Goal: Obtain resource: Download file/media

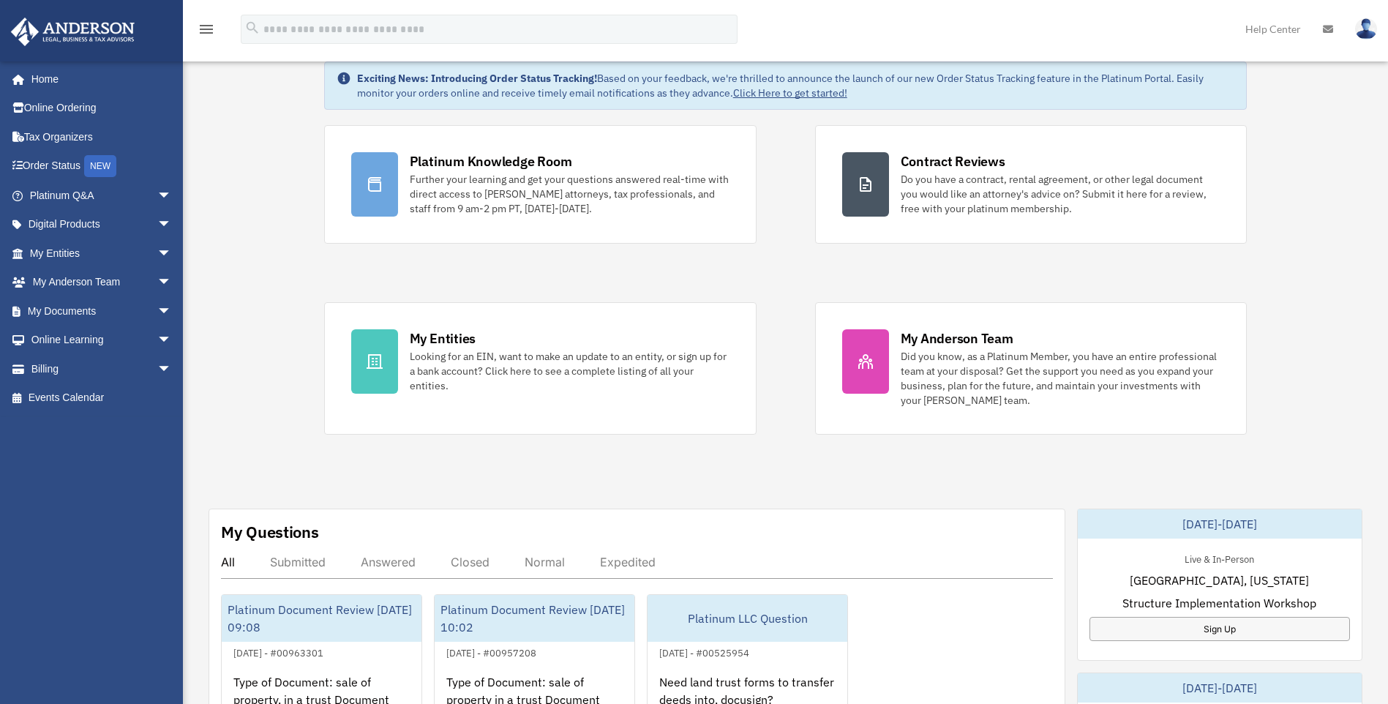
scroll to position [146, 0]
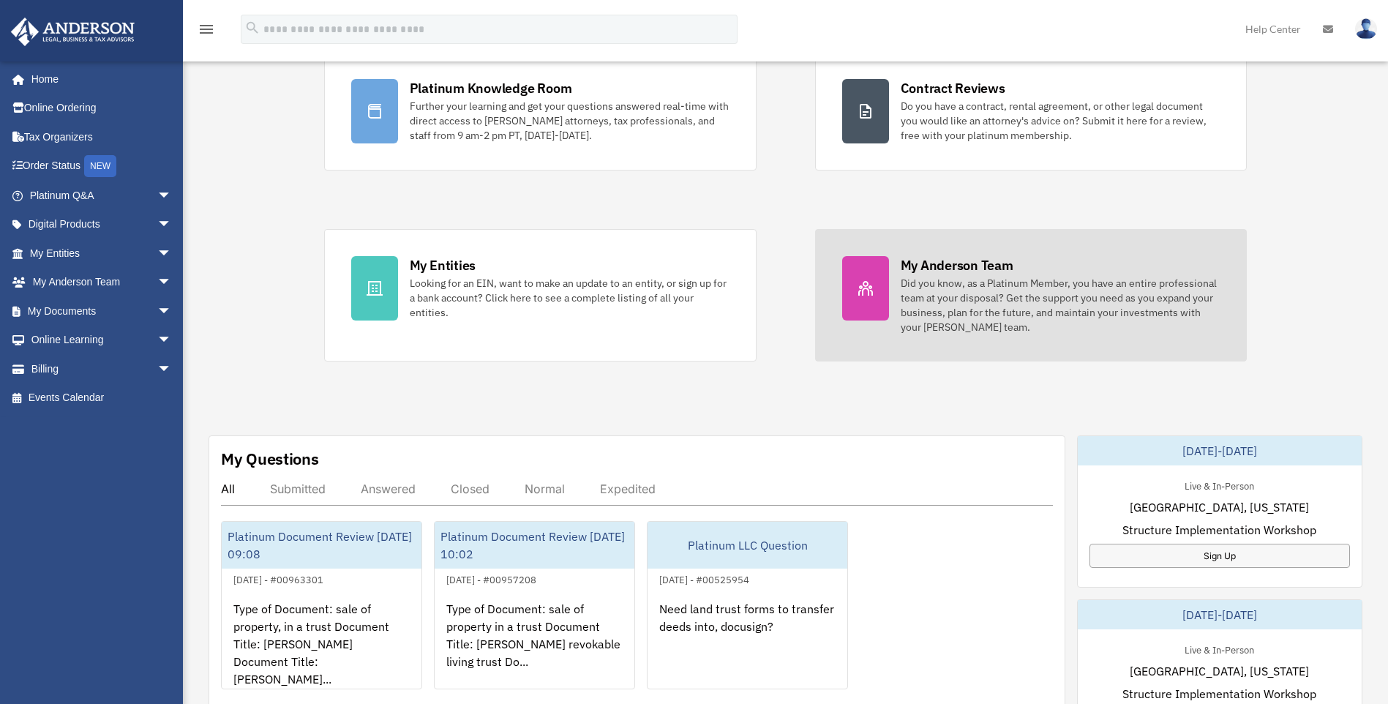
click at [946, 302] on div "Did you know, as a Platinum Member, you have an entire professional team at you…" at bounding box center [1061, 305] width 320 height 59
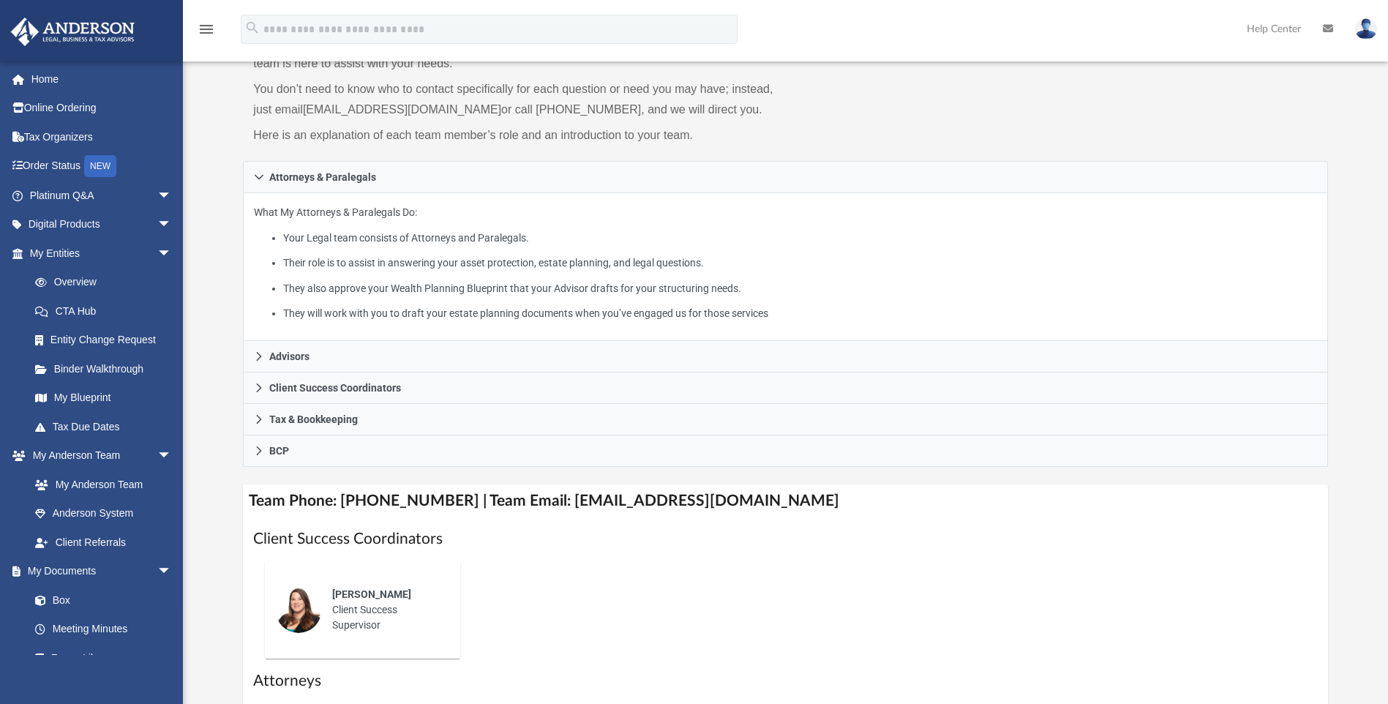
scroll to position [220, 0]
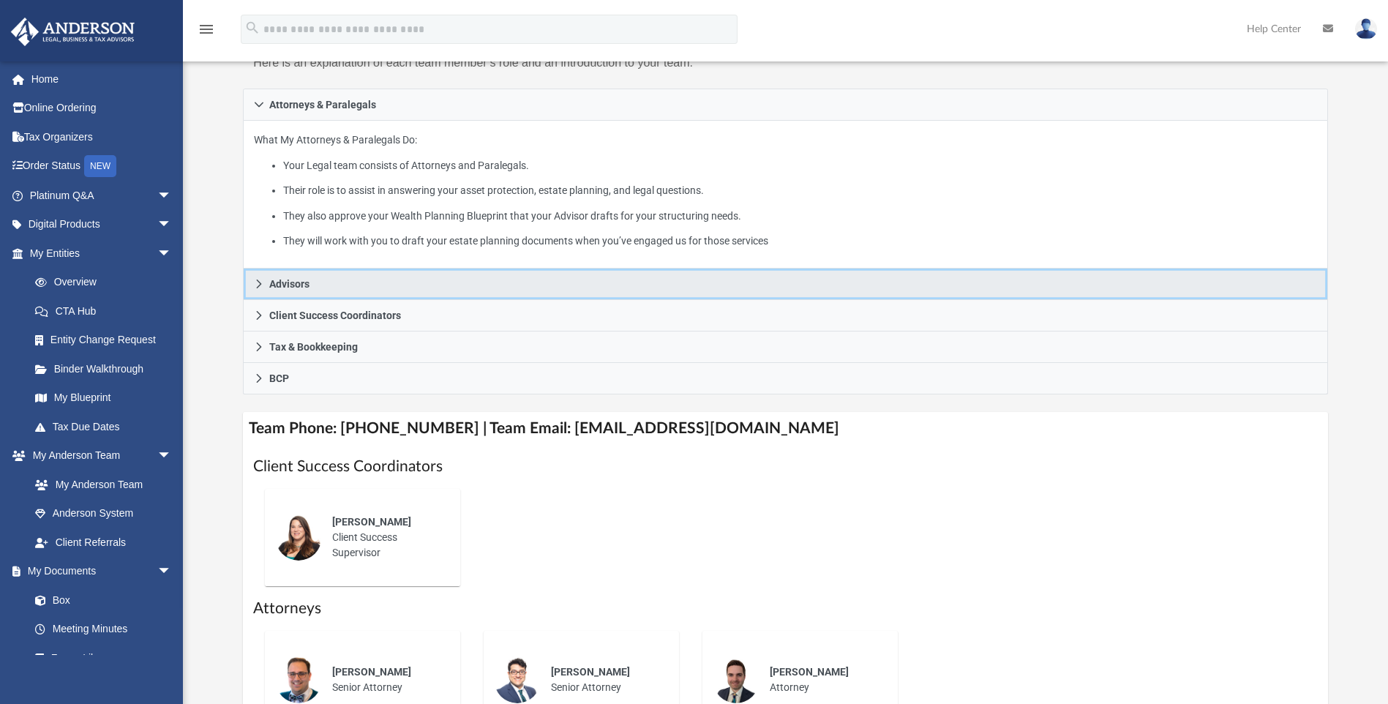
click at [299, 280] on span "Advisors" at bounding box center [289, 284] width 40 height 10
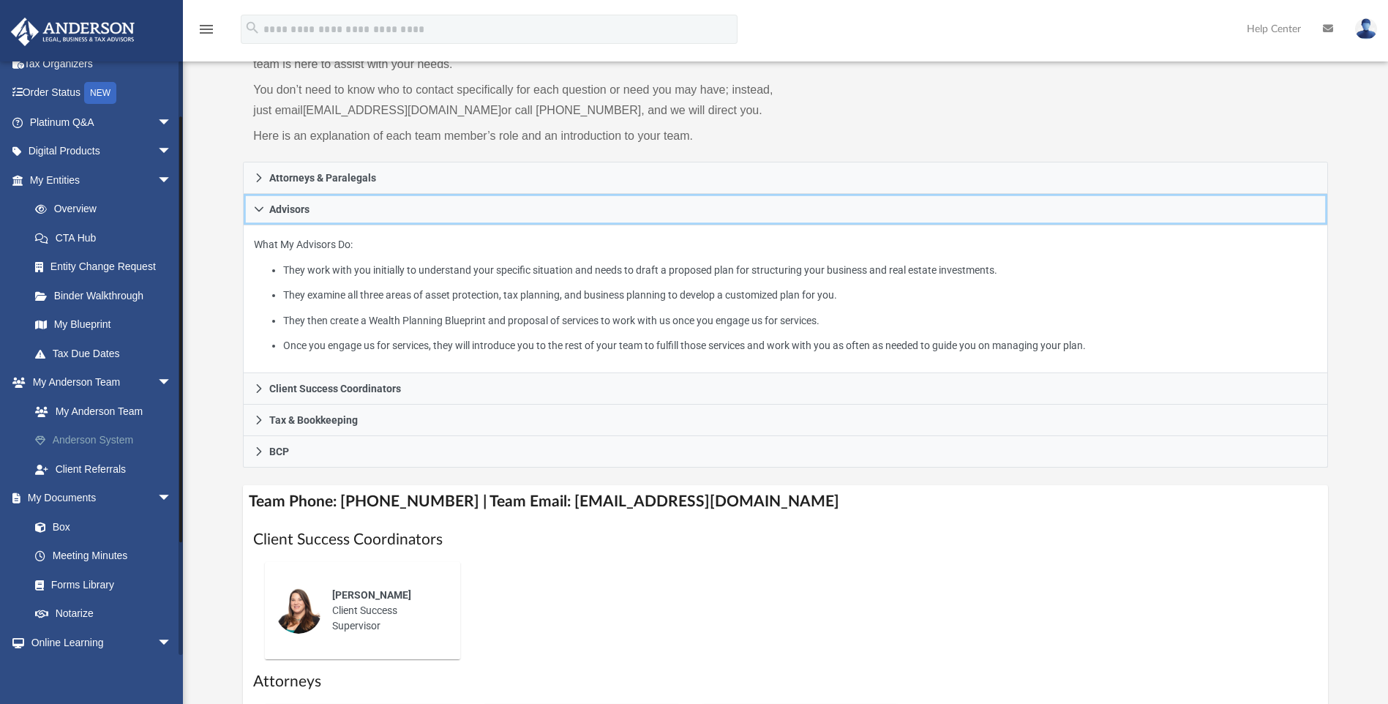
scroll to position [146, 0]
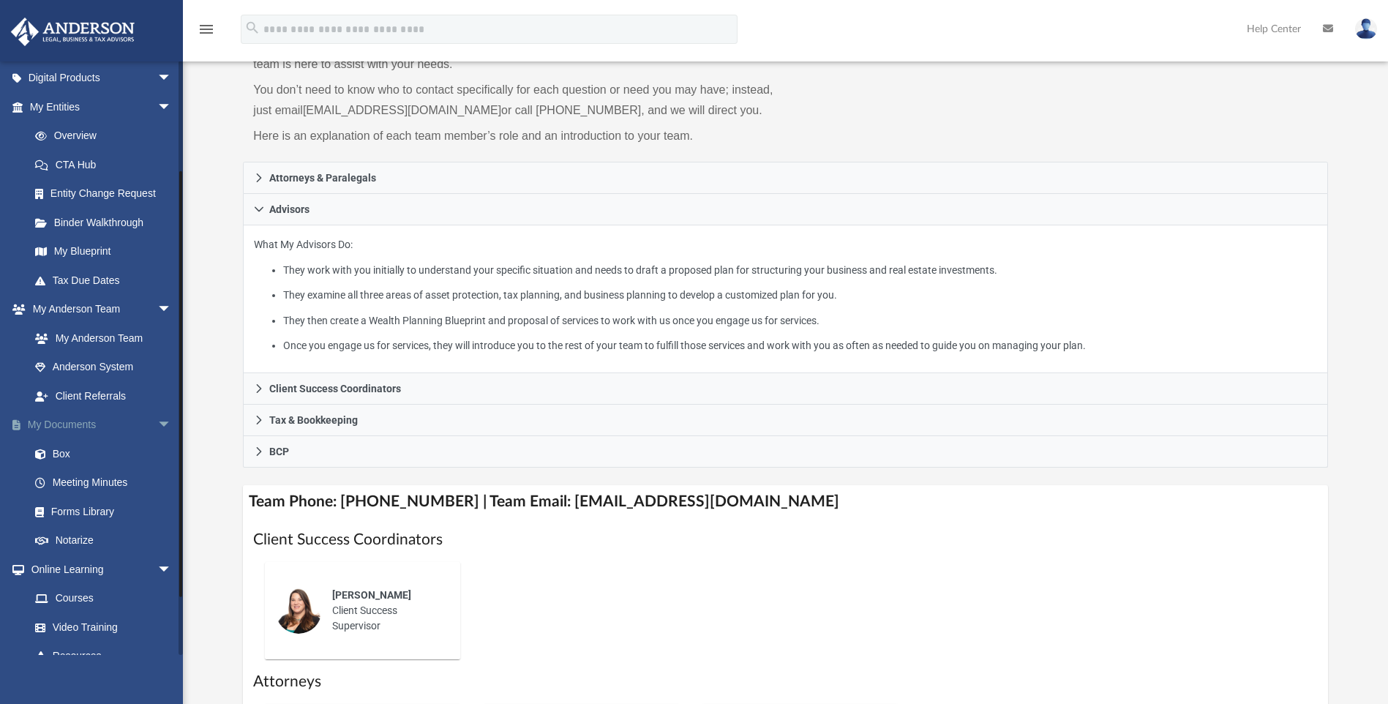
click at [157, 424] on span "arrow_drop_down" at bounding box center [171, 426] width 29 height 30
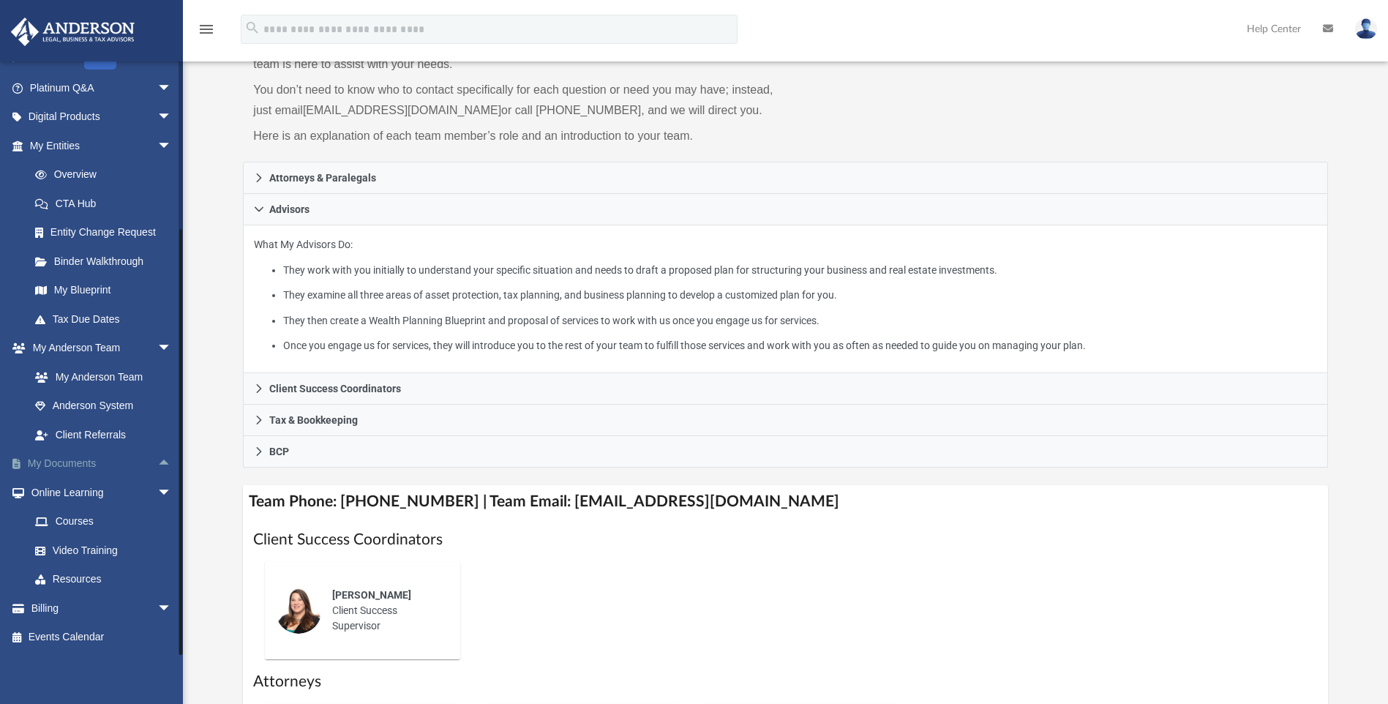
click at [157, 463] on span "arrow_drop_up" at bounding box center [171, 464] width 29 height 30
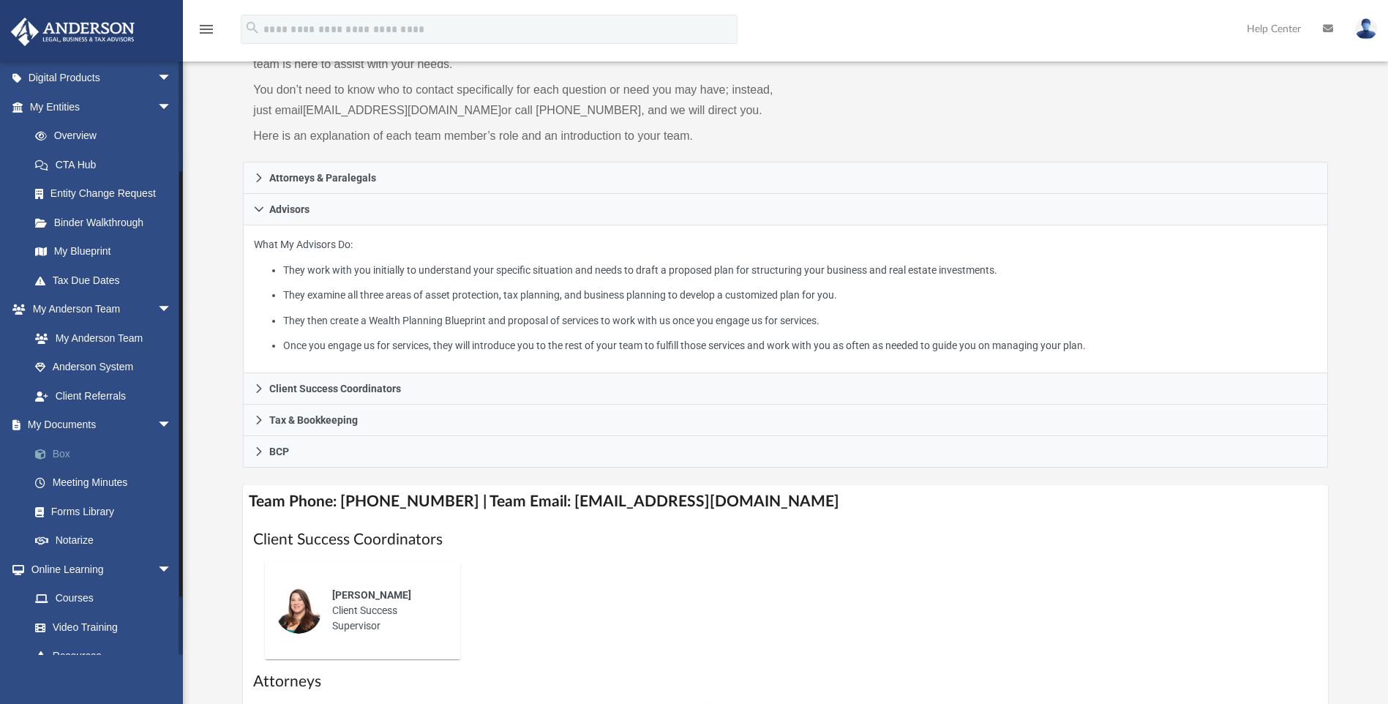
click at [58, 454] on link "Box" at bounding box center [106, 453] width 173 height 29
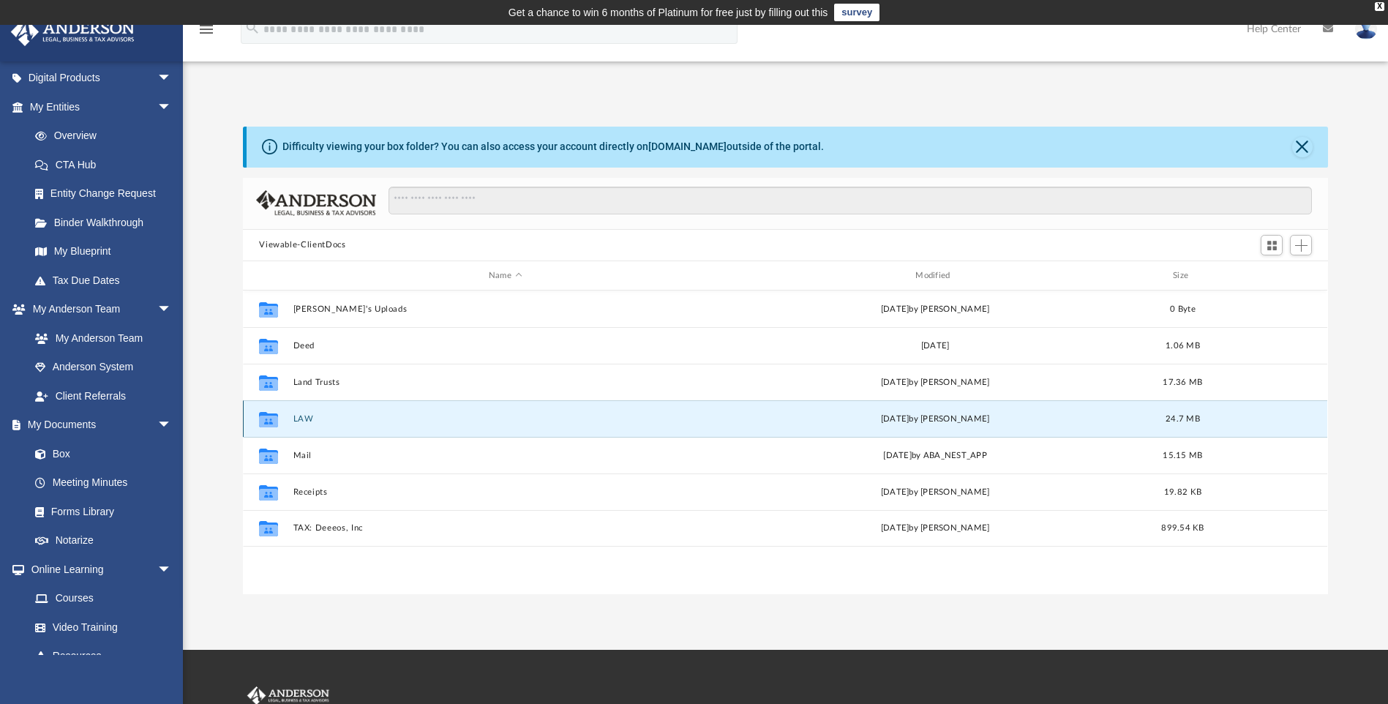
click at [386, 424] on button "LAW" at bounding box center [505, 419] width 424 height 10
click at [370, 423] on button "LAW" at bounding box center [505, 419] width 424 height 10
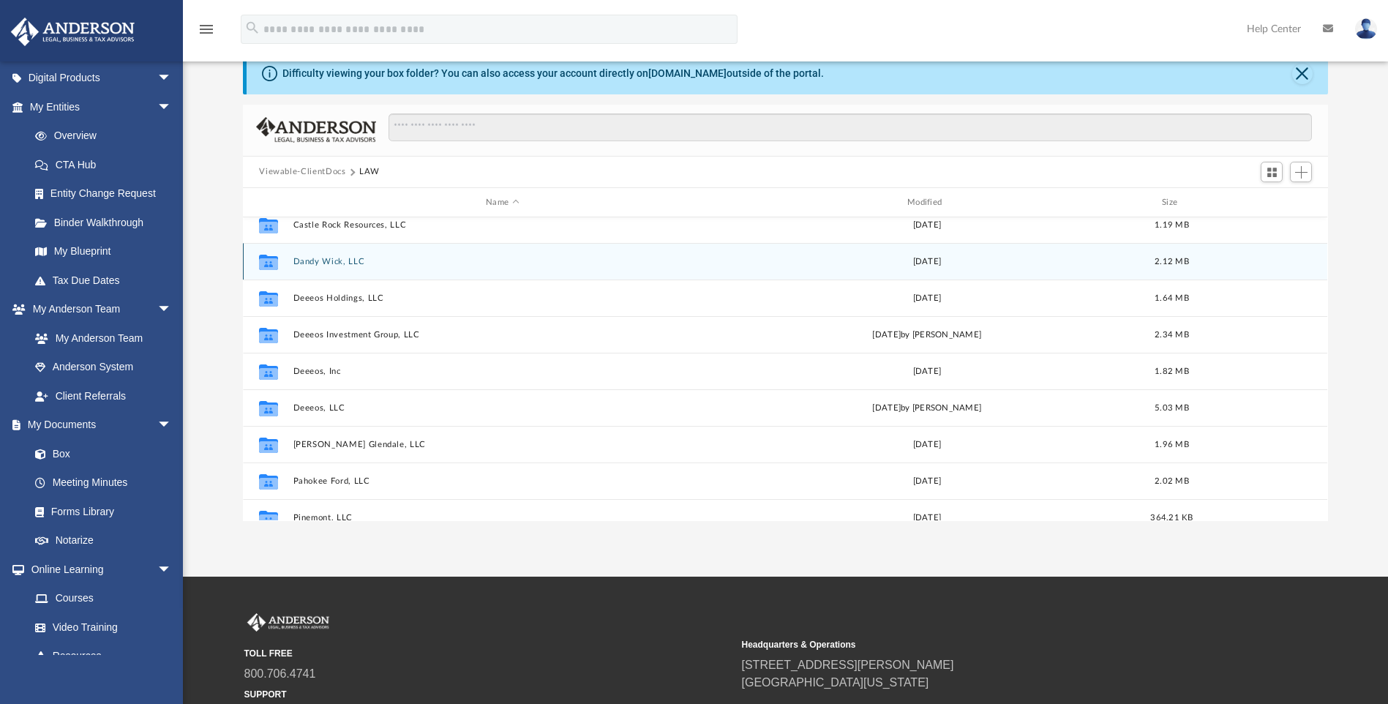
scroll to position [73, 0]
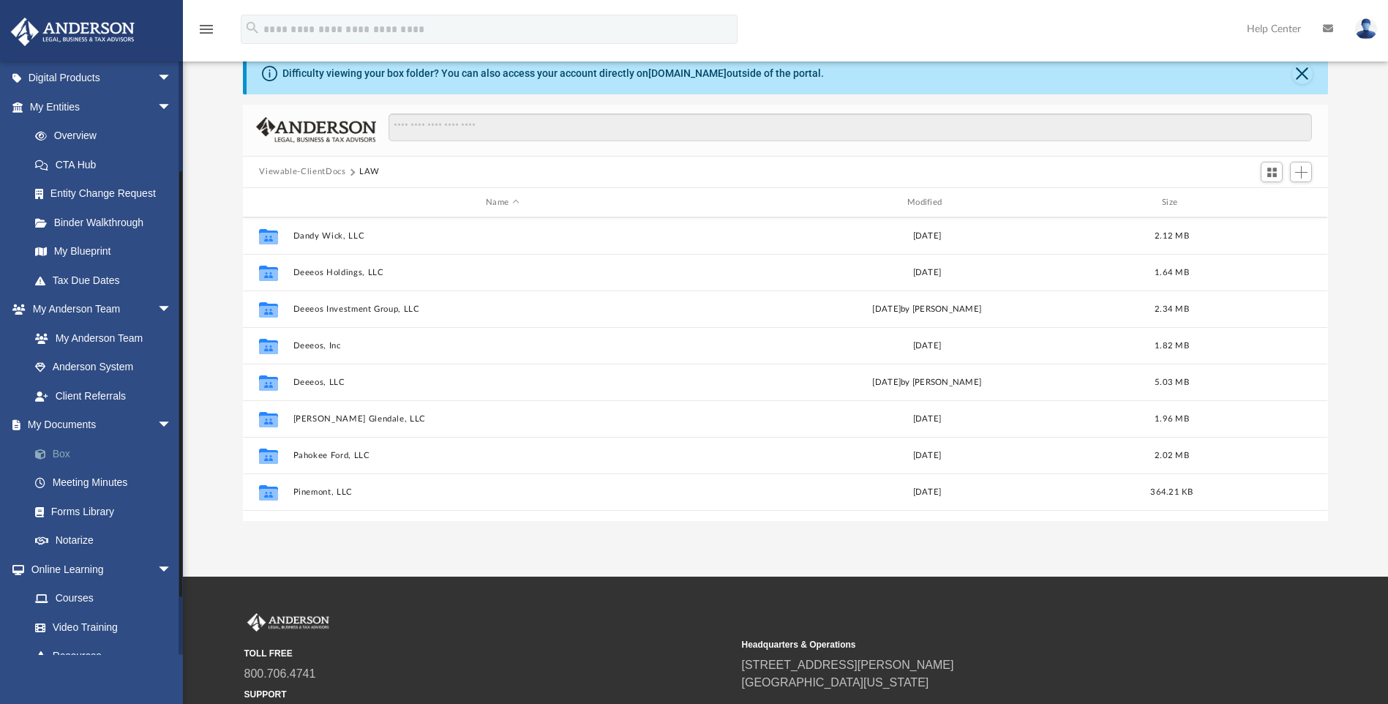
click at [59, 452] on link "Box" at bounding box center [106, 453] width 173 height 29
click at [61, 454] on link "Box" at bounding box center [106, 453] width 173 height 29
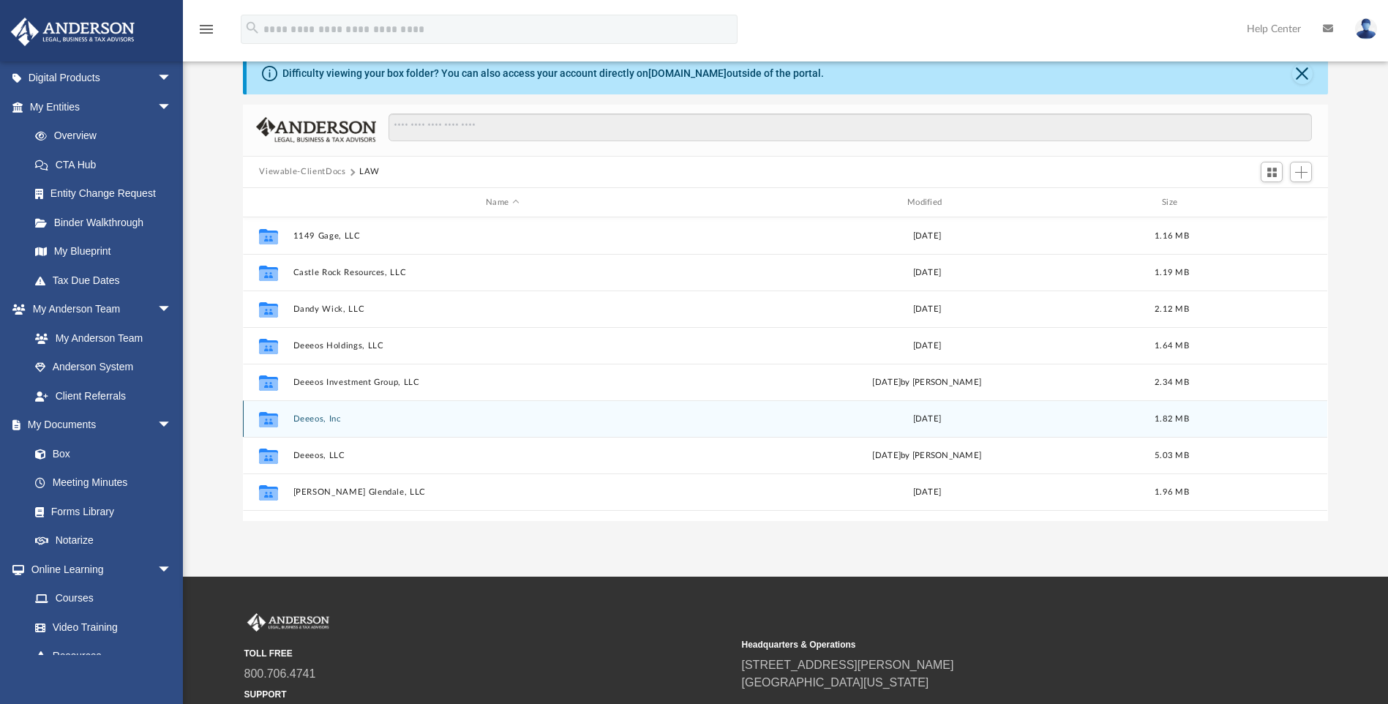
scroll to position [0, 0]
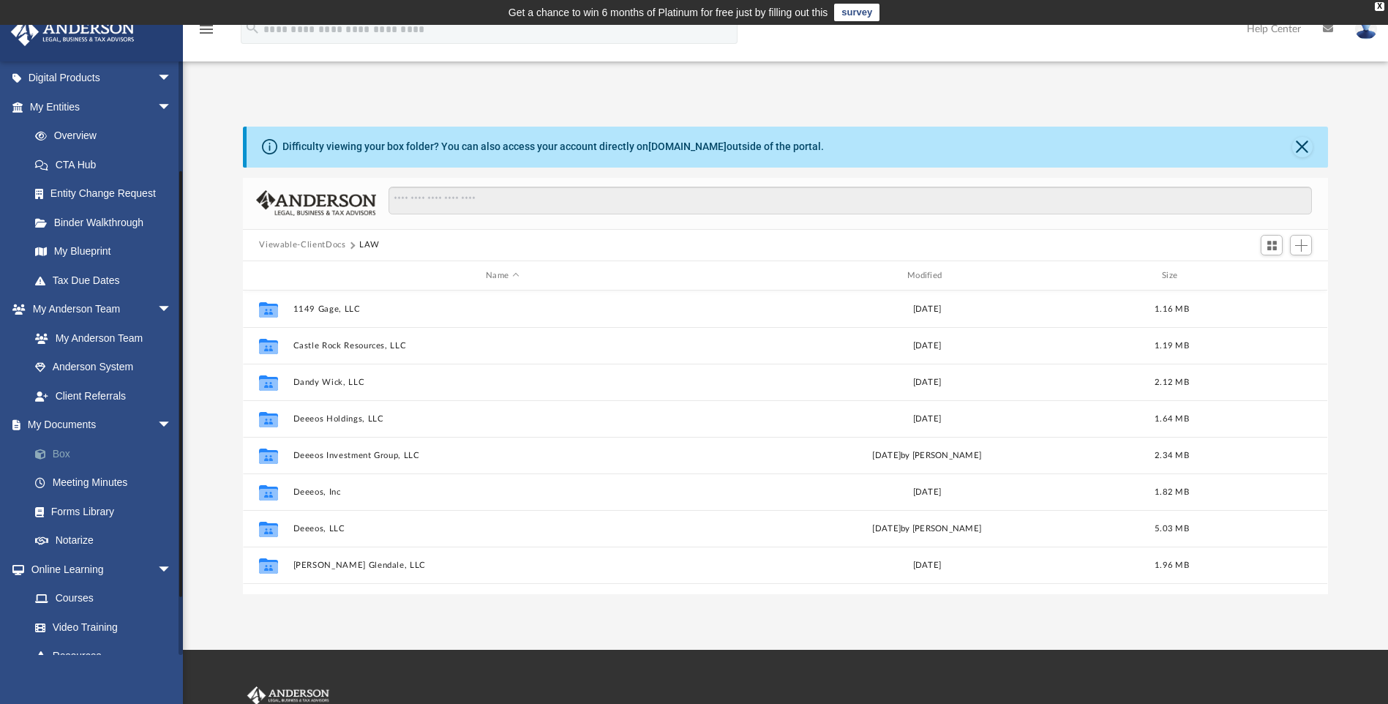
click at [60, 455] on link "Box" at bounding box center [106, 453] width 173 height 29
drag, startPoint x: 351, startPoint y: 244, endPoint x: 345, endPoint y: 254, distance: 12.2
click at [348, 252] on div "Viewable-ClientDocs LAW" at bounding box center [785, 246] width 1085 height 32
click at [291, 244] on button "Viewable-ClientDocs" at bounding box center [302, 245] width 86 height 13
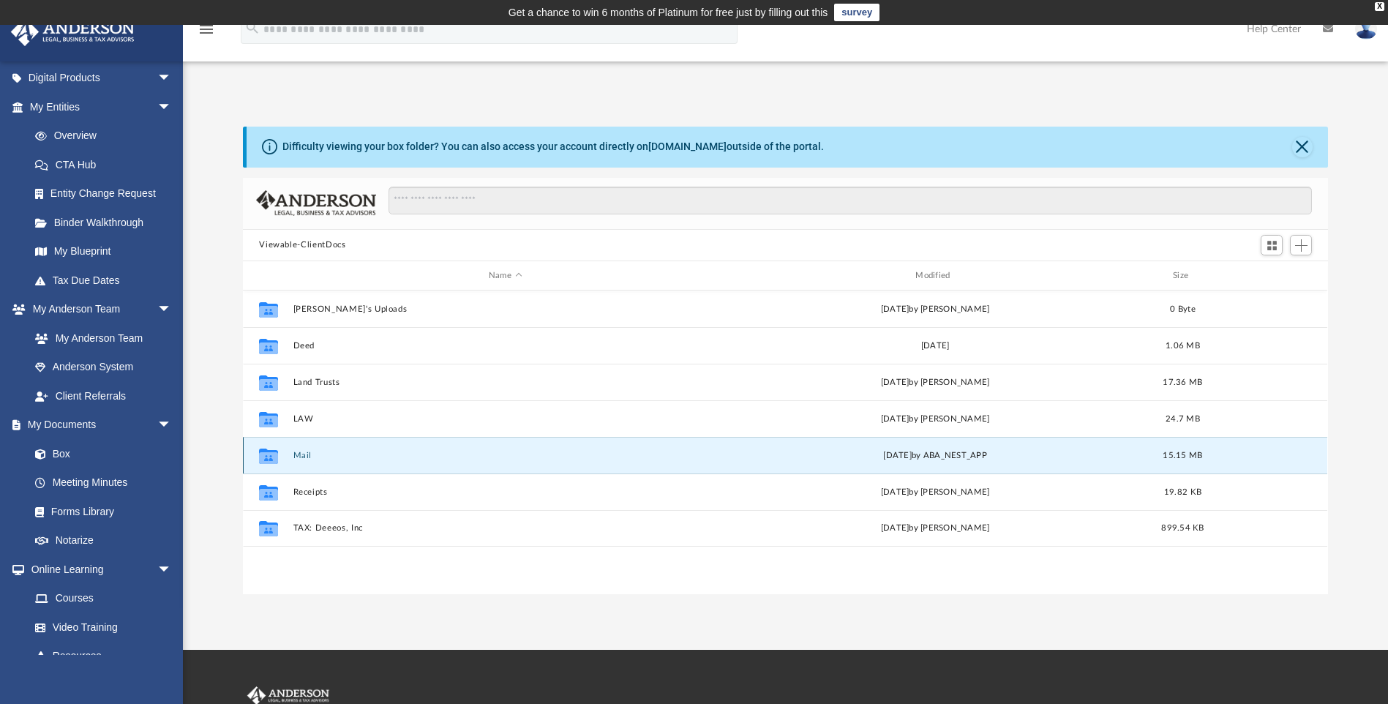
click at [302, 453] on button "Mail" at bounding box center [505, 456] width 424 height 10
click at [268, 457] on icon "grid" at bounding box center [268, 458] width 19 height 12
drag, startPoint x: 268, startPoint y: 457, endPoint x: 303, endPoint y: 452, distance: 35.4
click at [303, 452] on button "Mail" at bounding box center [505, 456] width 424 height 10
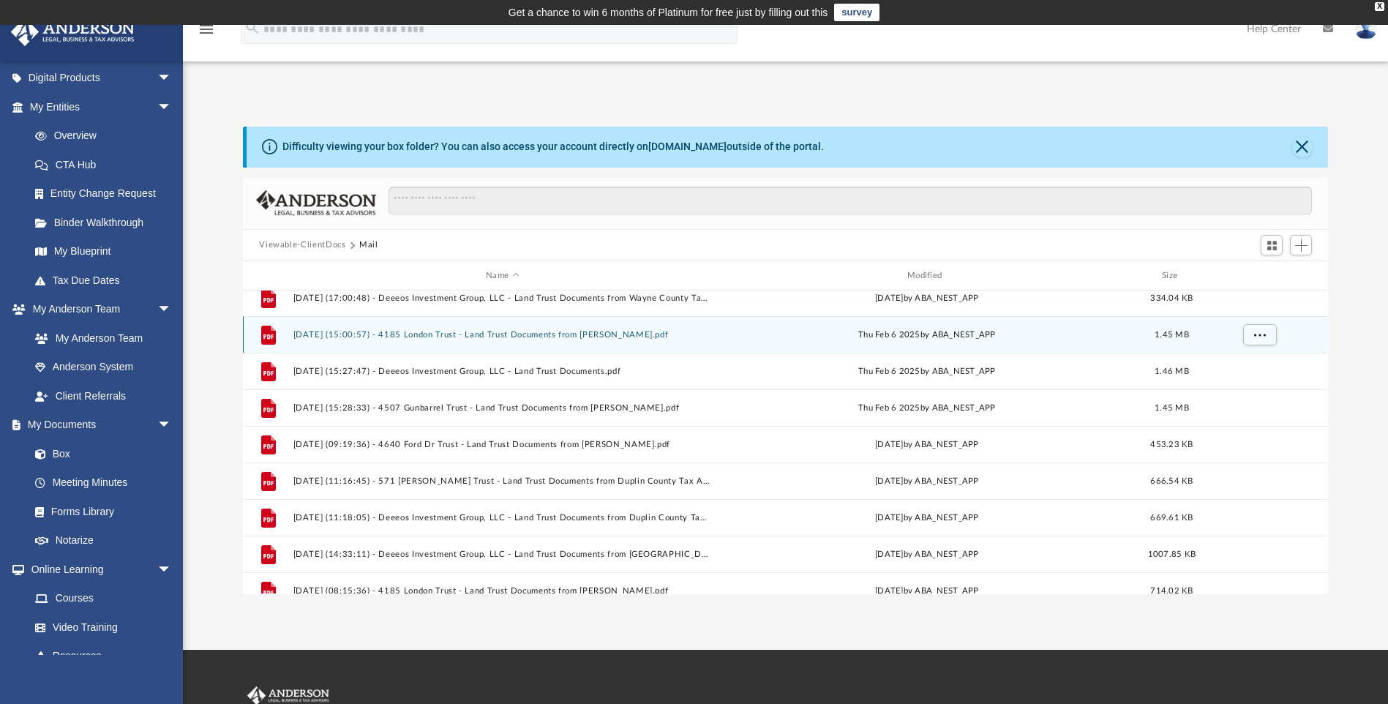
scroll to position [439, 0]
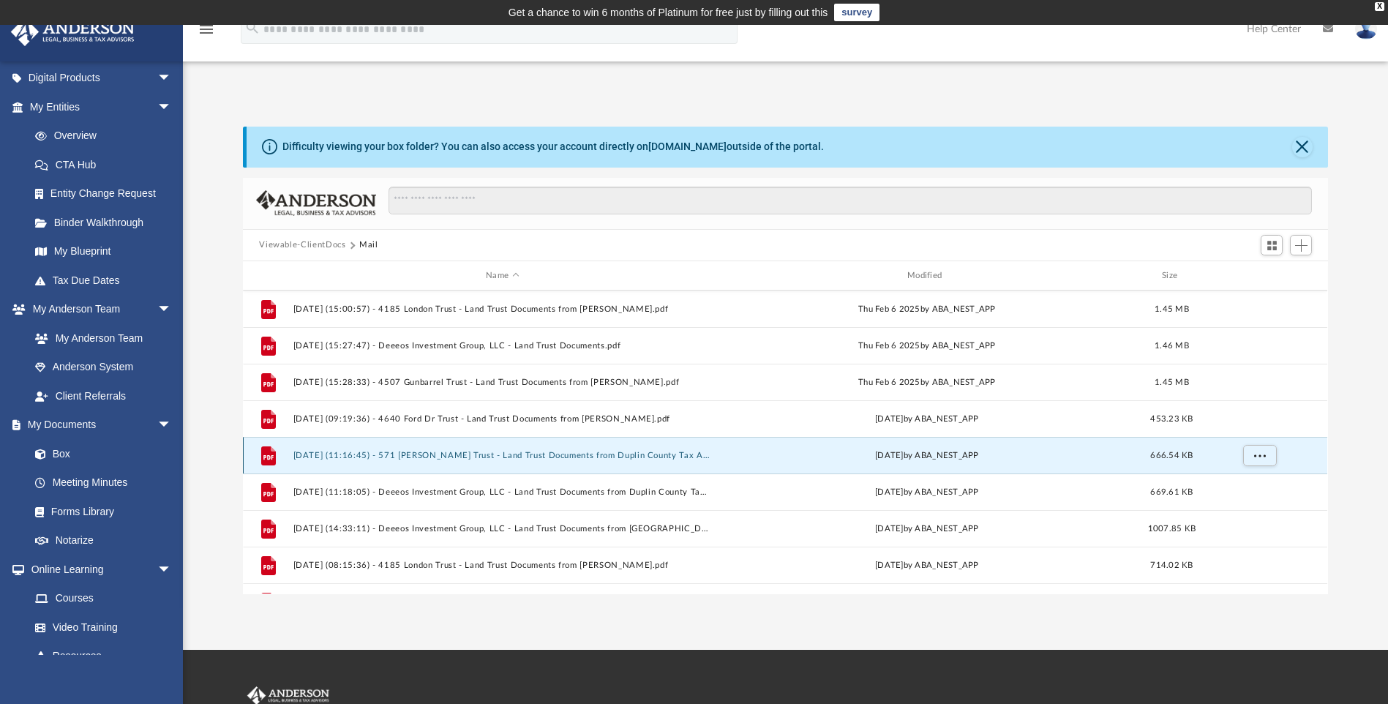
click at [426, 455] on button "2025.04.02 (11:16:45) - 571 Sumner Rd Trust - Land Trust Documents from Duplin …" at bounding box center [502, 456] width 419 height 10
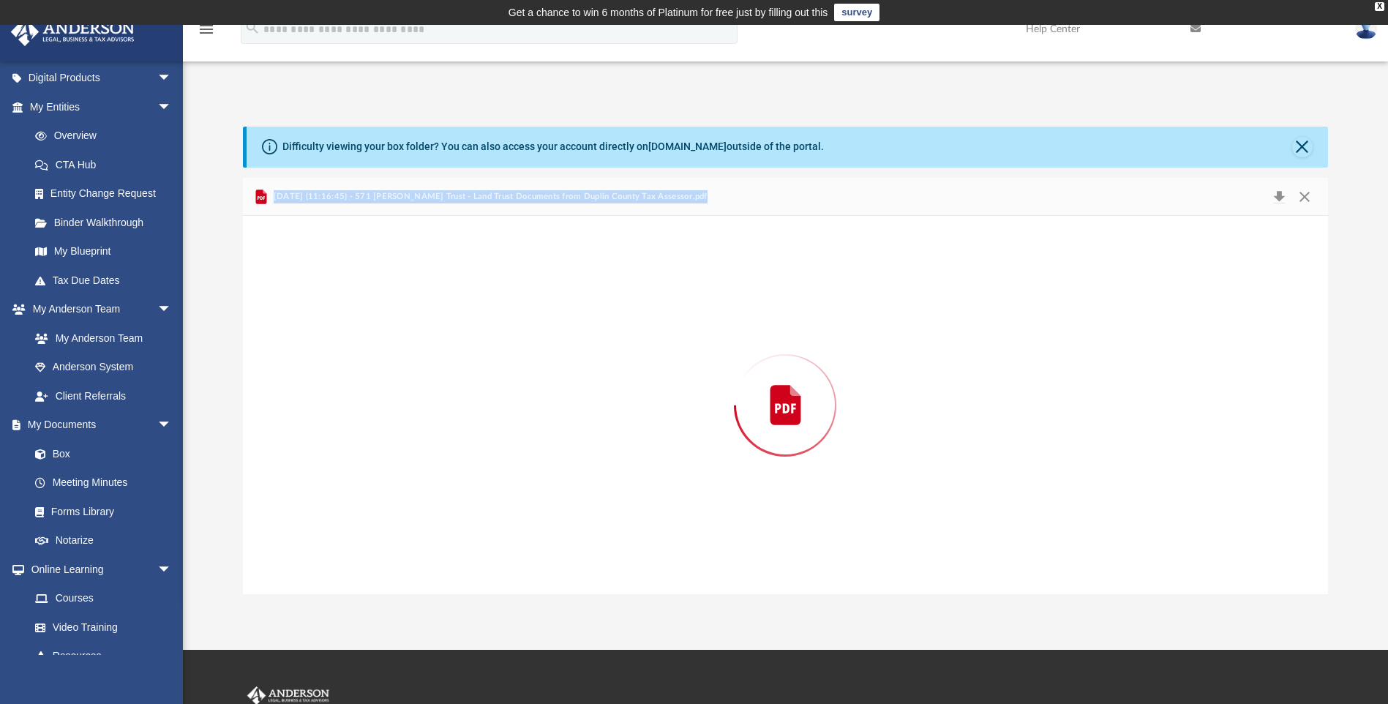
click at [426, 455] on div "Preview" at bounding box center [785, 405] width 1085 height 378
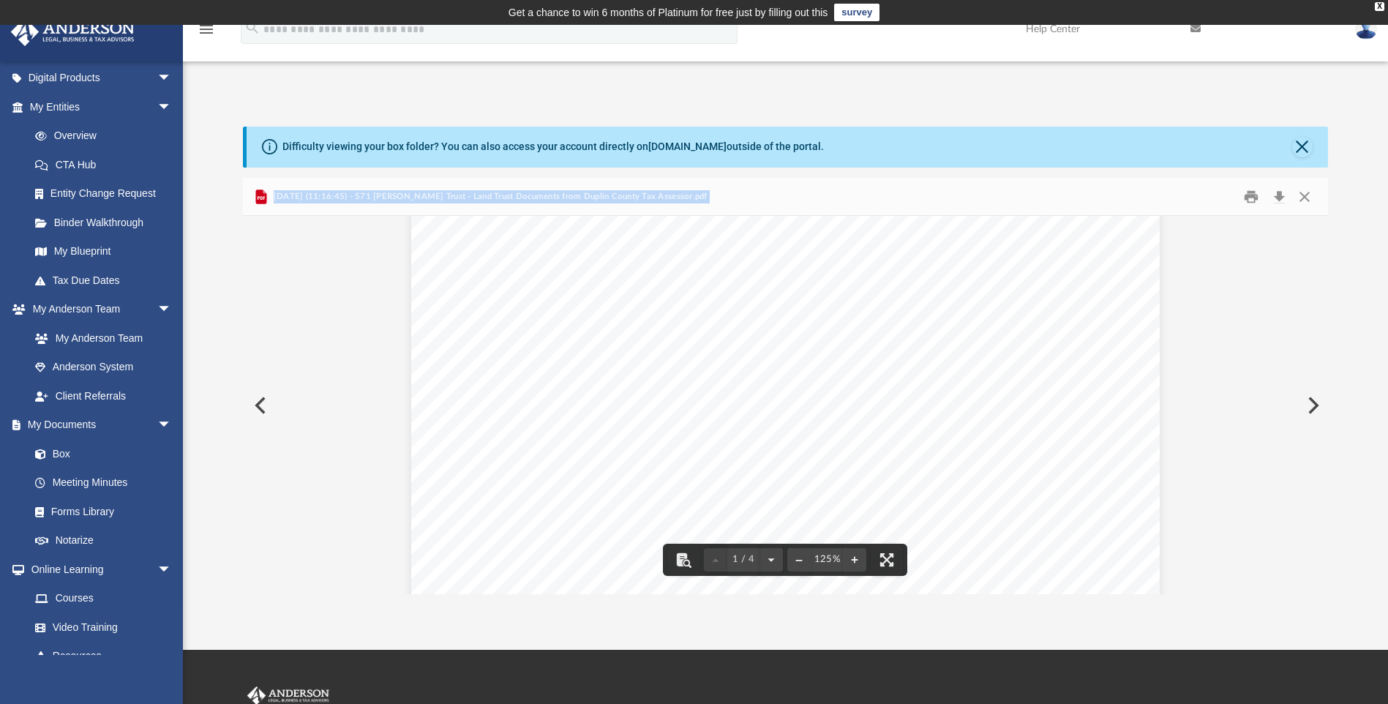
scroll to position [0, 0]
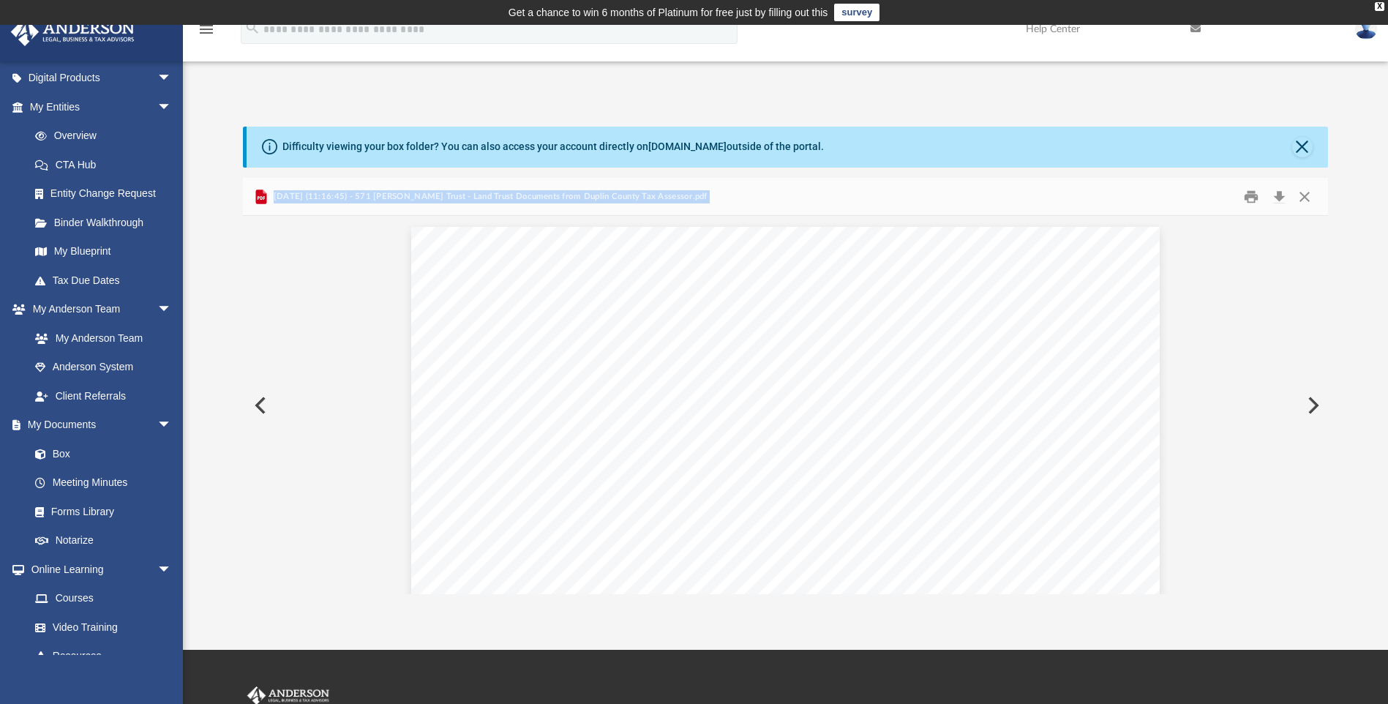
click at [259, 400] on button "Preview" at bounding box center [259, 405] width 32 height 41
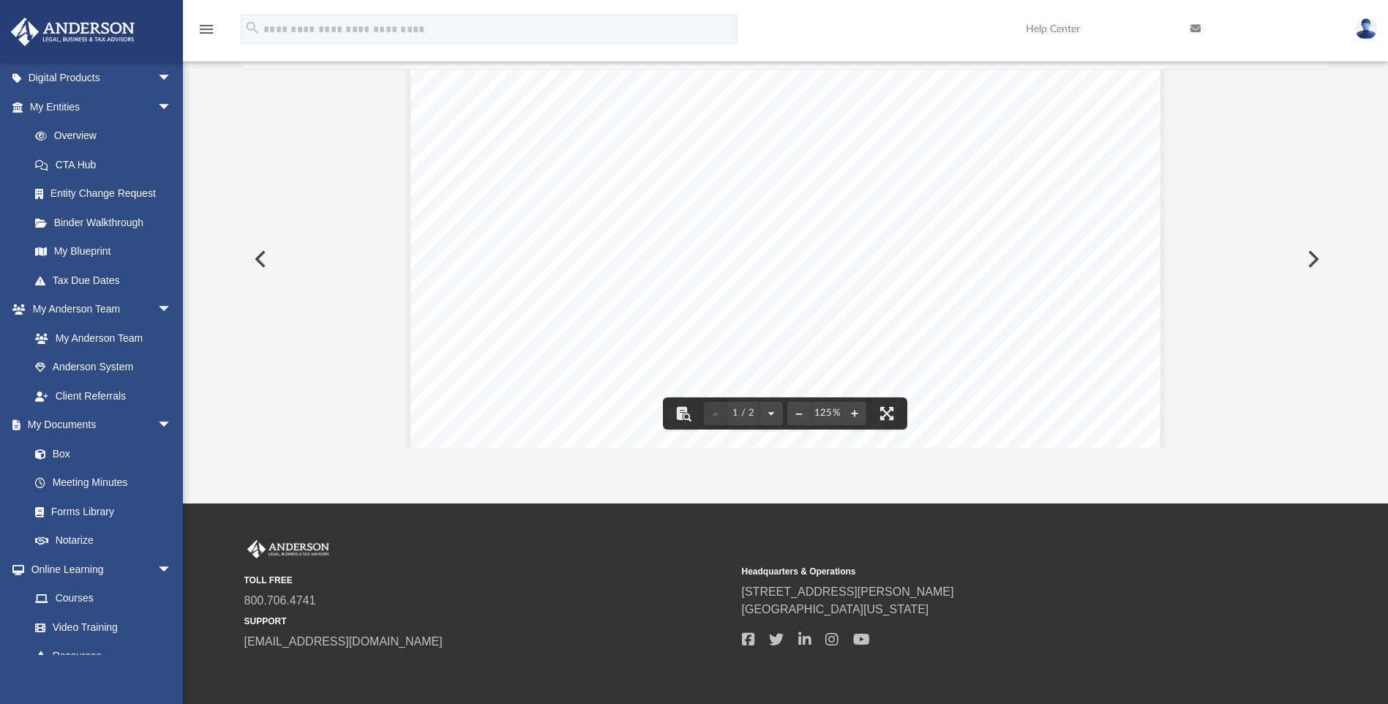
scroll to position [293, 0]
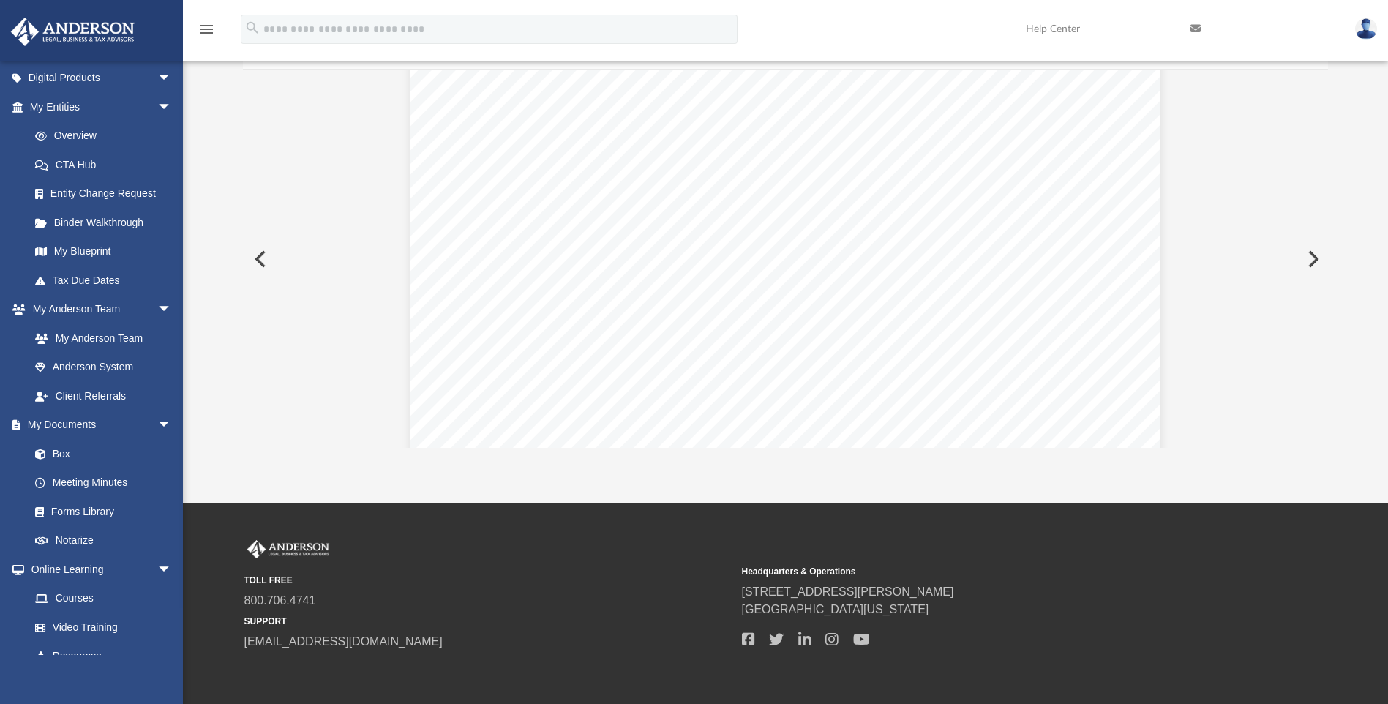
click at [259, 256] on button "Preview" at bounding box center [259, 259] width 32 height 41
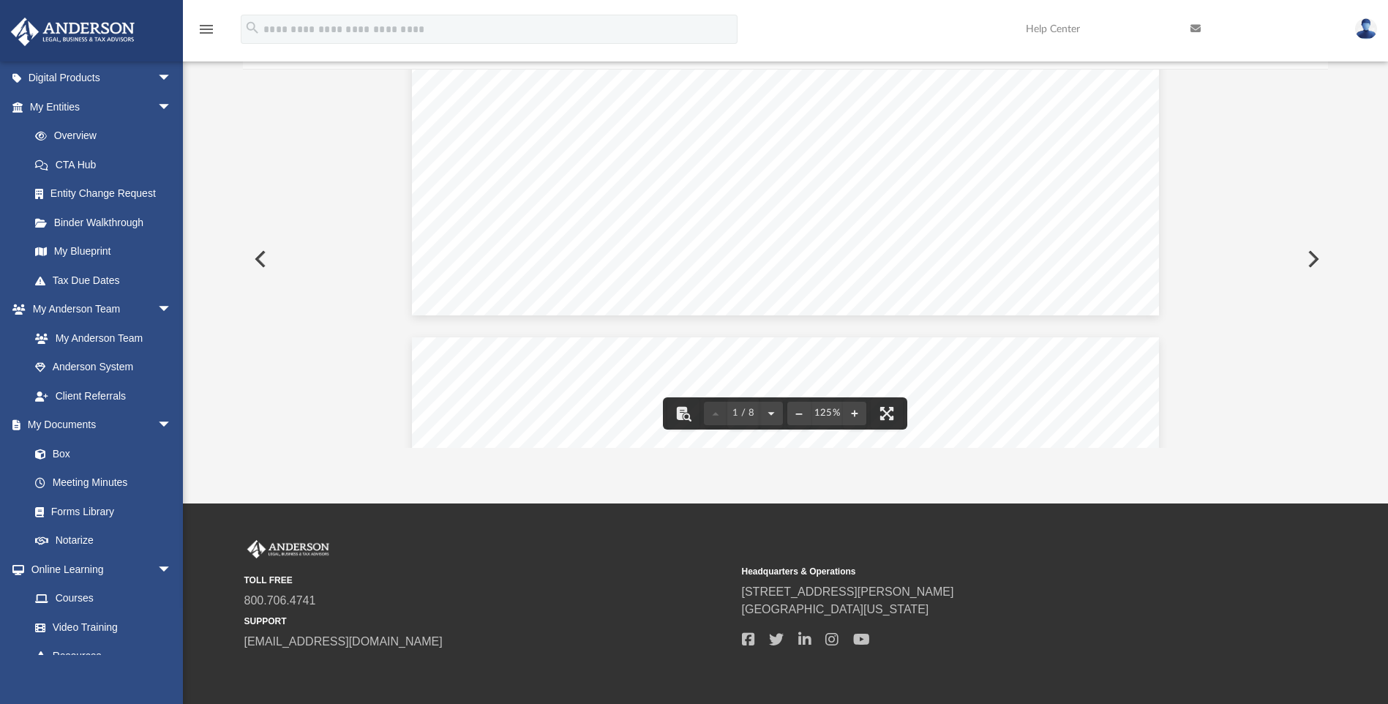
scroll to position [805, 0]
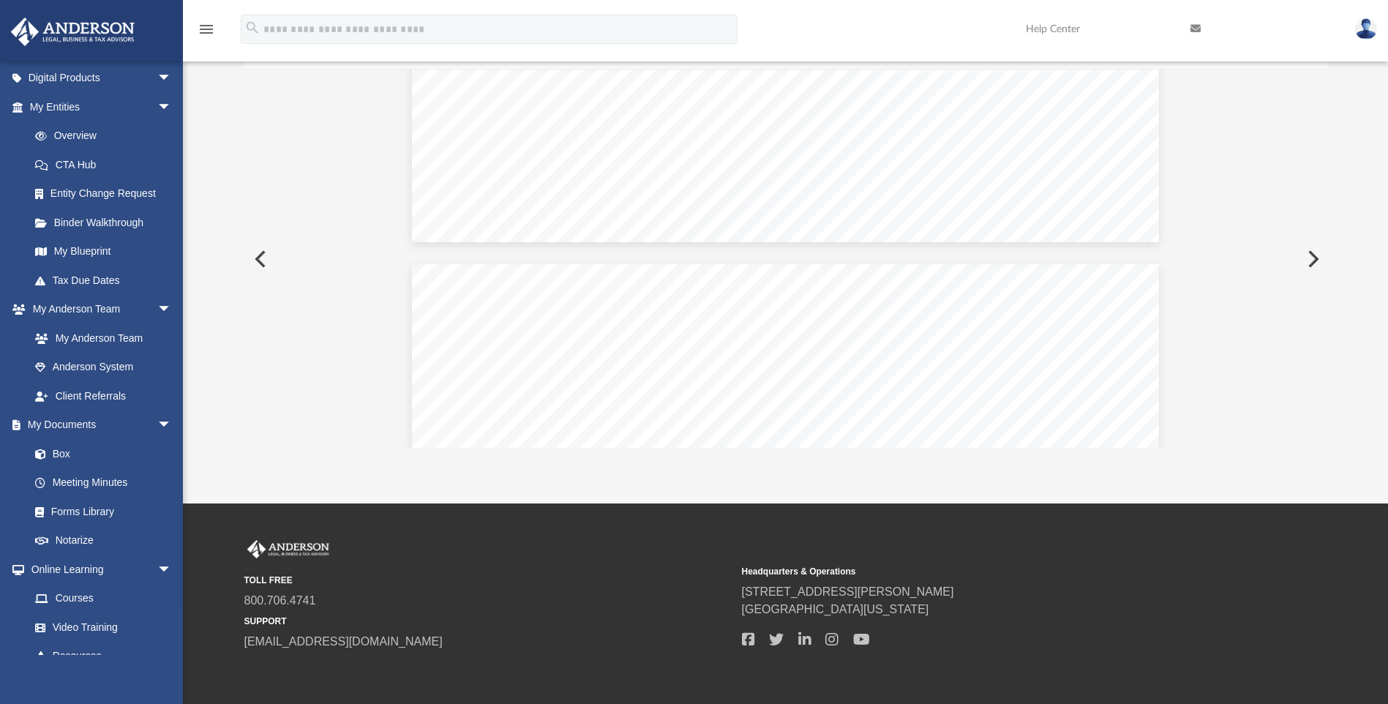
click at [258, 256] on button "Preview" at bounding box center [259, 259] width 32 height 41
click at [257, 257] on button "Preview" at bounding box center [259, 259] width 32 height 41
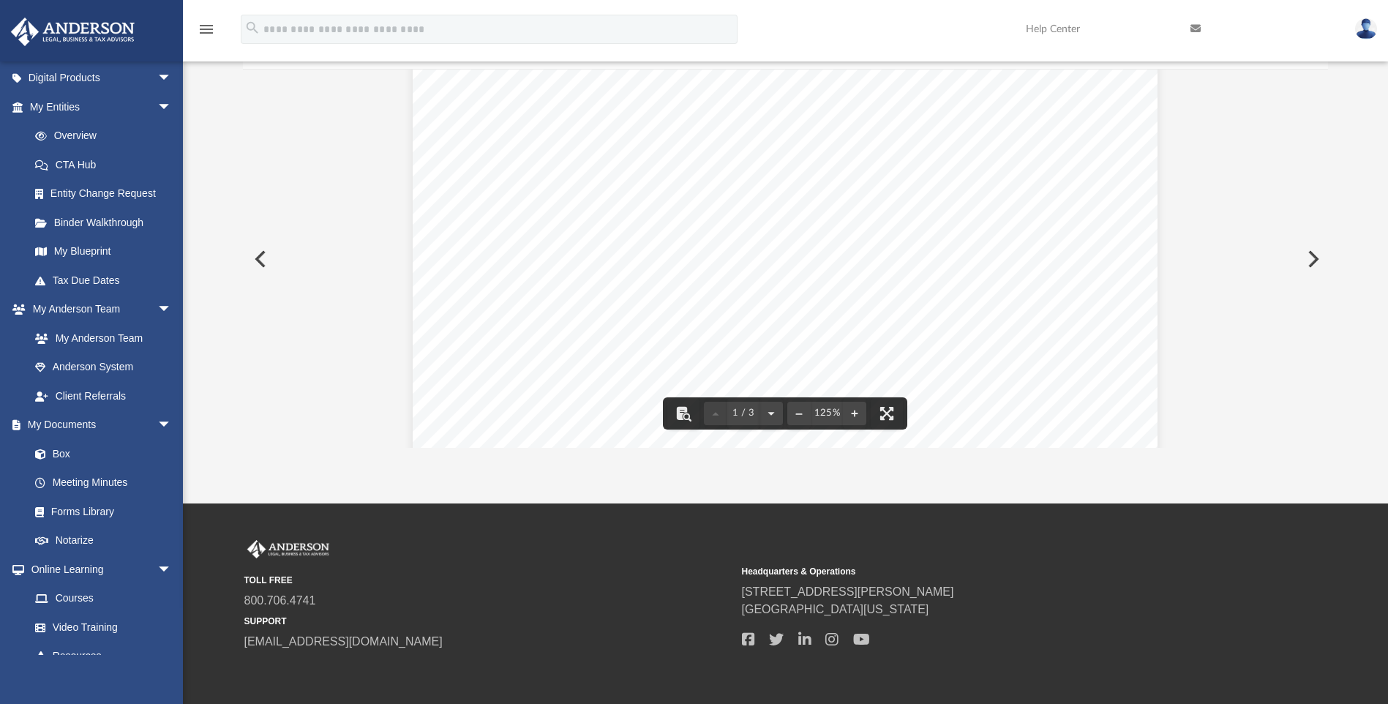
scroll to position [146, 0]
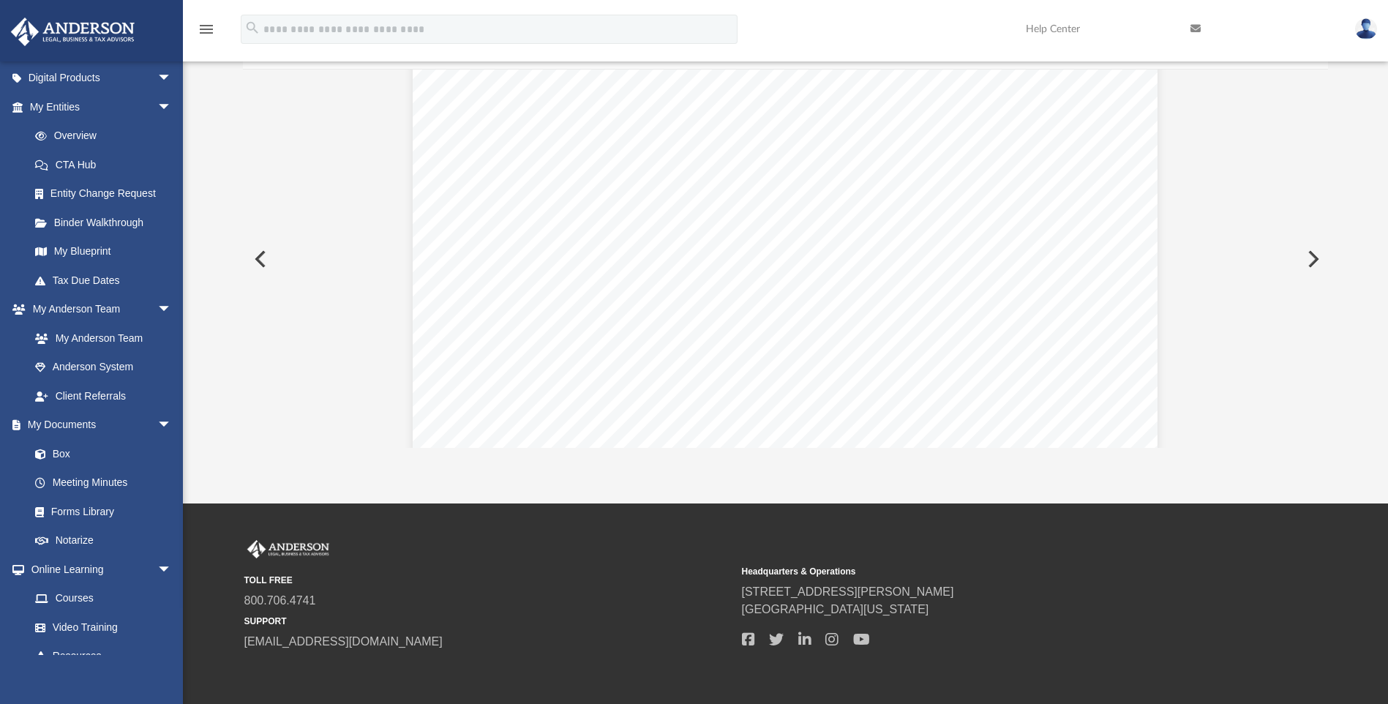
click at [258, 253] on button "Preview" at bounding box center [259, 259] width 32 height 41
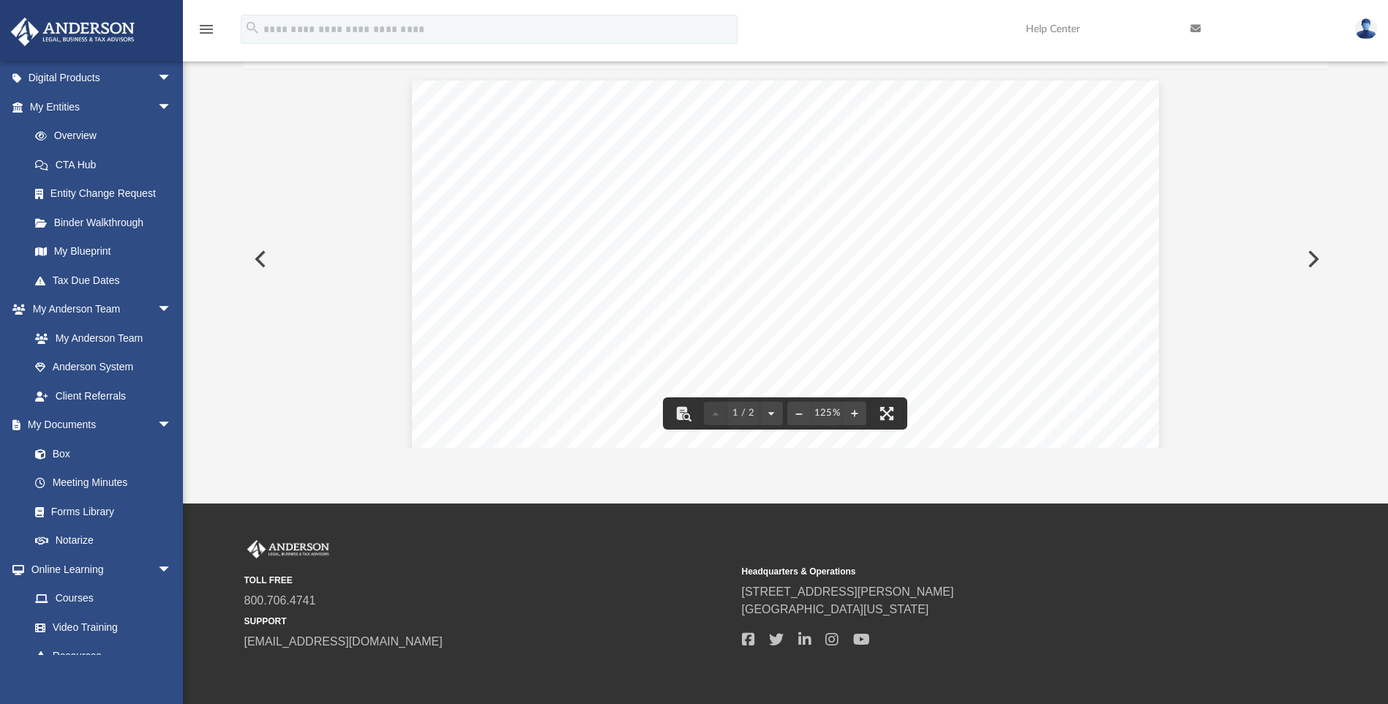
click at [260, 255] on button "Preview" at bounding box center [259, 259] width 32 height 41
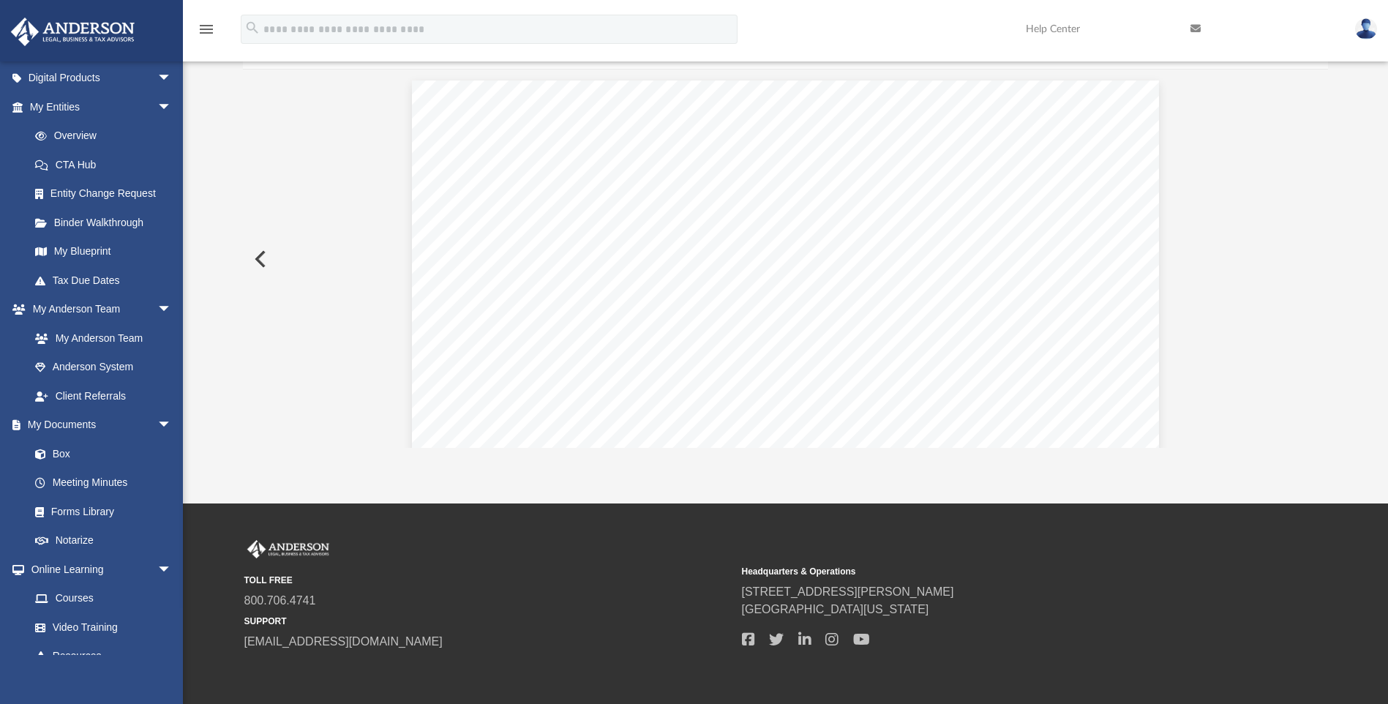
click at [257, 259] on button "Preview" at bounding box center [259, 259] width 32 height 41
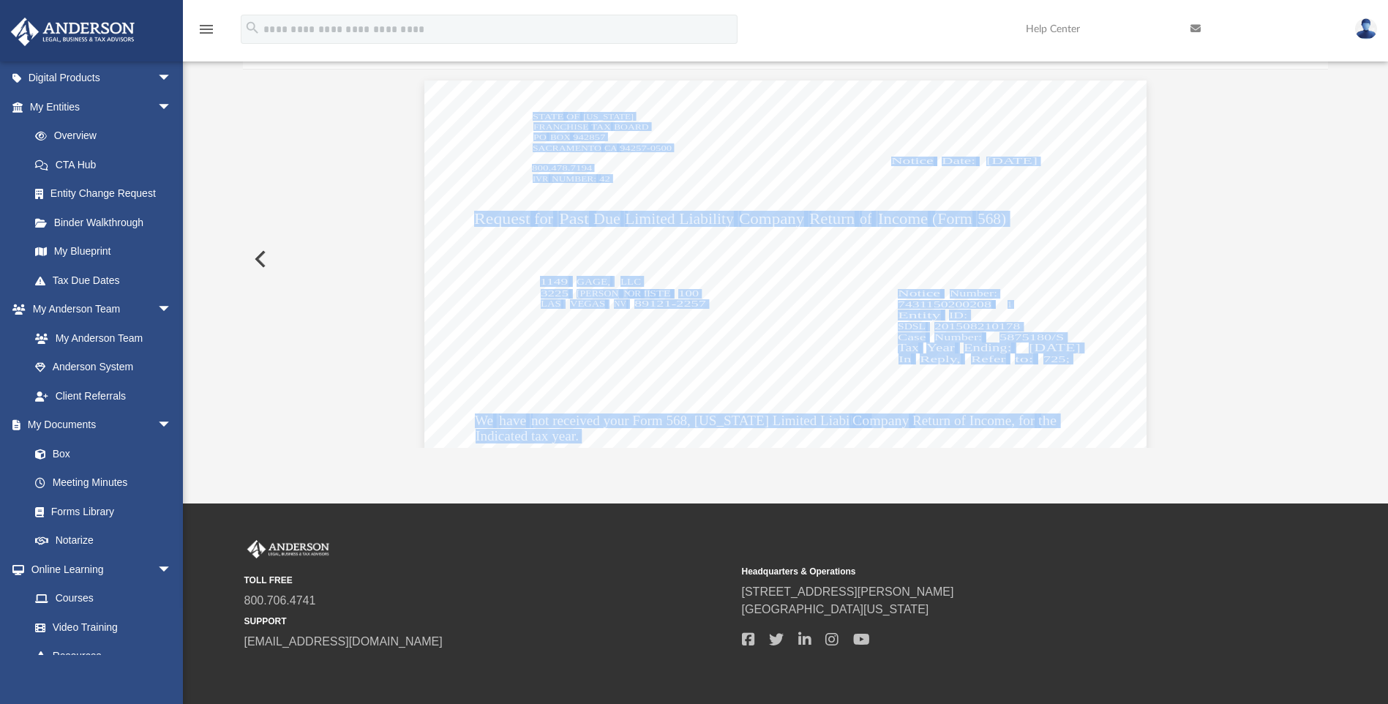
click at [262, 259] on button "Preview" at bounding box center [259, 259] width 32 height 41
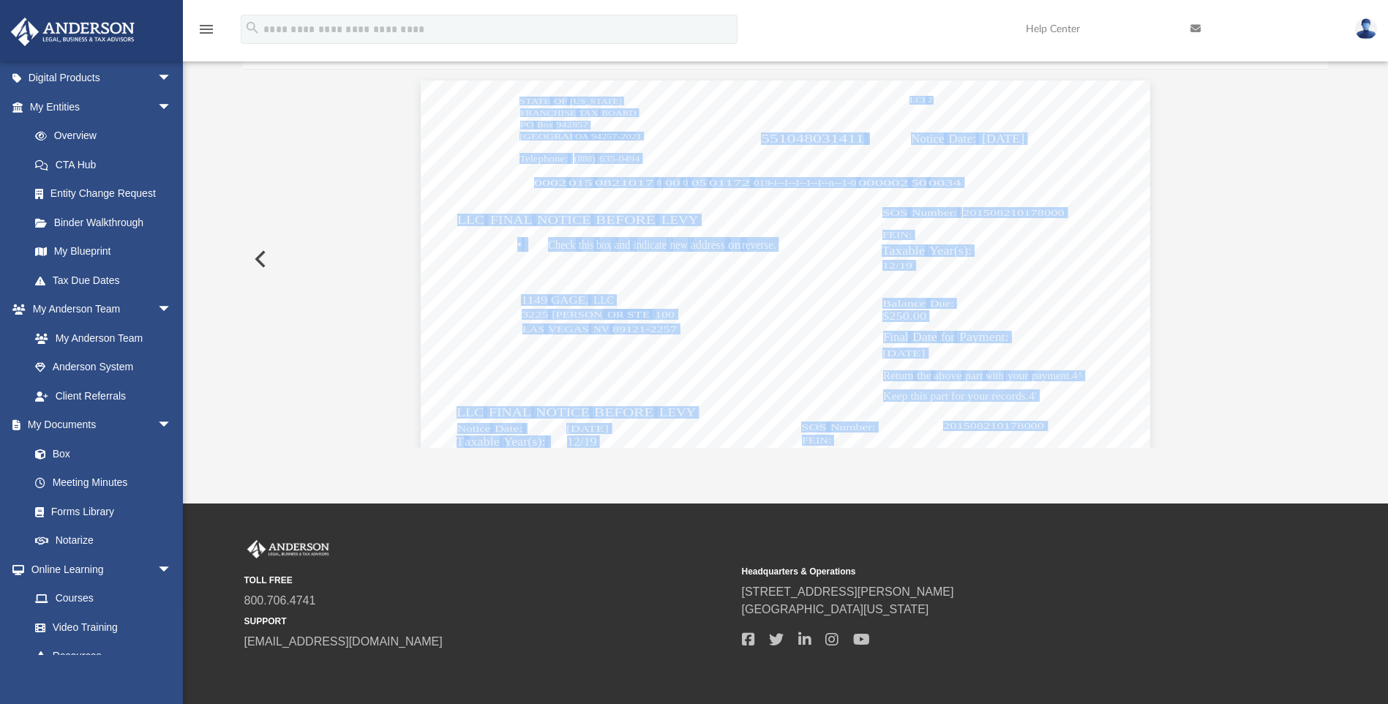
click at [262, 259] on button "Preview" at bounding box center [259, 259] width 32 height 41
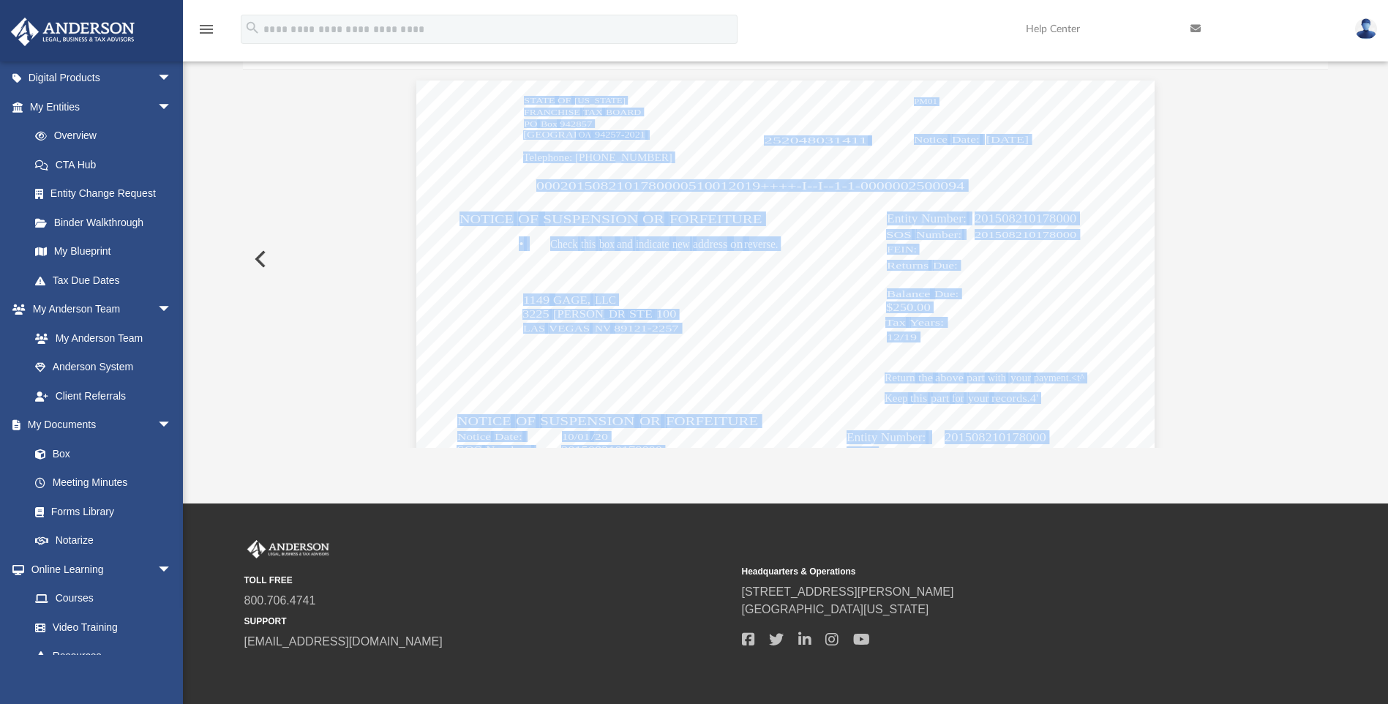
click at [262, 259] on button "Preview" at bounding box center [259, 259] width 32 height 41
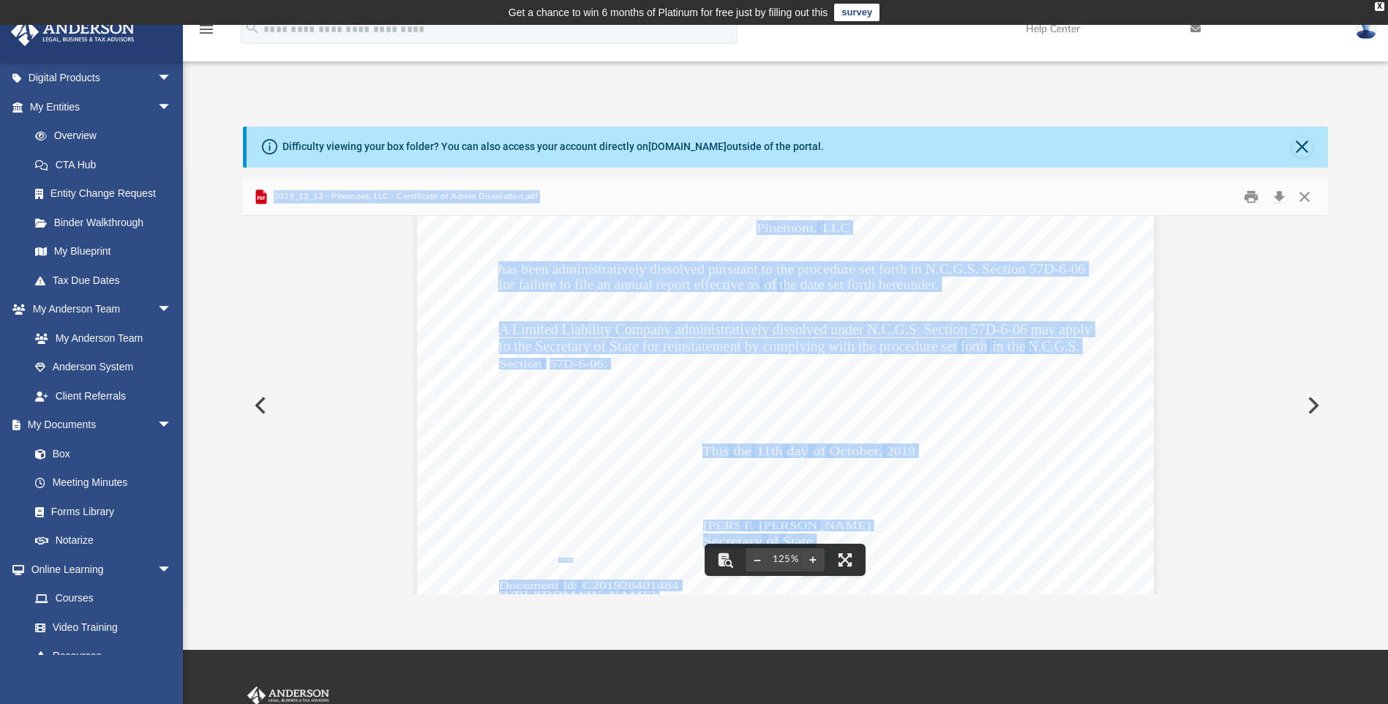
scroll to position [530, 0]
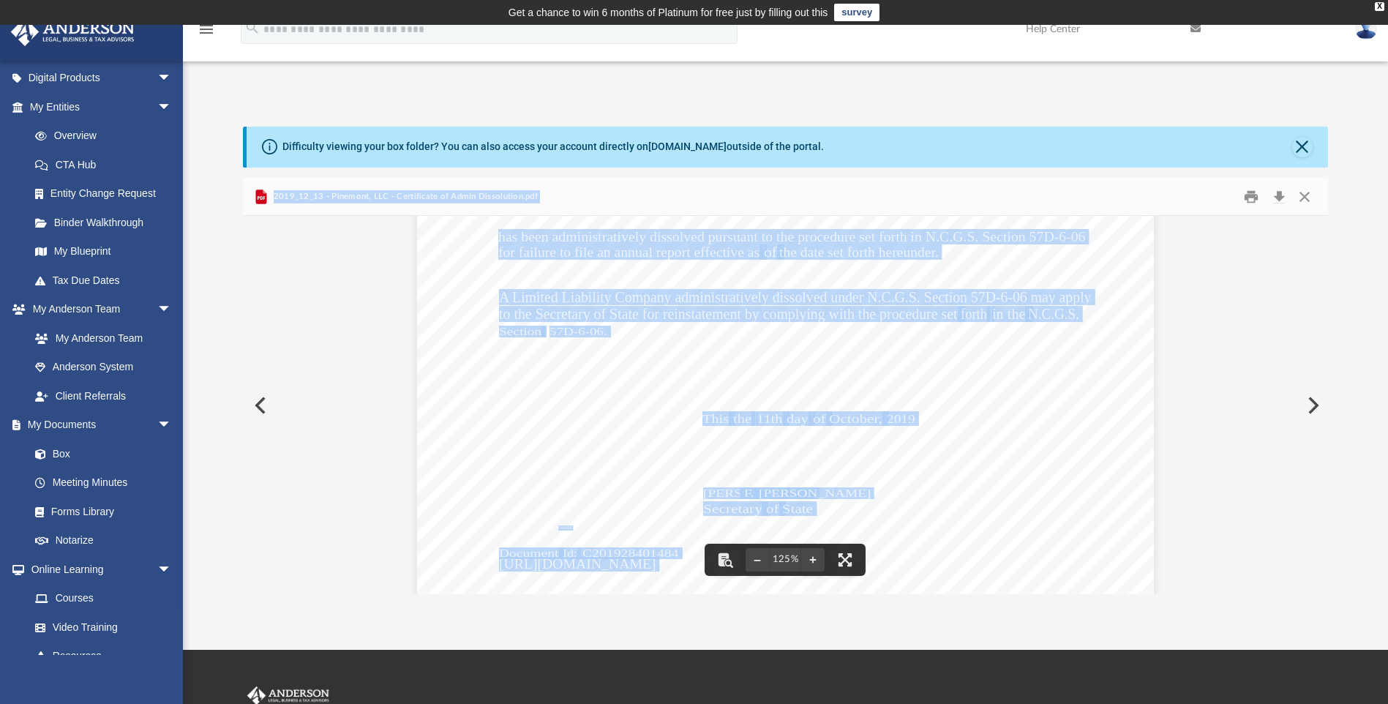
click at [258, 405] on button "Preview" at bounding box center [259, 405] width 32 height 41
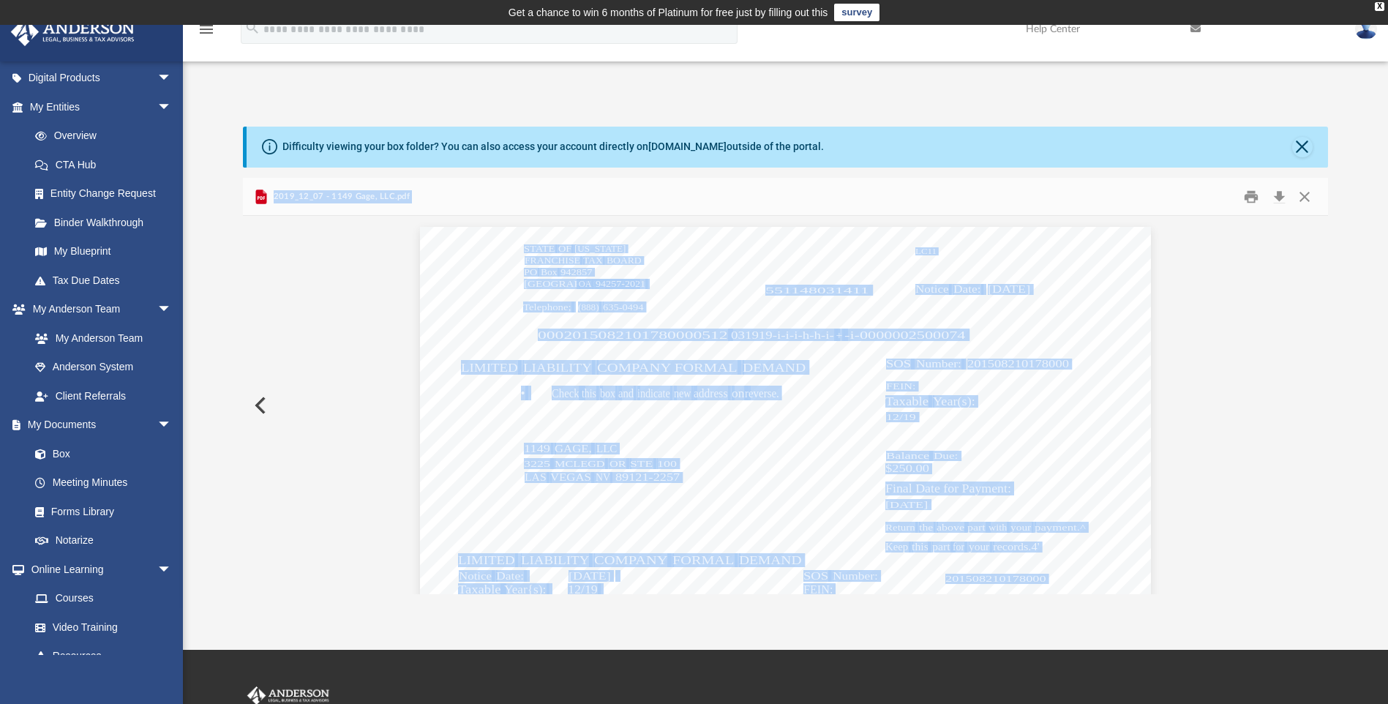
click at [258, 405] on button "Preview" at bounding box center [259, 405] width 32 height 41
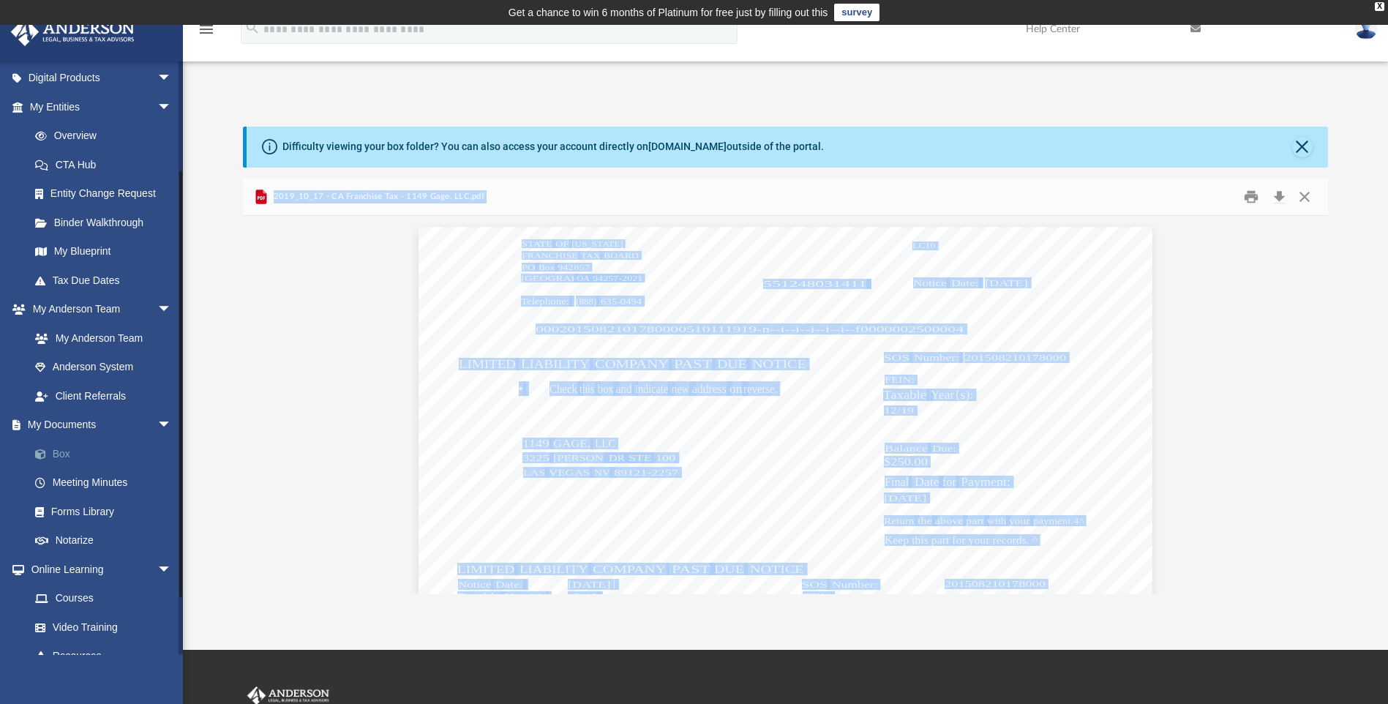
click at [58, 453] on link "Box" at bounding box center [106, 453] width 173 height 29
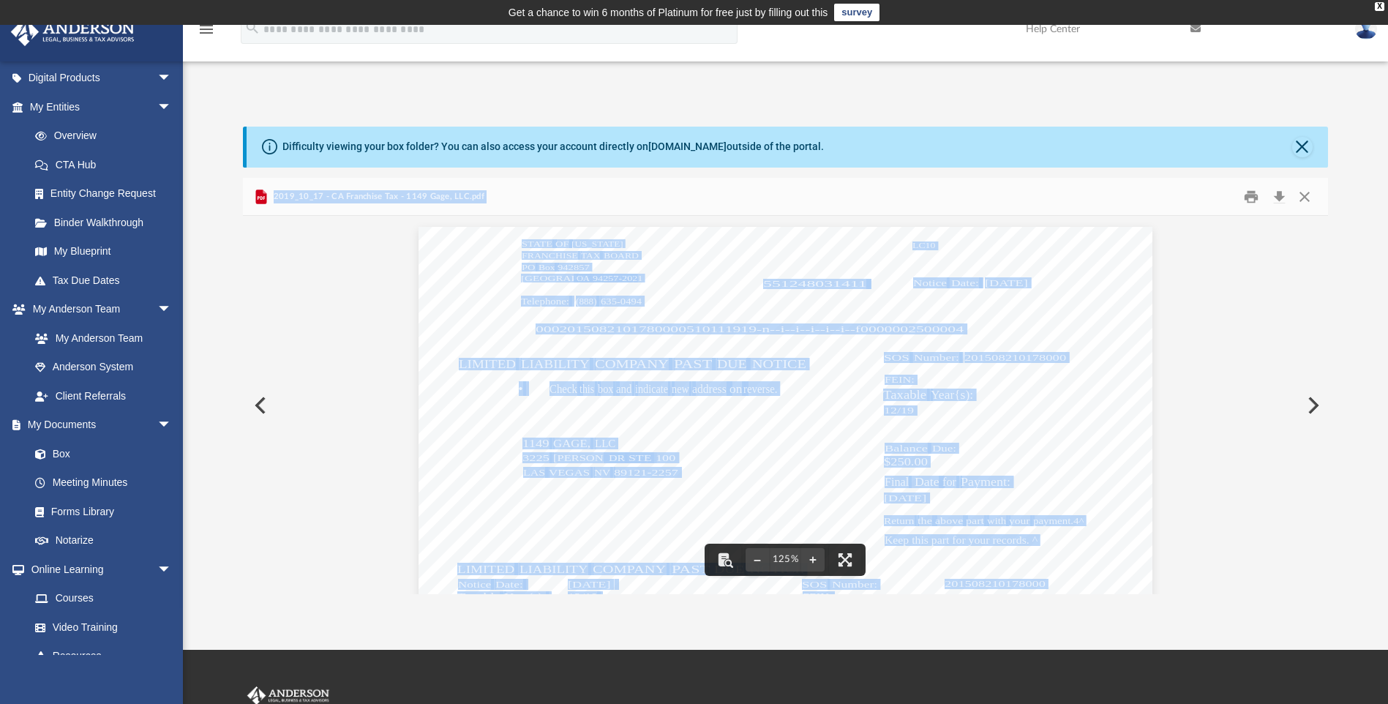
scroll to position [73, 0]
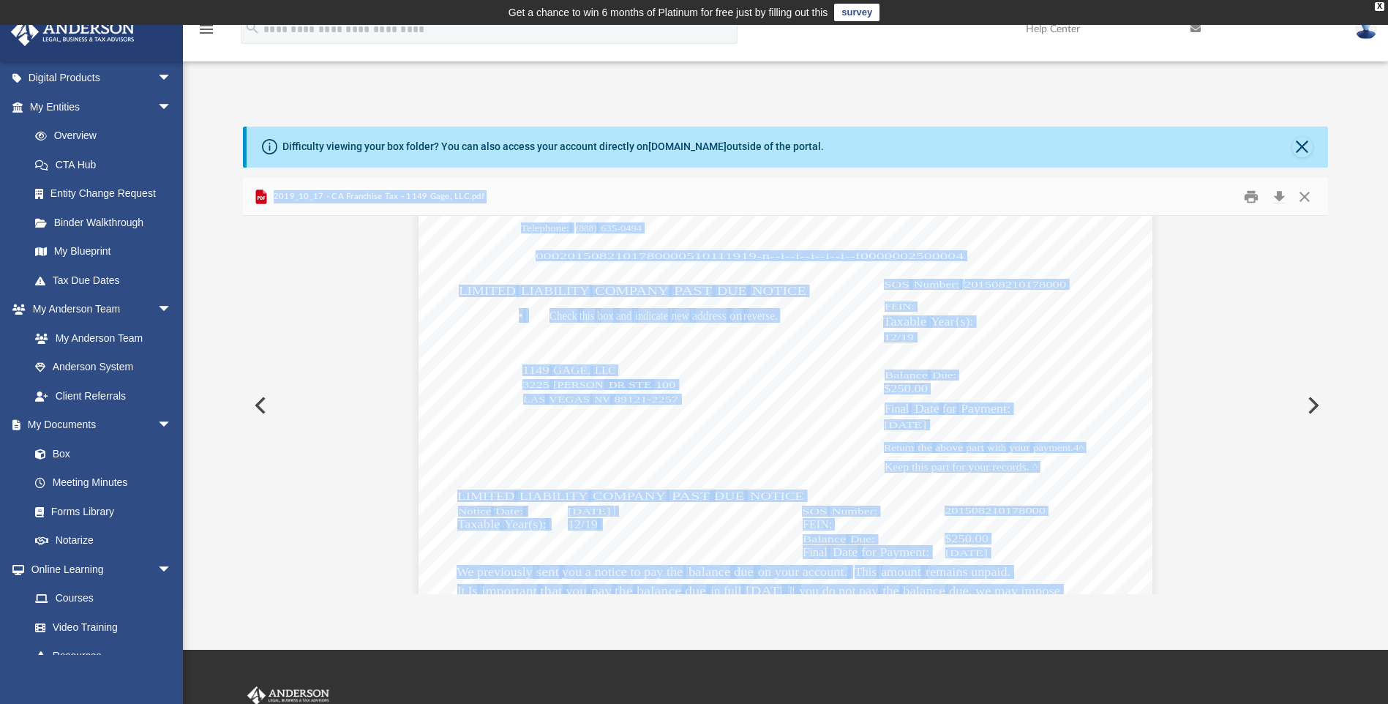
click at [257, 404] on button "Preview" at bounding box center [259, 405] width 32 height 41
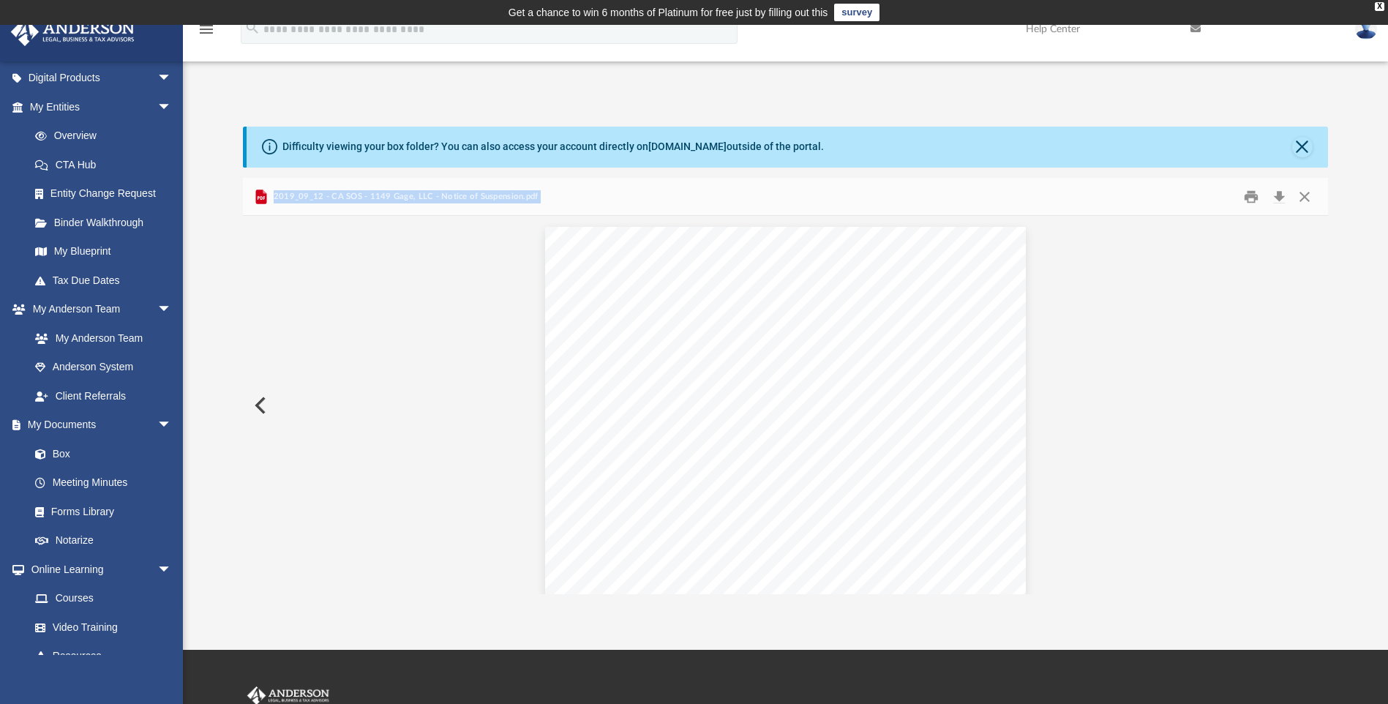
click at [261, 405] on button "Preview" at bounding box center [259, 405] width 32 height 41
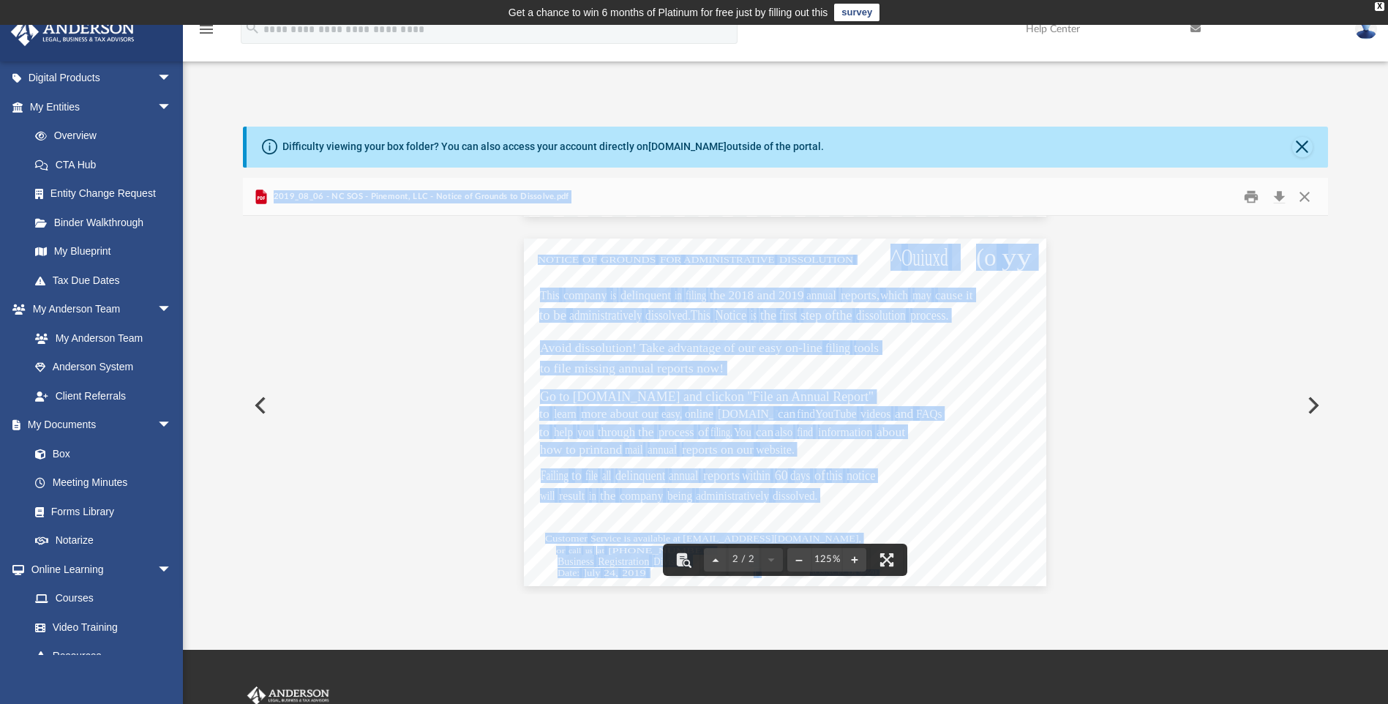
scroll to position [360, 0]
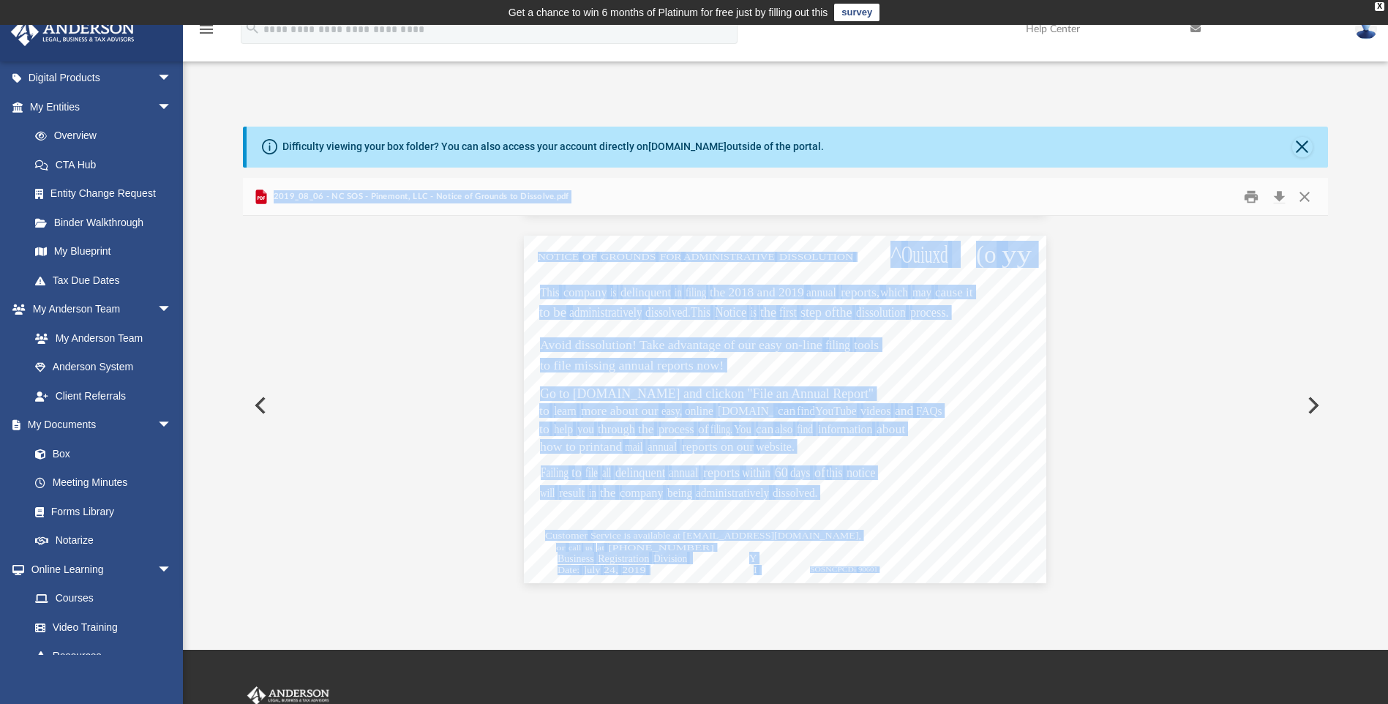
click at [258, 407] on button "Preview" at bounding box center [259, 405] width 32 height 41
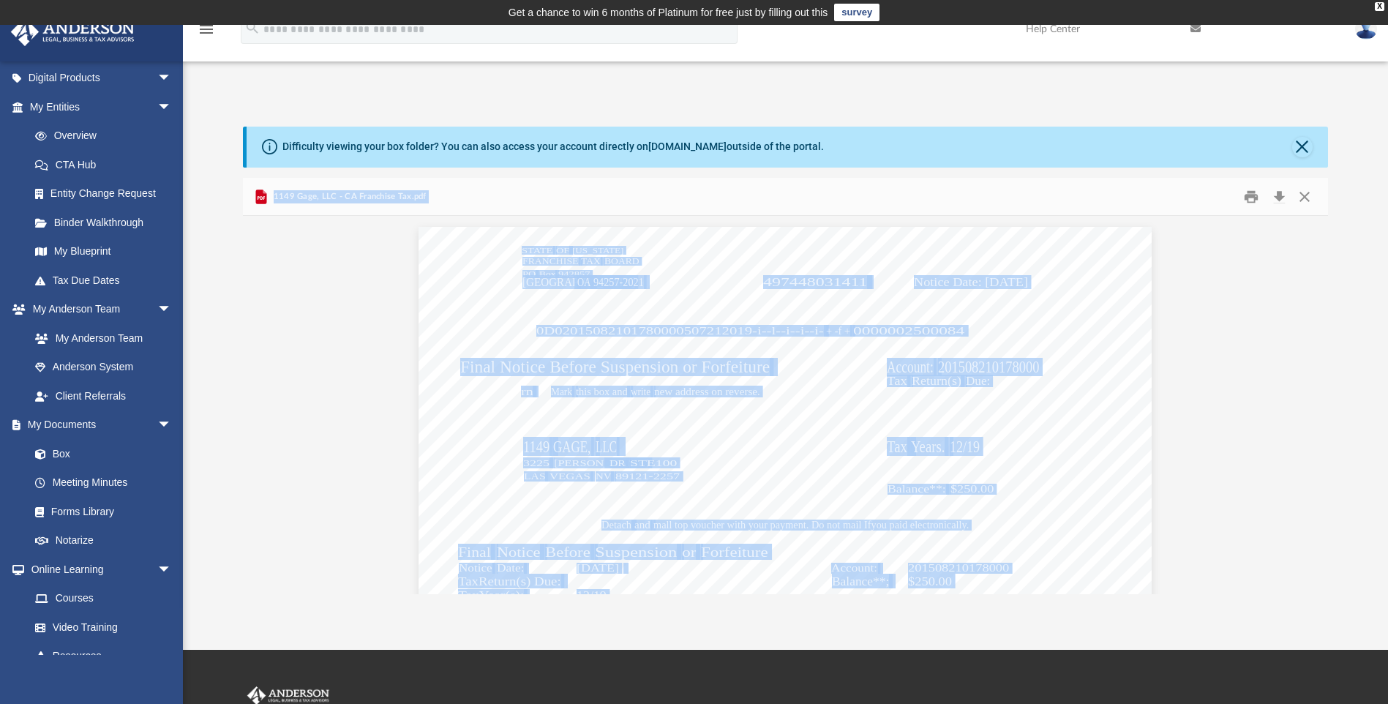
click at [258, 407] on div "STATE OF CALIFORNIA FRANCHISE TAX BOARD PO Box 942857 Sacramento OA 94257-2021 …" at bounding box center [785, 707] width 1085 height 982
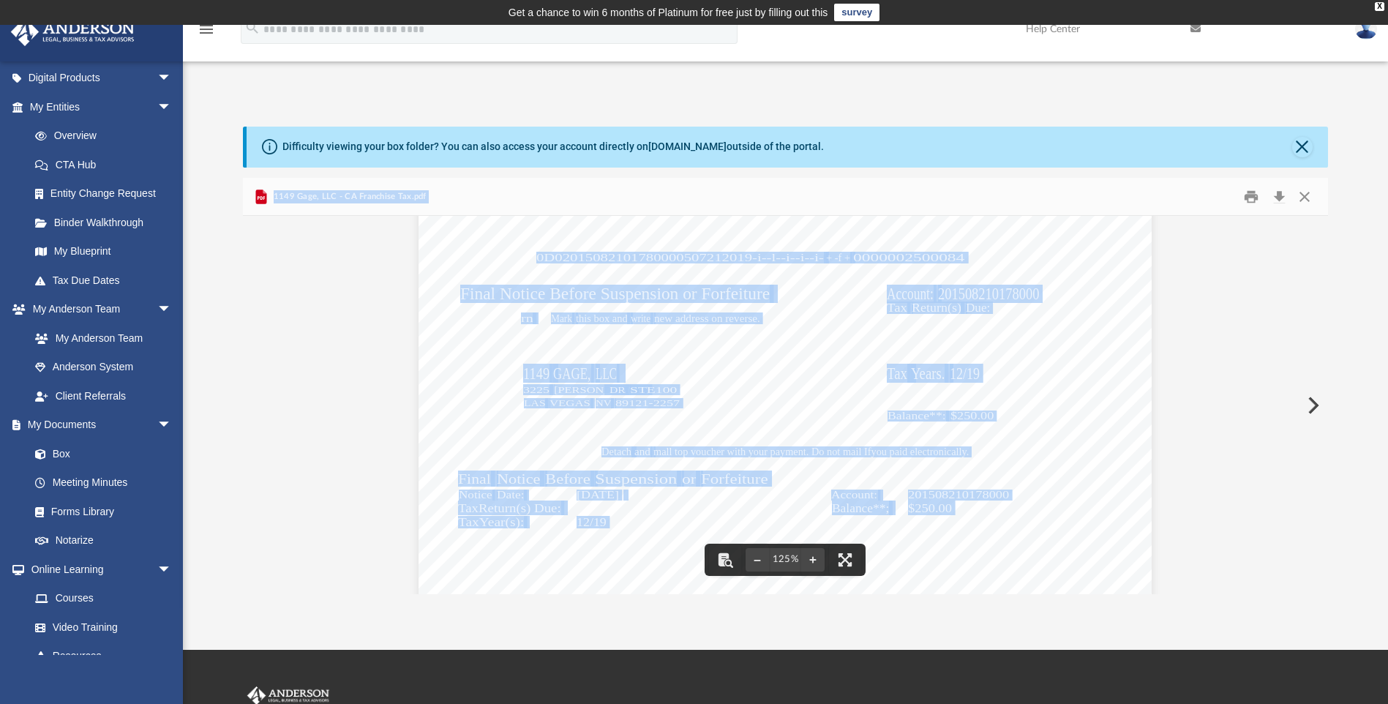
scroll to position [0, 0]
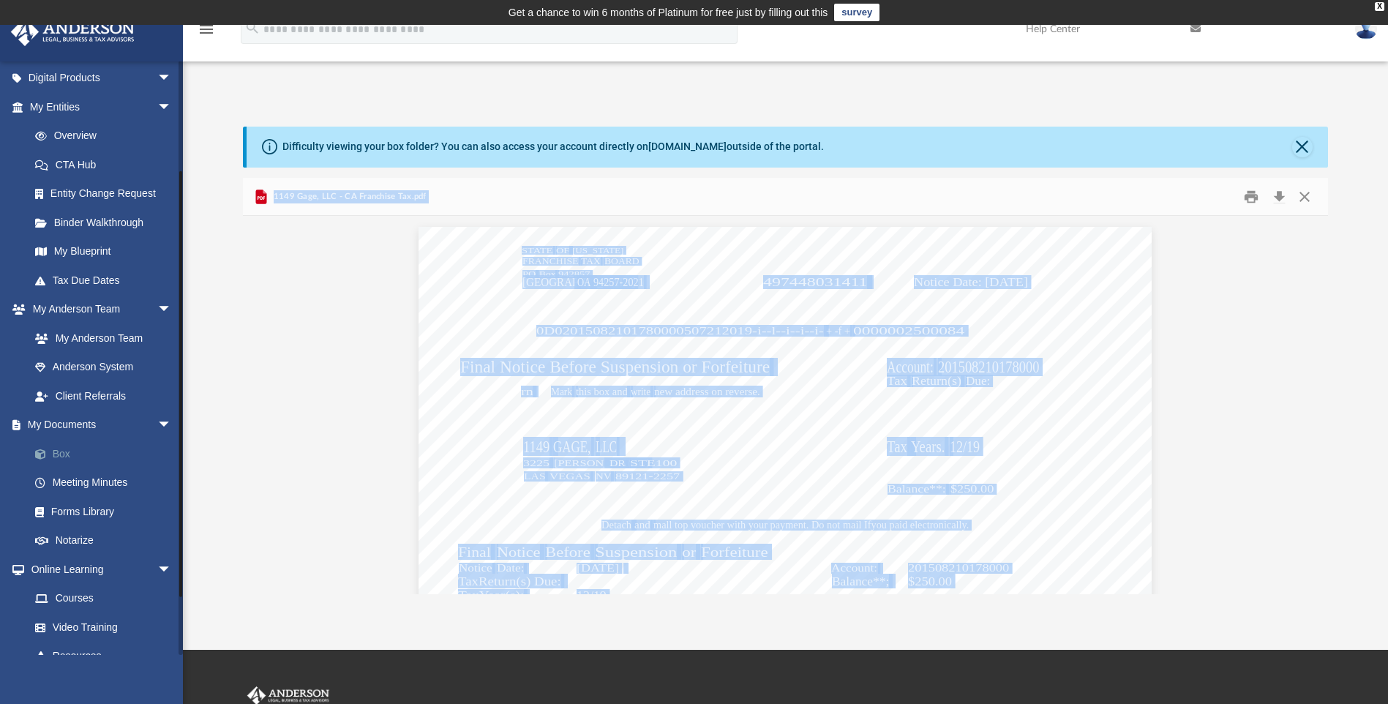
click at [58, 457] on link "Box" at bounding box center [106, 453] width 173 height 29
click at [43, 454] on span at bounding box center [48, 454] width 10 height 10
click at [76, 424] on link "My Documents arrow_drop_down" at bounding box center [102, 425] width 184 height 29
click at [157, 422] on span "arrow_drop_down" at bounding box center [171, 426] width 29 height 30
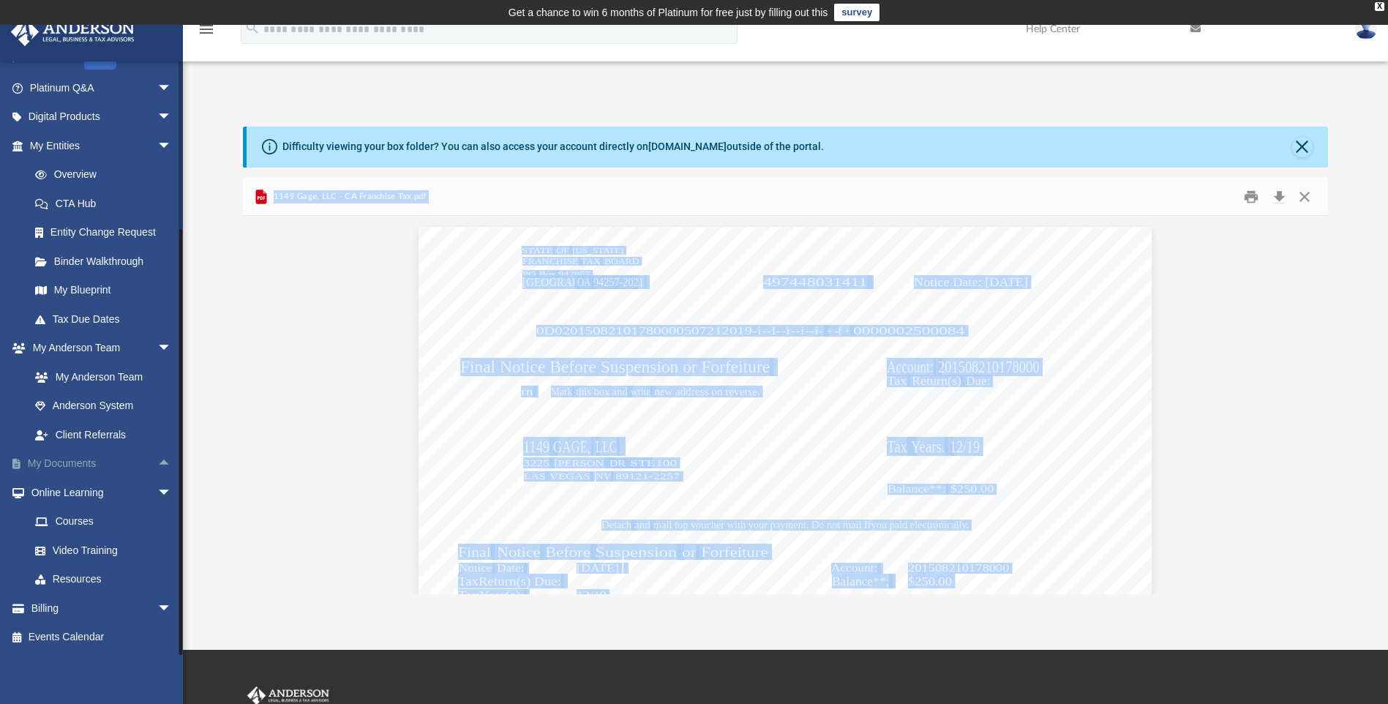
click at [79, 462] on link "My Documents arrow_drop_up" at bounding box center [102, 463] width 184 height 29
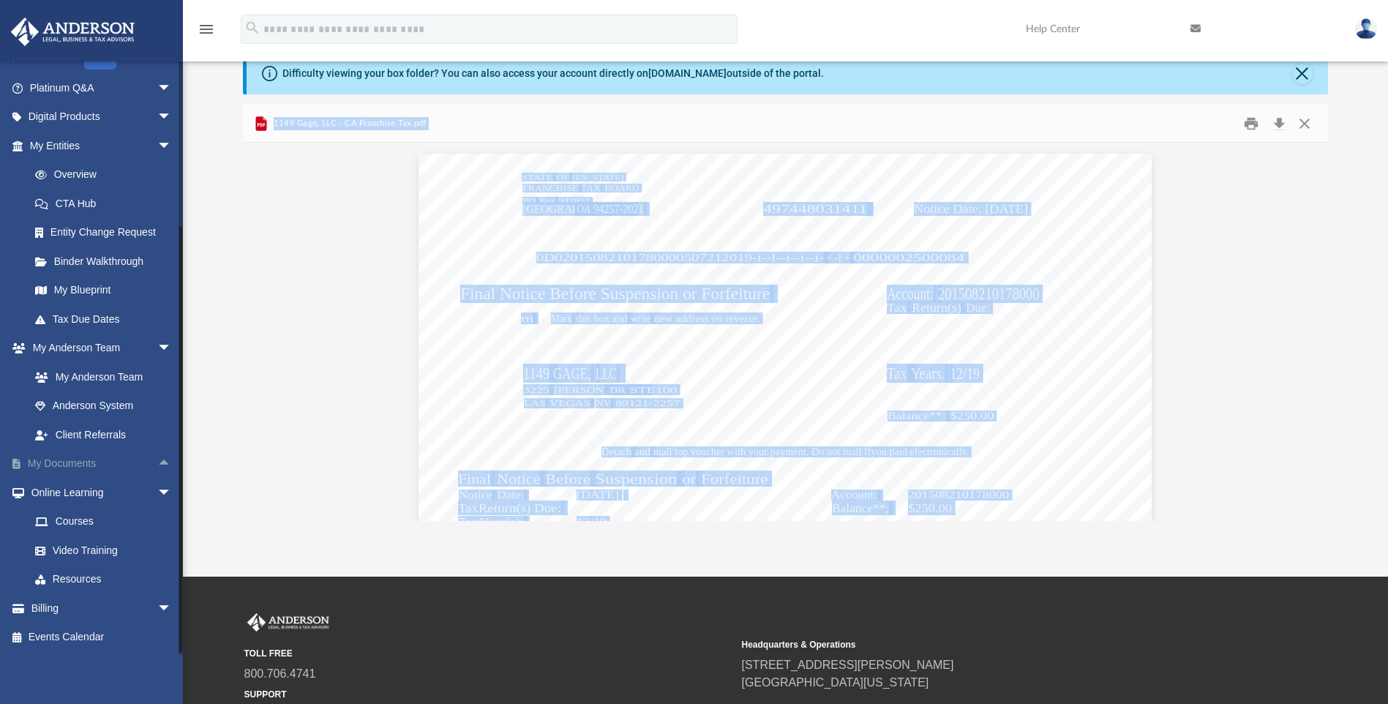
scroll to position [34, 0]
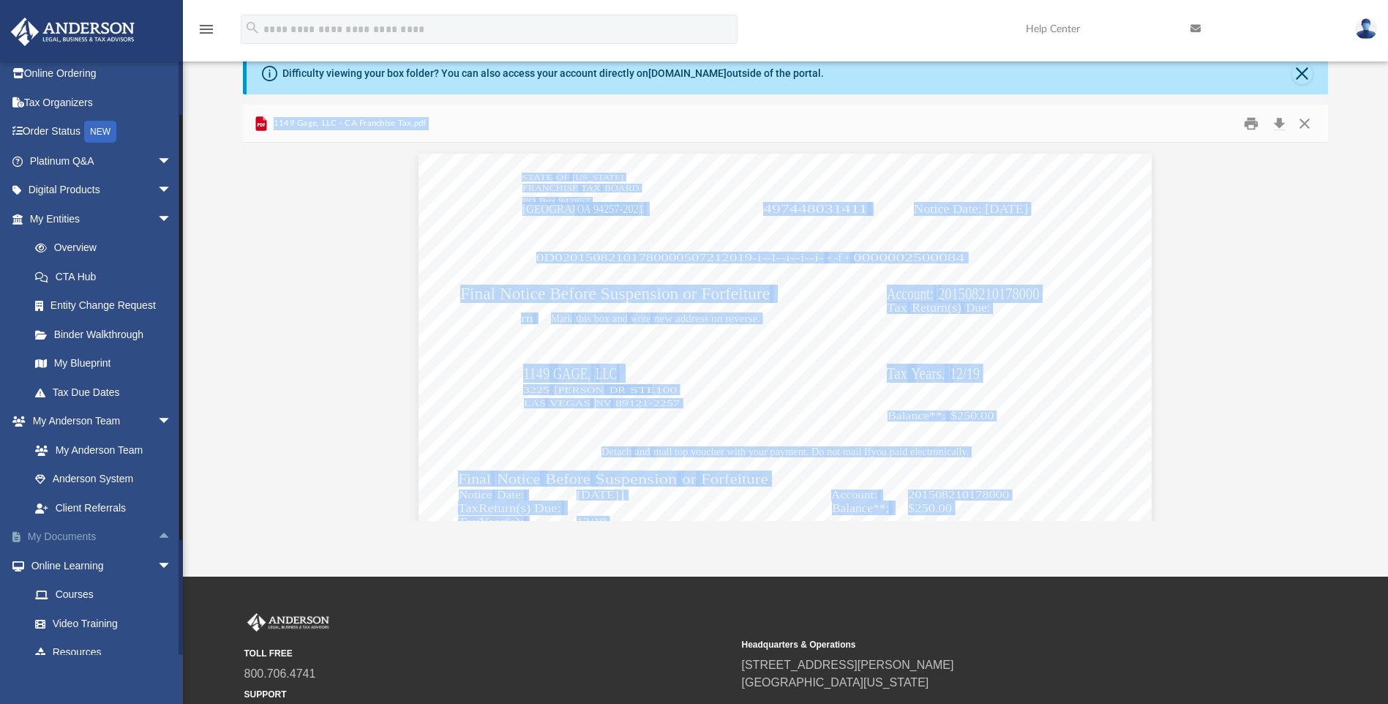
click at [157, 538] on span "arrow_drop_up" at bounding box center [171, 538] width 29 height 30
click at [56, 569] on link "Box" at bounding box center [106, 565] width 173 height 29
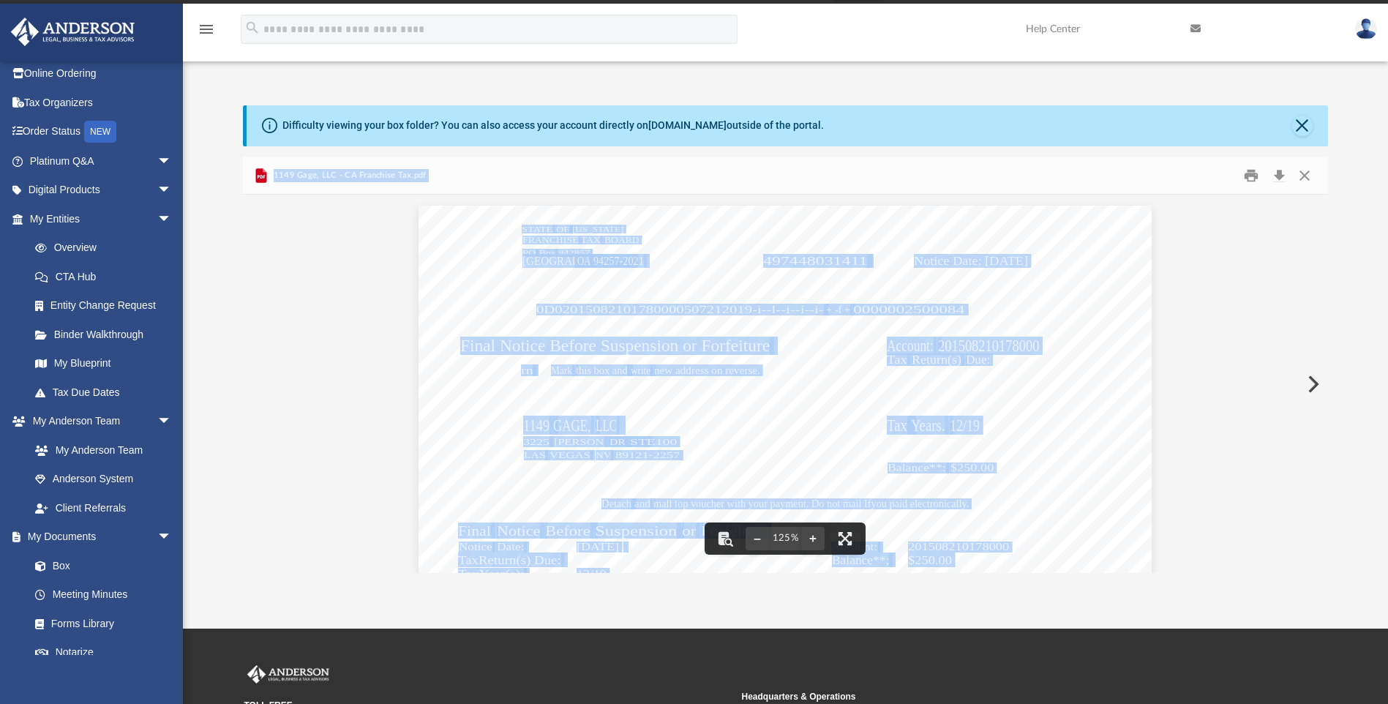
scroll to position [0, 0]
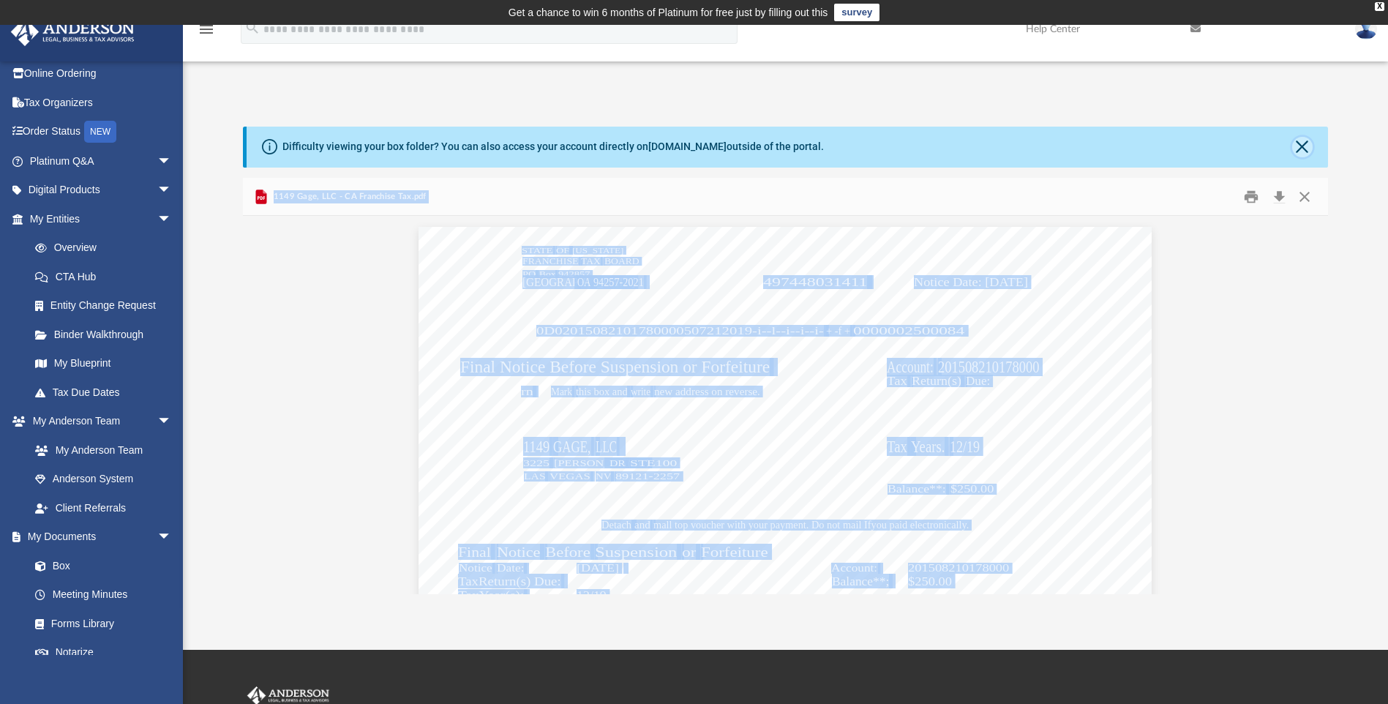
click at [1303, 146] on button "Close" at bounding box center [1302, 147] width 20 height 20
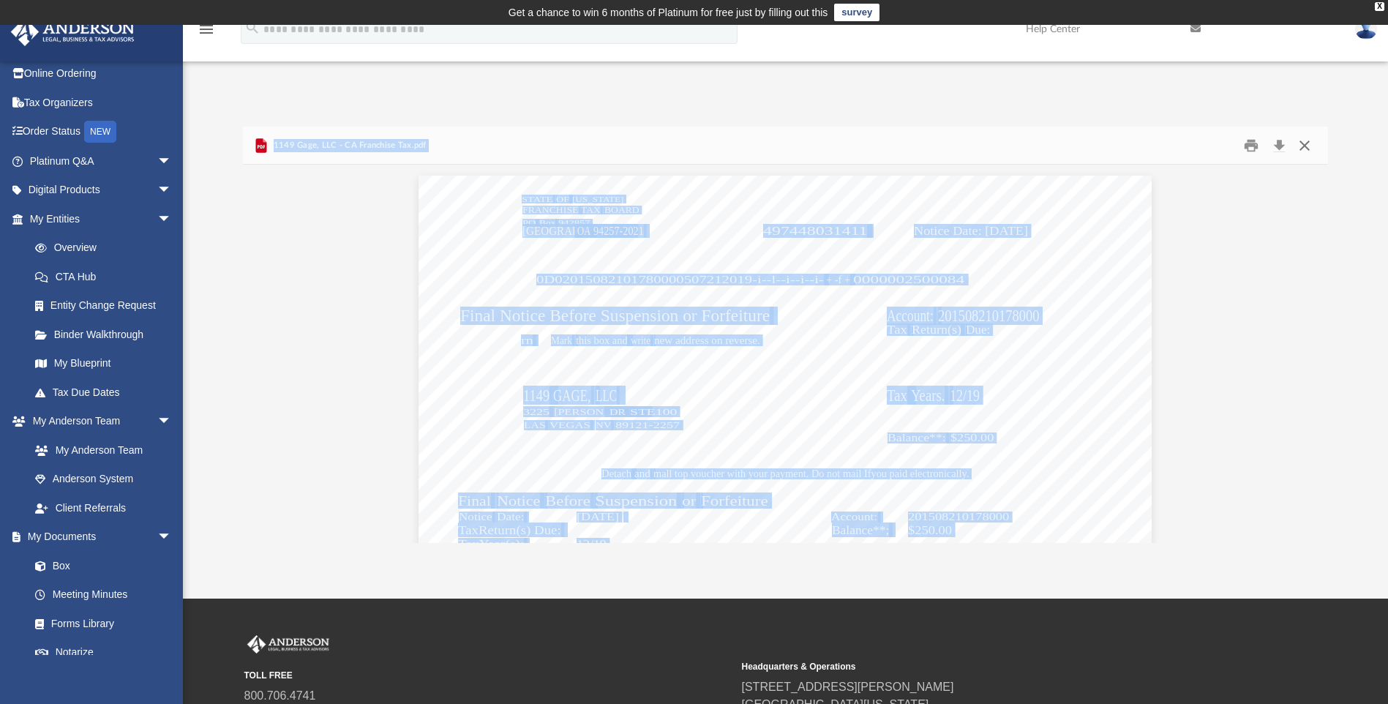
click at [1302, 146] on button "Close" at bounding box center [1305, 145] width 26 height 23
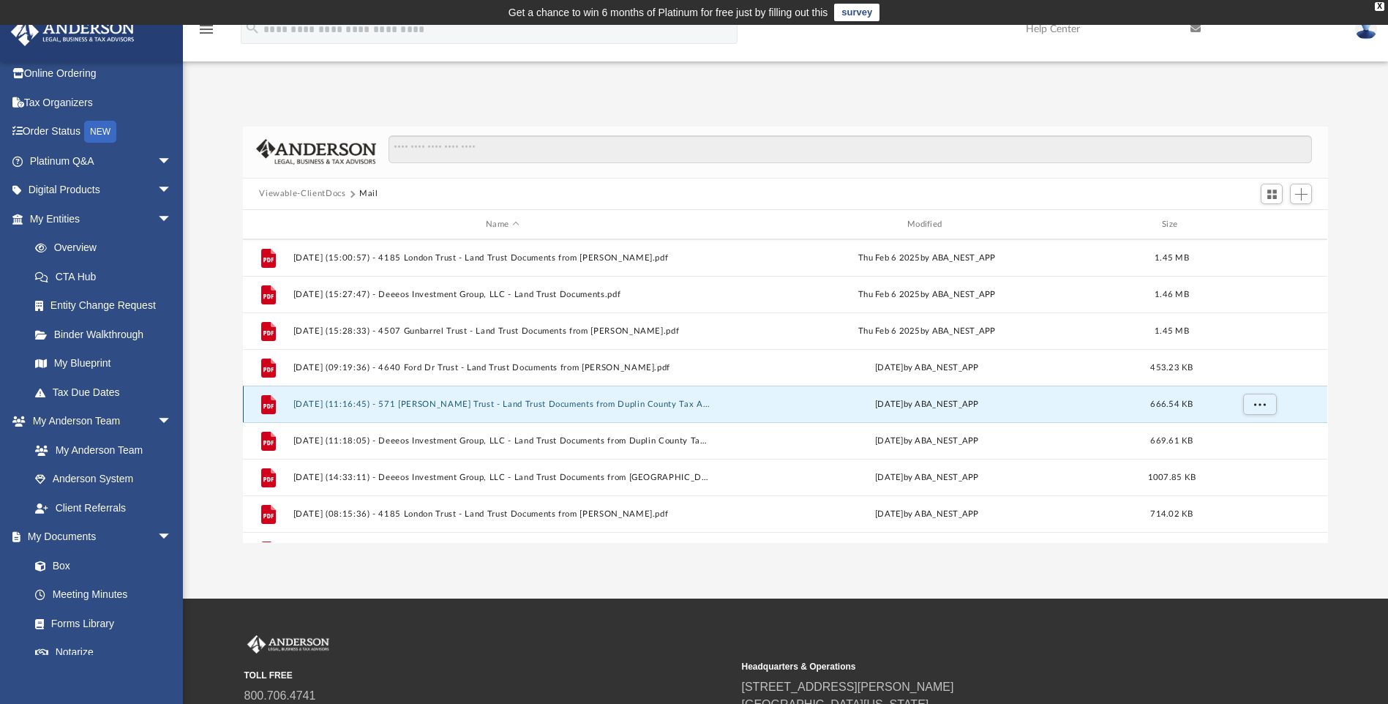
click at [544, 402] on button "2025.04.02 (11:16:45) - 571 Sumner Rd Trust - Land Trust Documents from Duplin …" at bounding box center [502, 405] width 419 height 10
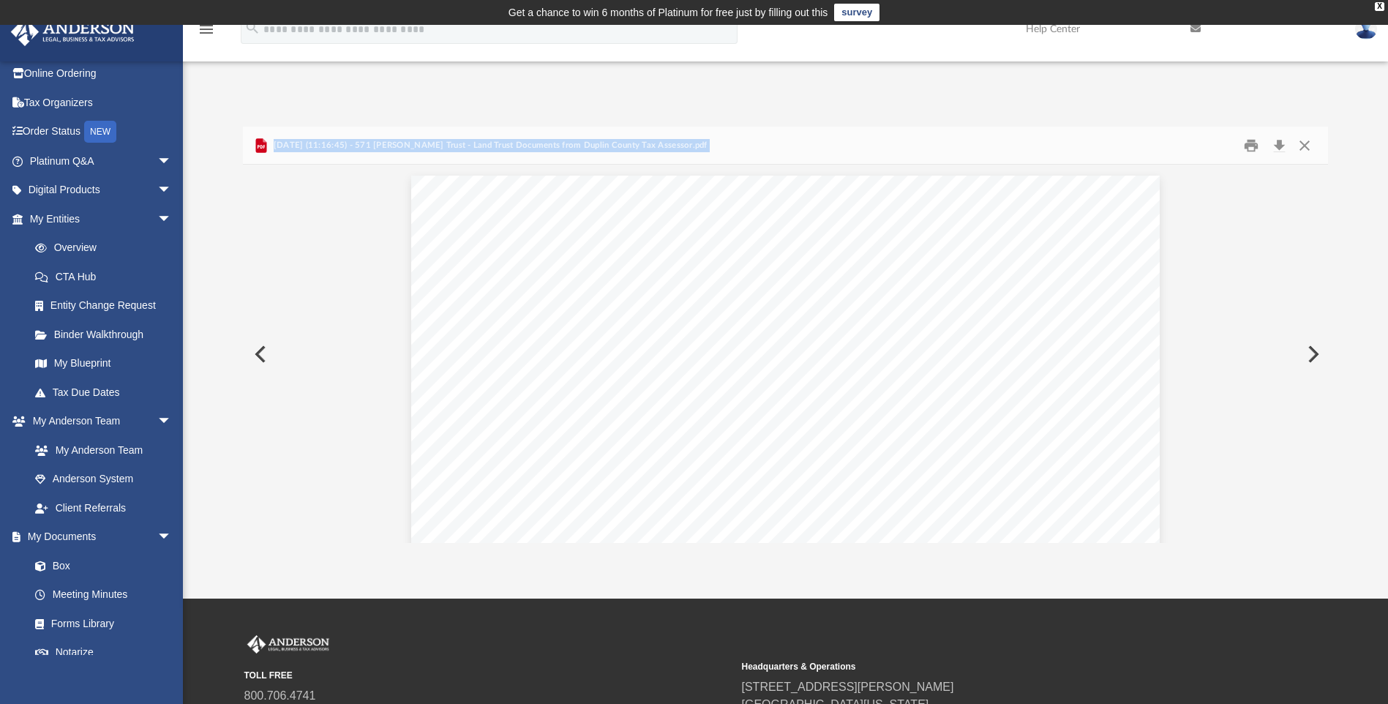
click at [1310, 352] on button "Preview" at bounding box center [1312, 354] width 32 height 41
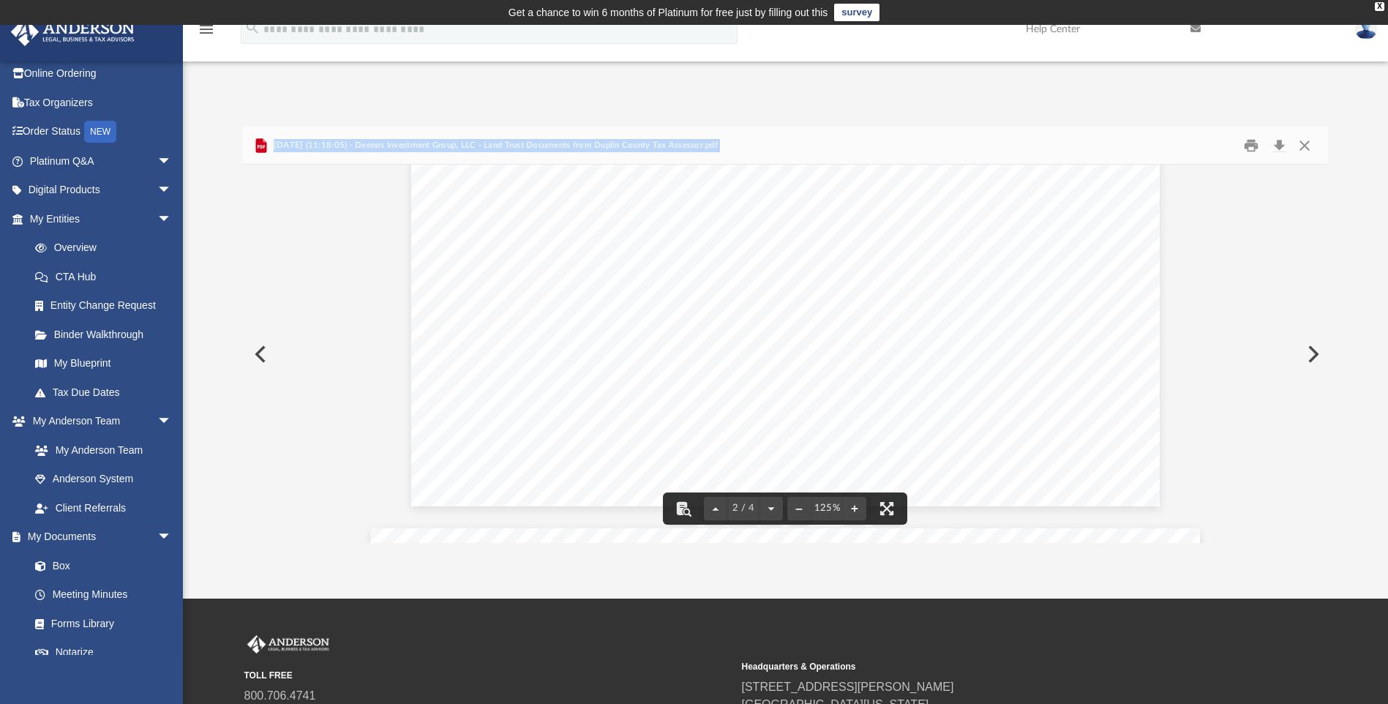
click at [1312, 353] on button "Preview" at bounding box center [1312, 354] width 32 height 41
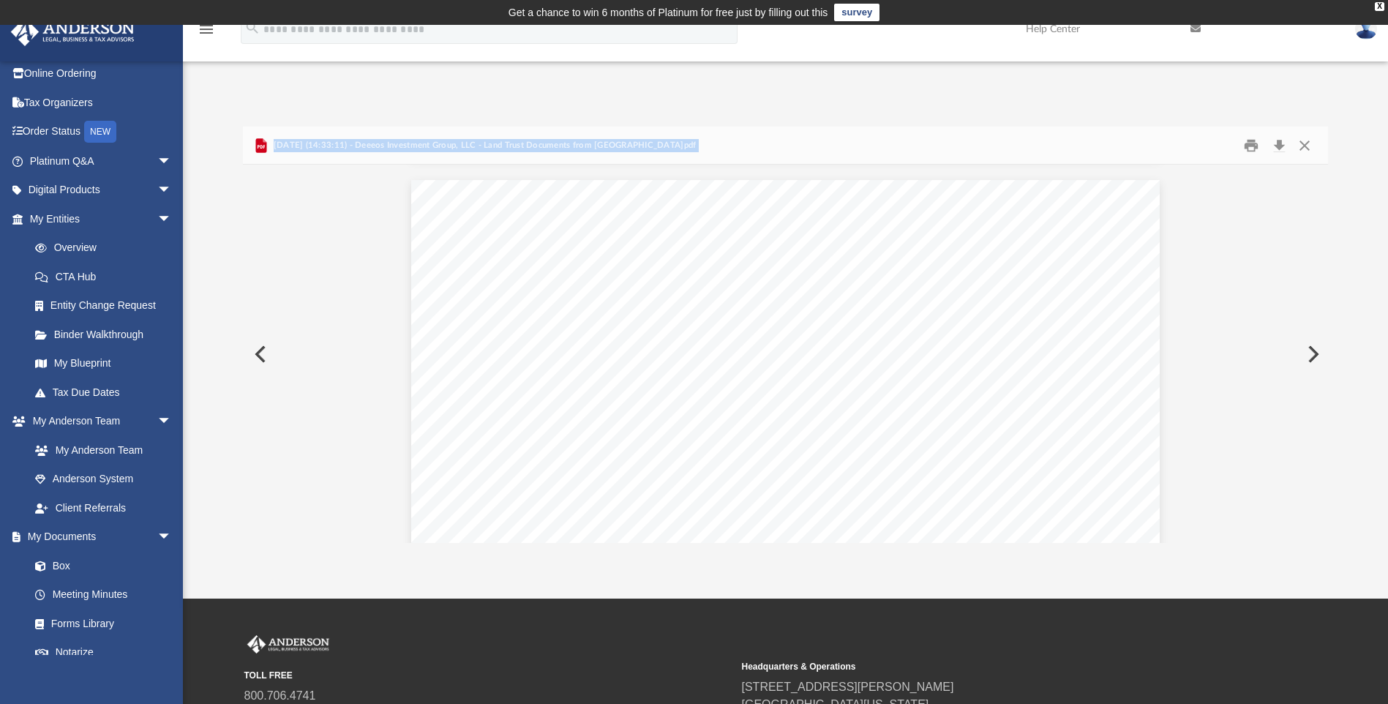
click at [1314, 356] on button "Preview" at bounding box center [1312, 354] width 32 height 41
click at [1314, 355] on button "Preview" at bounding box center [1312, 354] width 32 height 41
click at [1312, 355] on button "Preview" at bounding box center [1312, 354] width 32 height 41
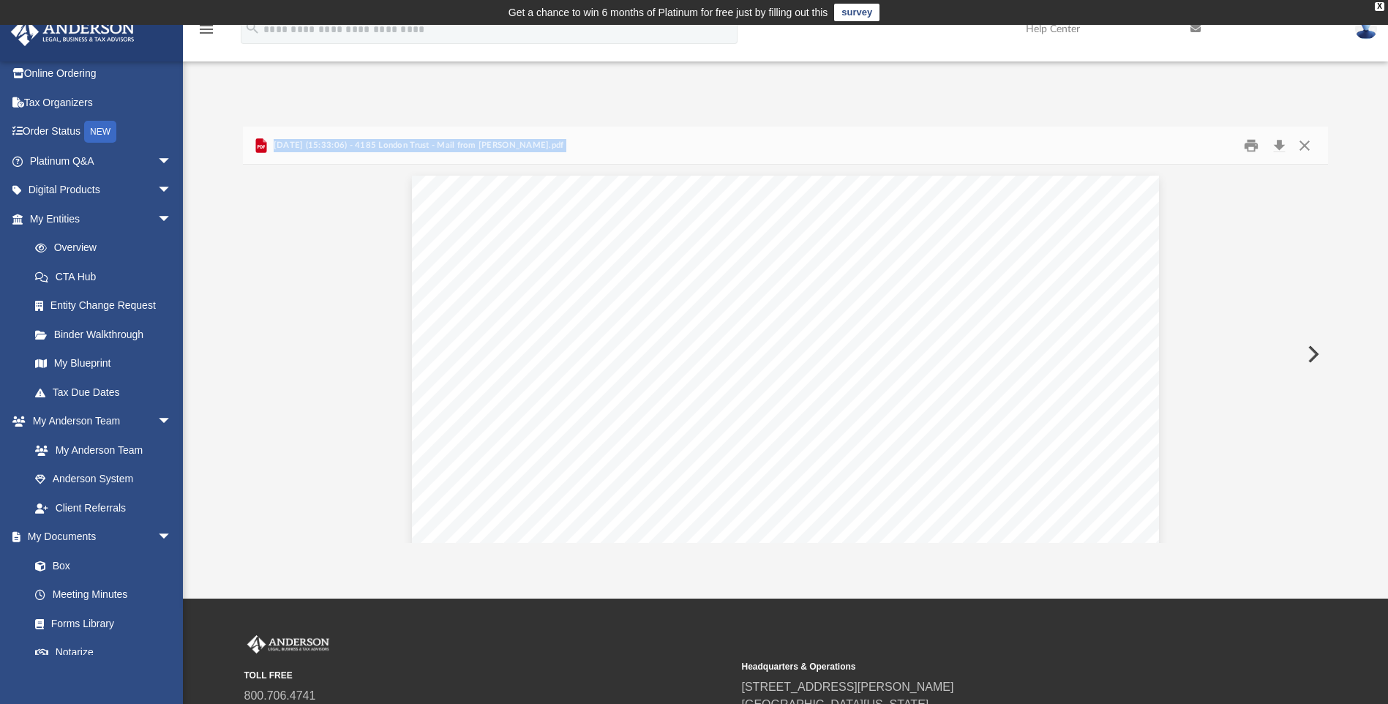
click at [1312, 355] on button "Preview" at bounding box center [1312, 354] width 32 height 41
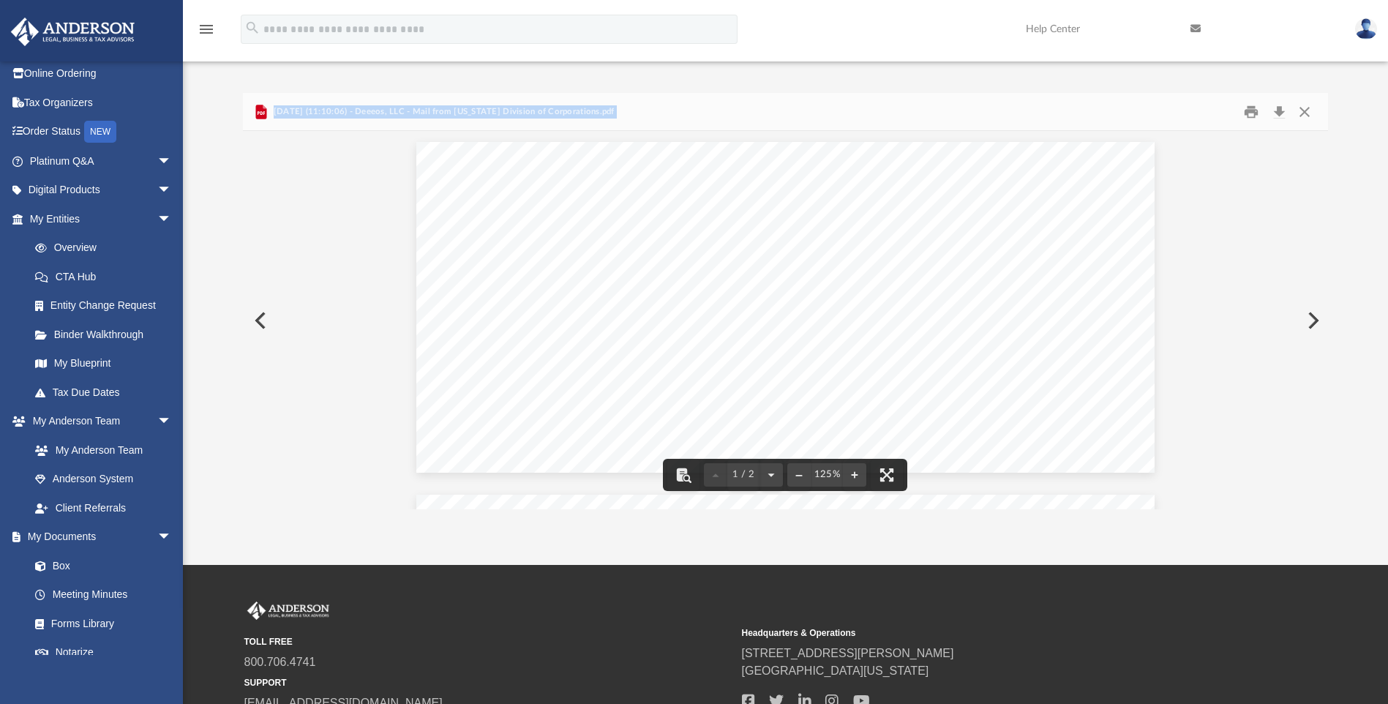
scroll to position [0, 0]
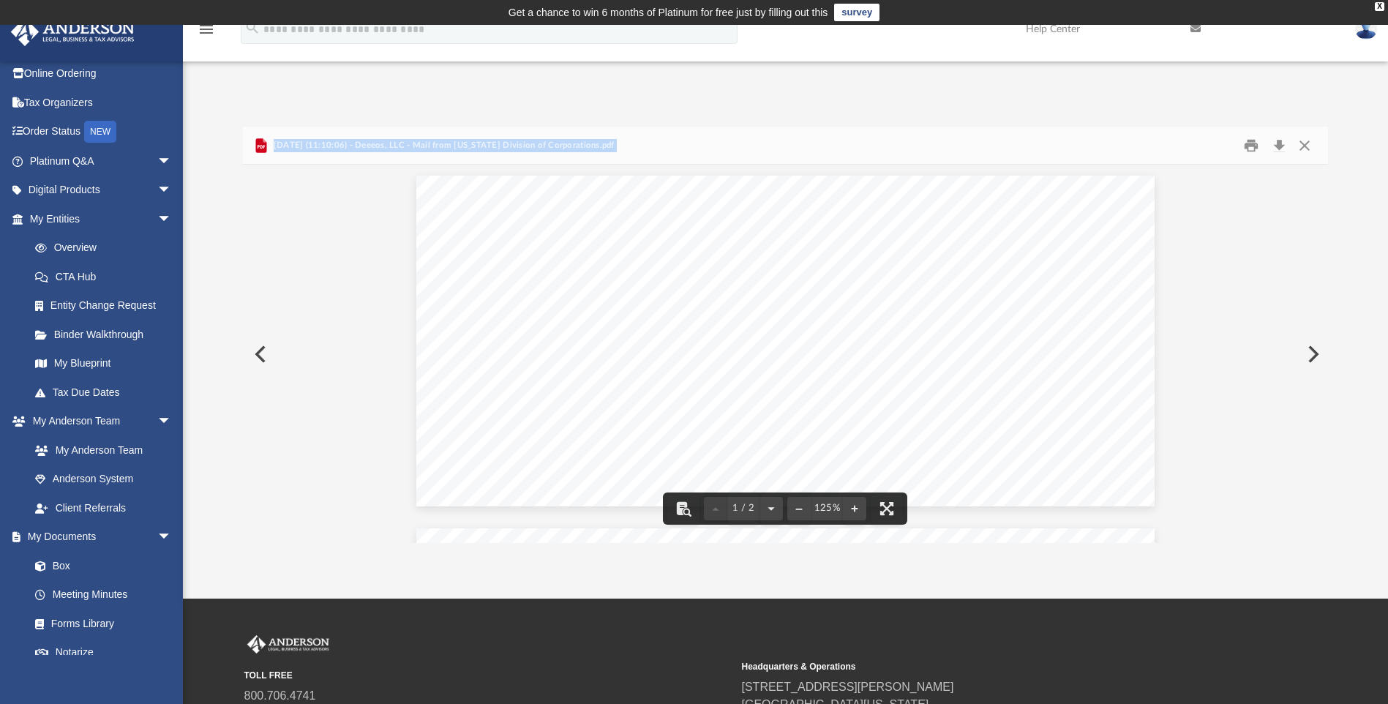
click at [1313, 351] on button "Preview" at bounding box center [1312, 354] width 32 height 41
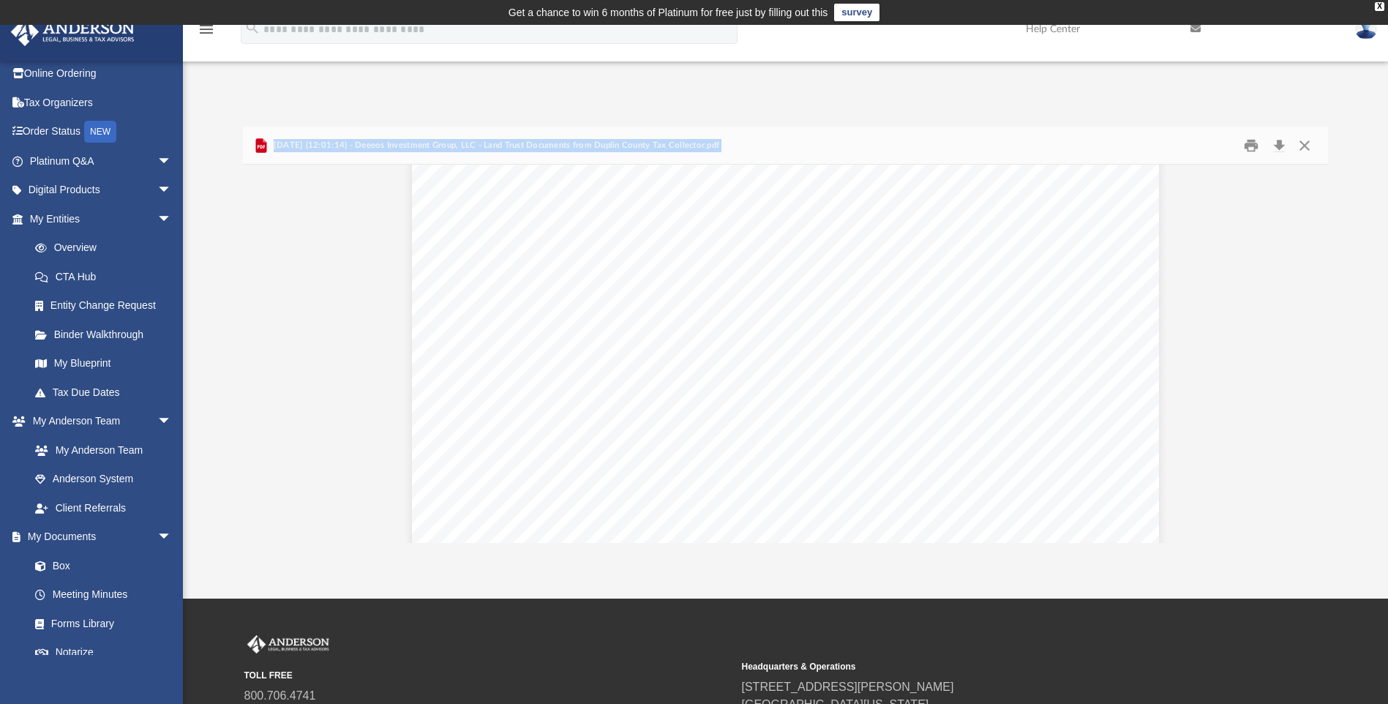
scroll to position [366, 0]
click at [1251, 146] on button "Print" at bounding box center [1251, 145] width 29 height 23
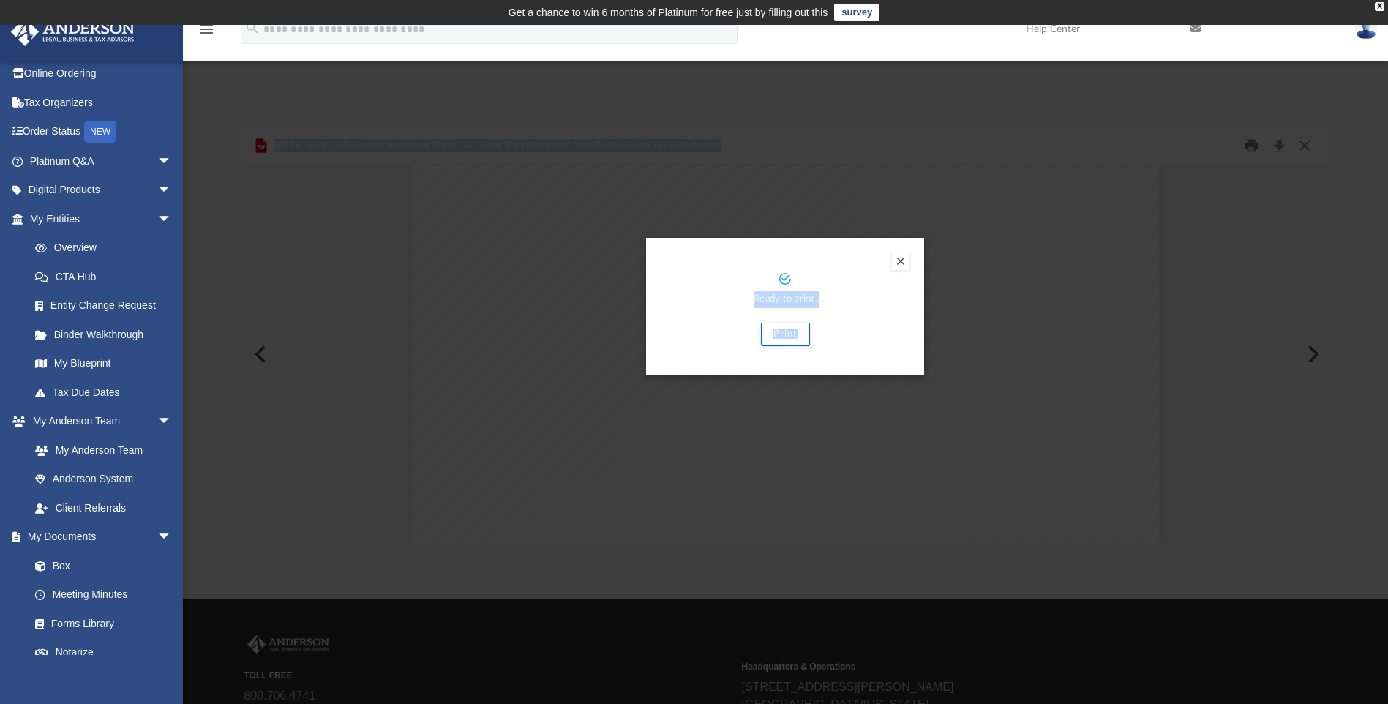
scroll to position [73, 0]
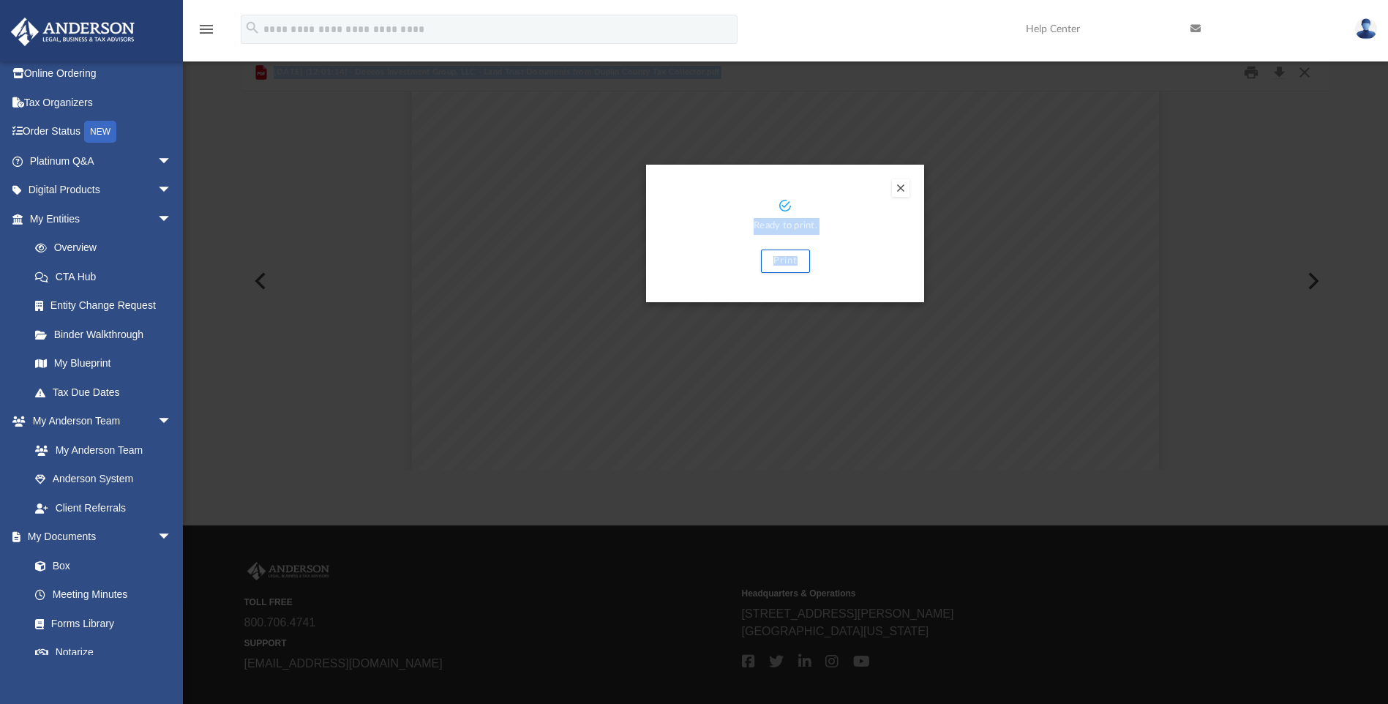
click at [844, 240] on div "Ready to print. Print" at bounding box center [785, 236] width 249 height 74
click at [790, 259] on button "Print" at bounding box center [785, 261] width 49 height 23
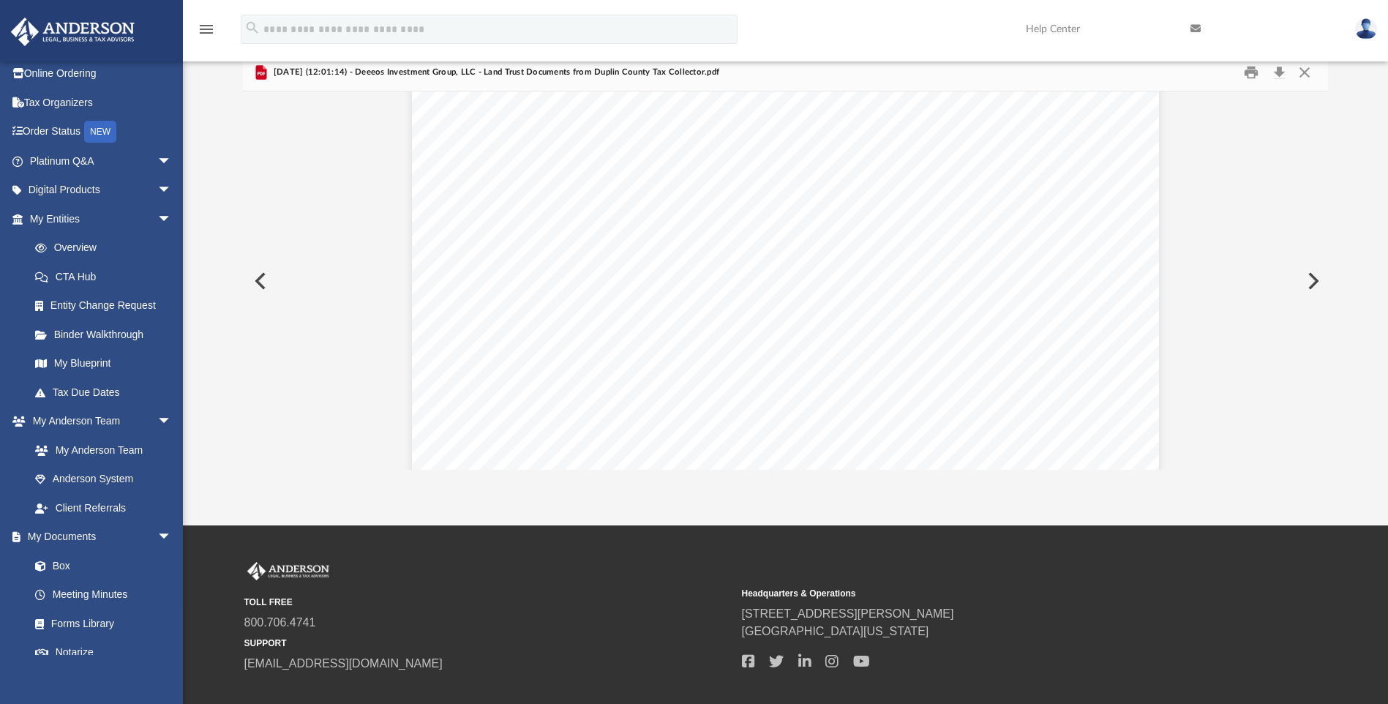
click at [1313, 277] on button "Preview" at bounding box center [1312, 281] width 32 height 41
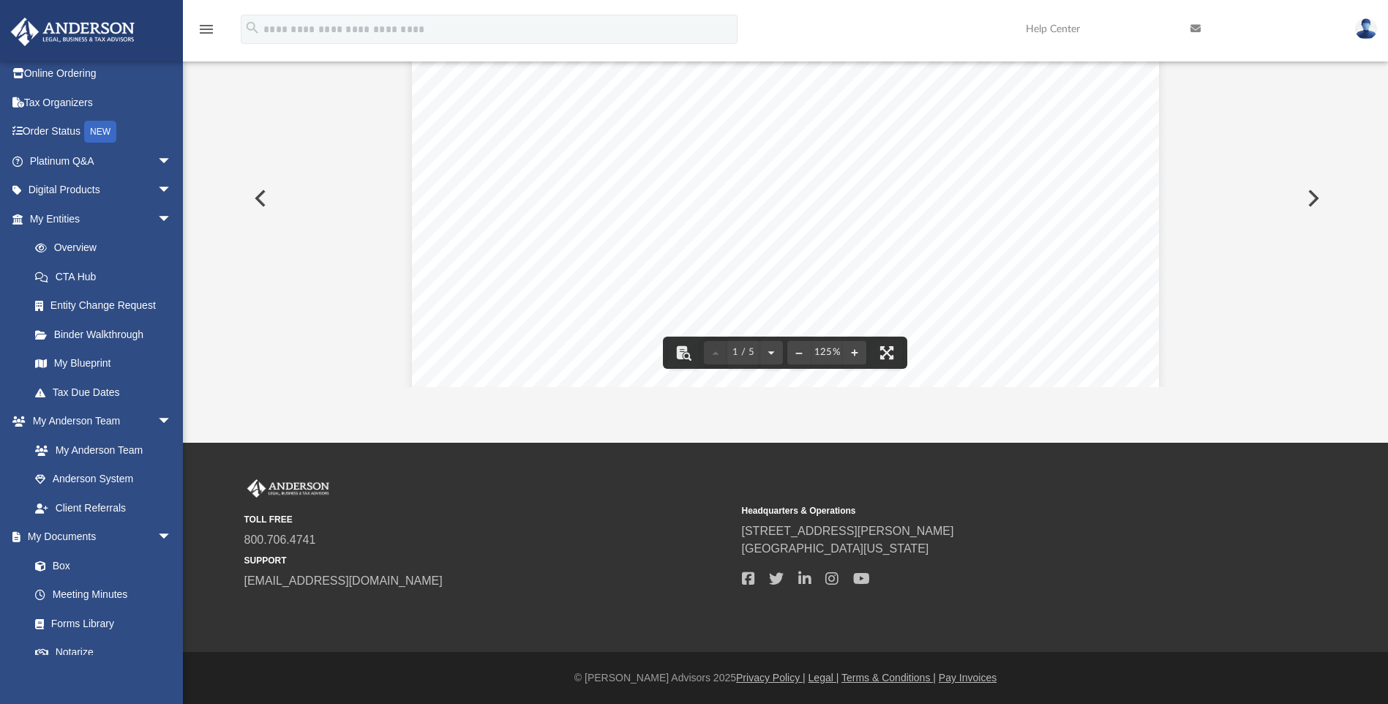
scroll to position [0, 0]
click at [1194, 27] on icon at bounding box center [1196, 28] width 10 height 10
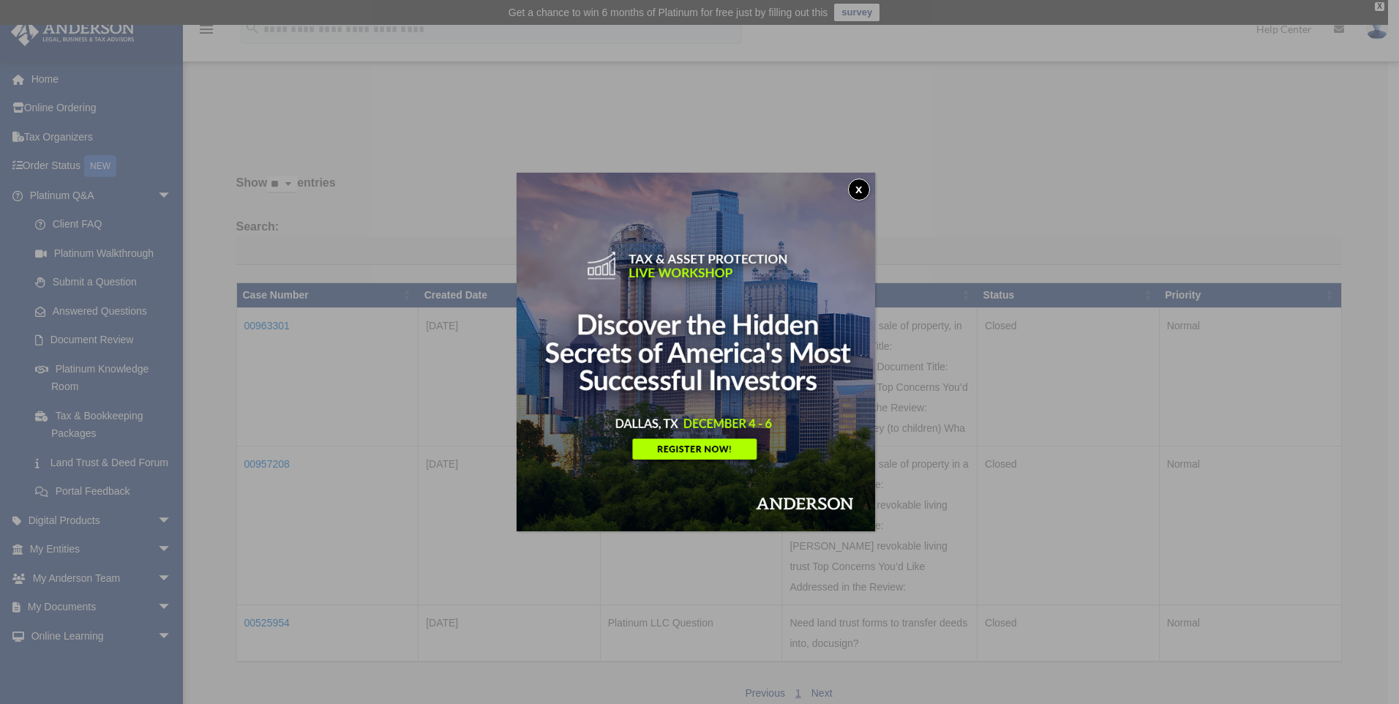
click at [861, 187] on button "x" at bounding box center [859, 190] width 22 height 22
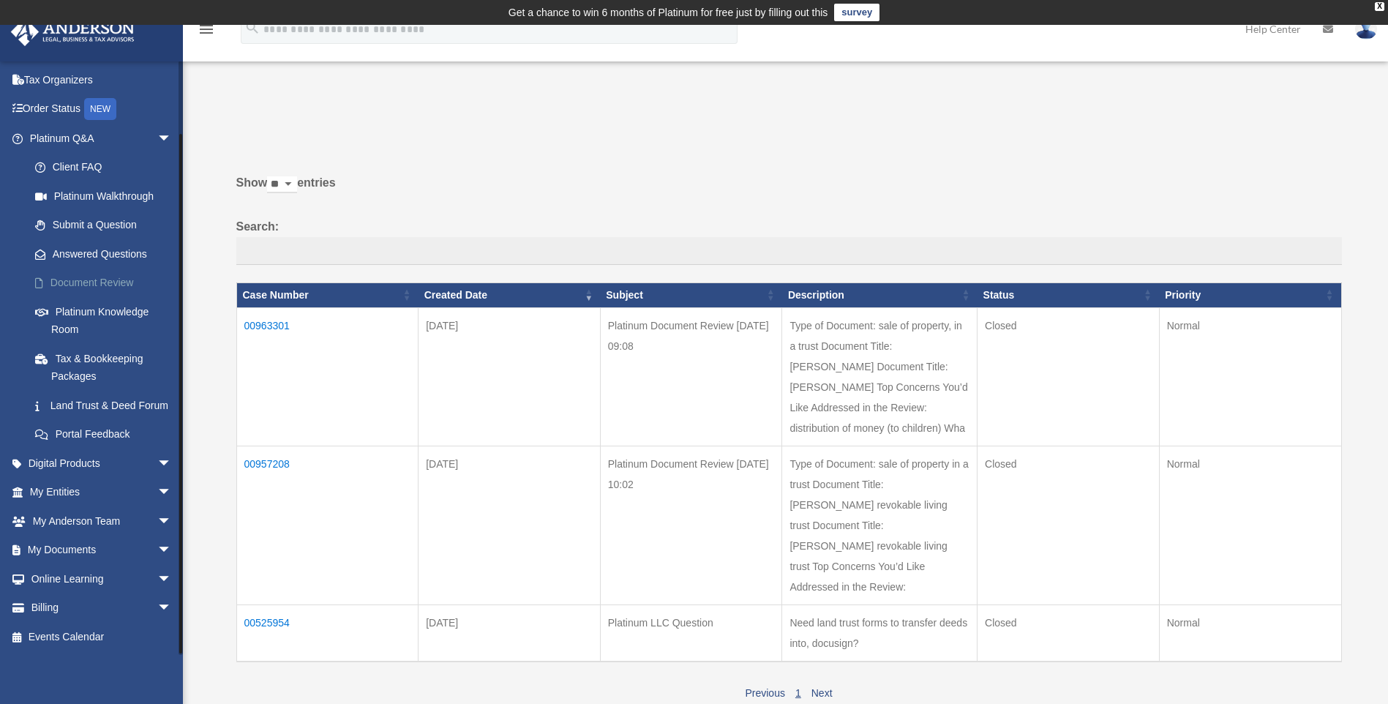
scroll to position [75, 0]
click at [157, 550] on span "arrow_drop_down" at bounding box center [171, 551] width 29 height 30
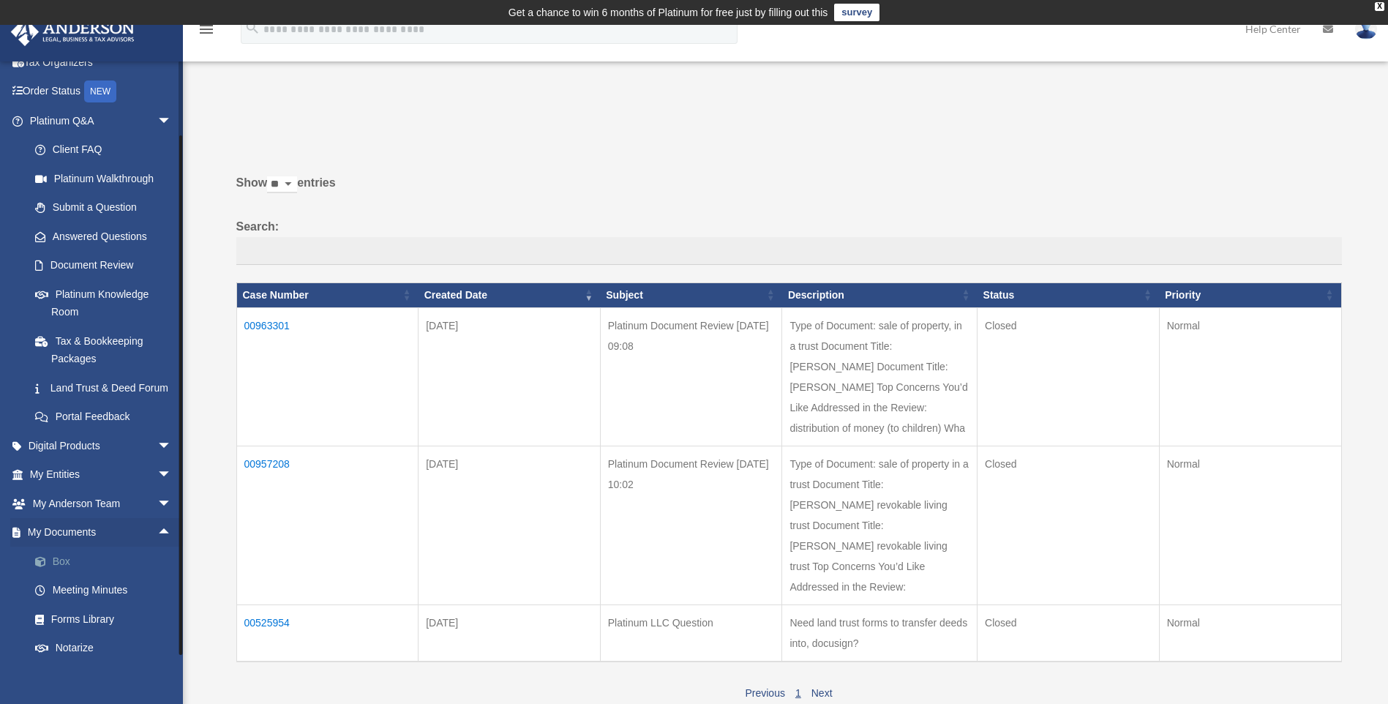
click at [59, 576] on link "Box" at bounding box center [106, 561] width 173 height 29
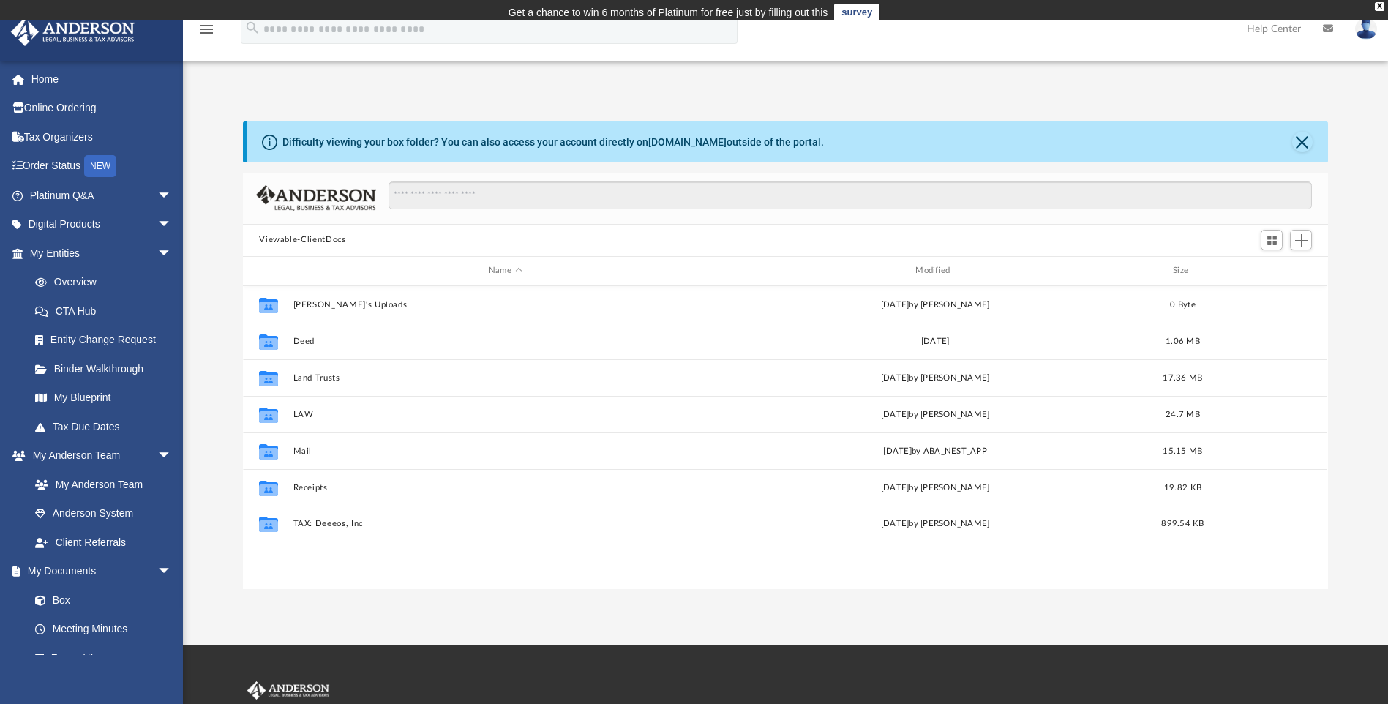
scroll to position [322, 1074]
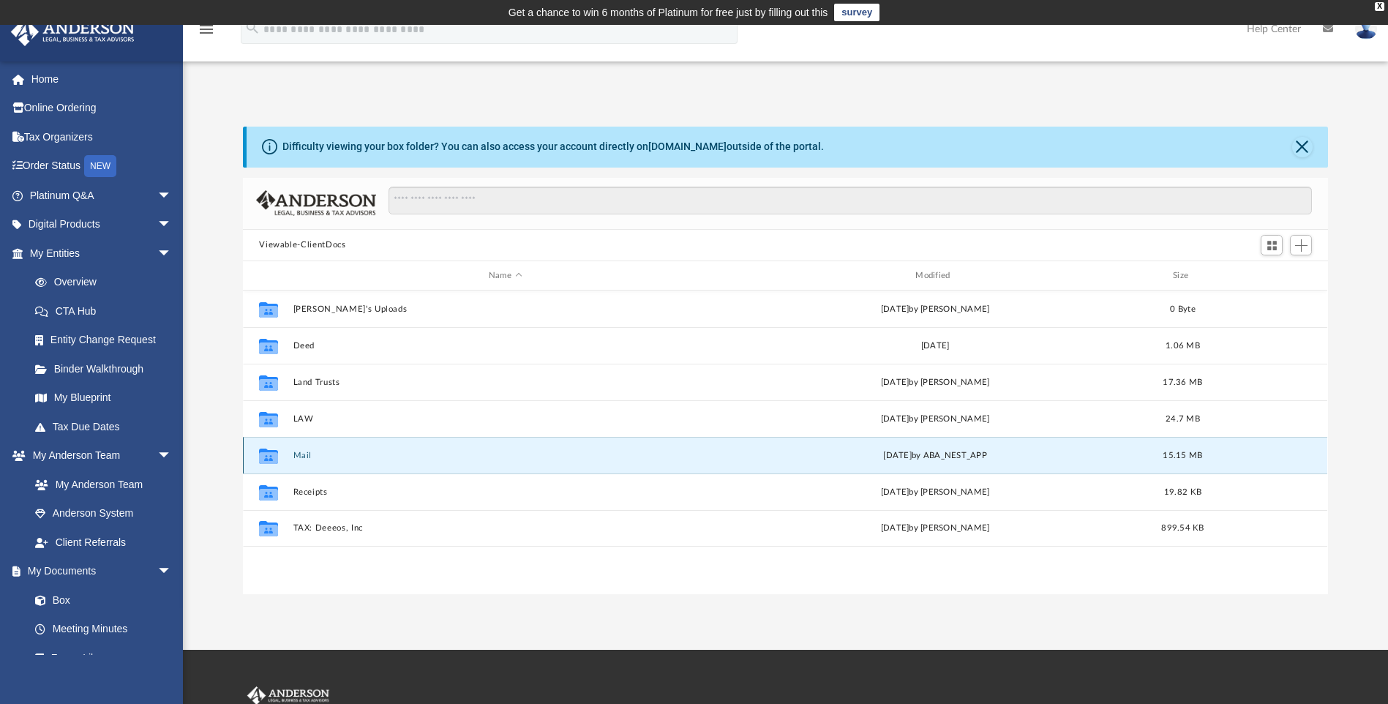
click at [301, 457] on button "Mail" at bounding box center [505, 456] width 424 height 10
click at [264, 456] on icon "grid" at bounding box center [268, 458] width 19 height 12
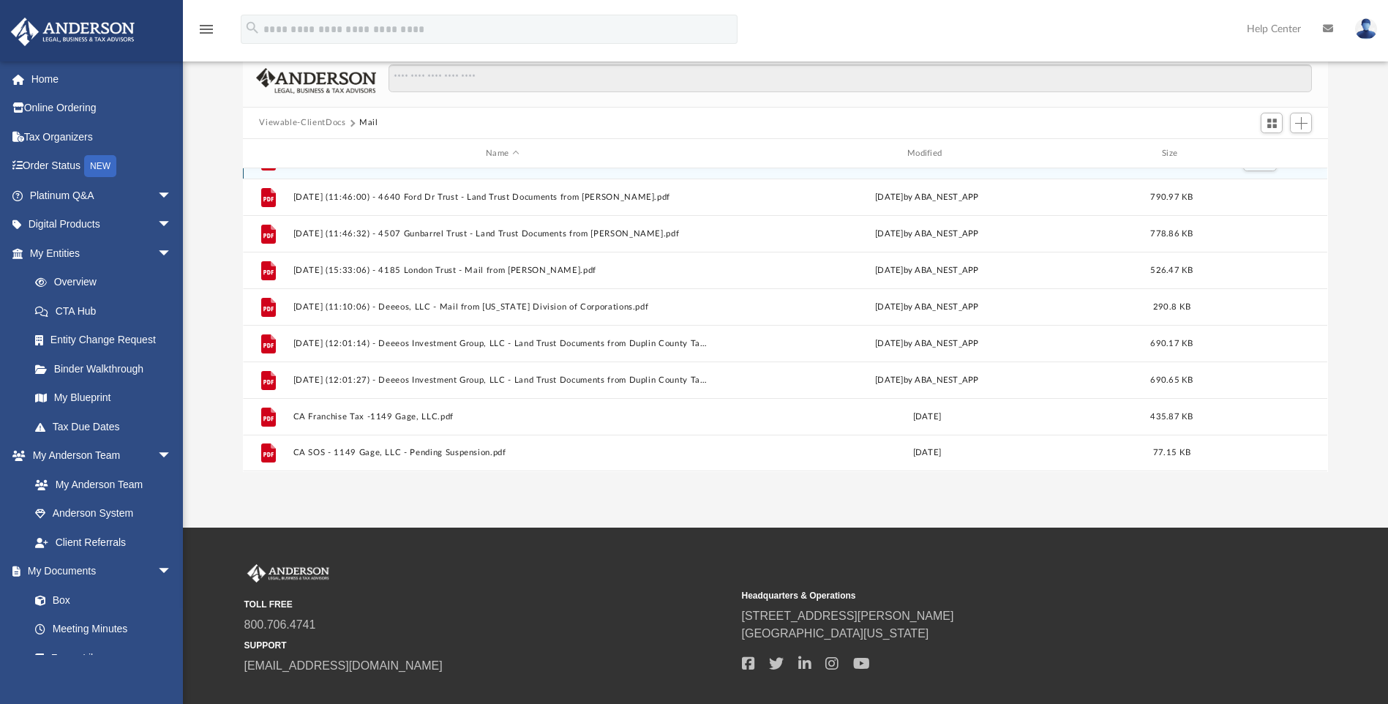
scroll to position [146, 0]
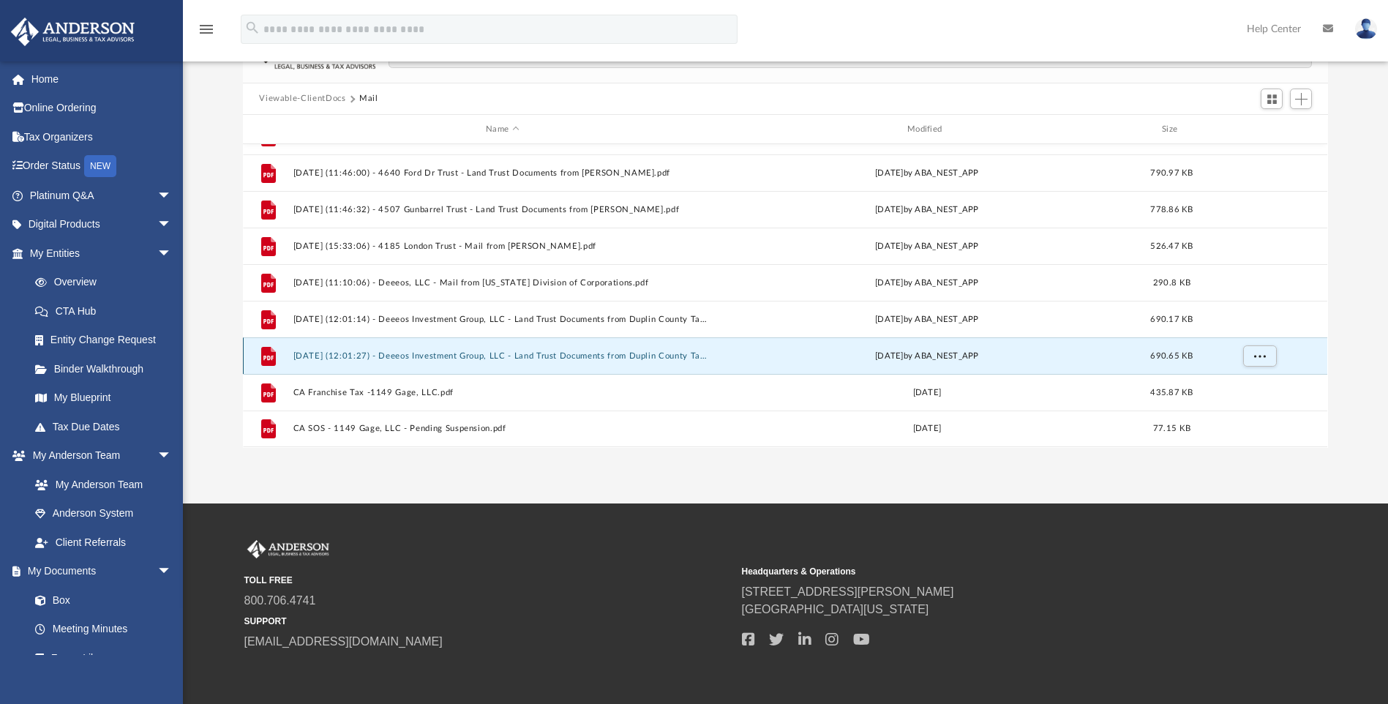
click at [482, 356] on button "[DATE] (12:01:27) - Deeeos Investment Group, LLC - Land Trust Documents from Du…" at bounding box center [502, 356] width 419 height 10
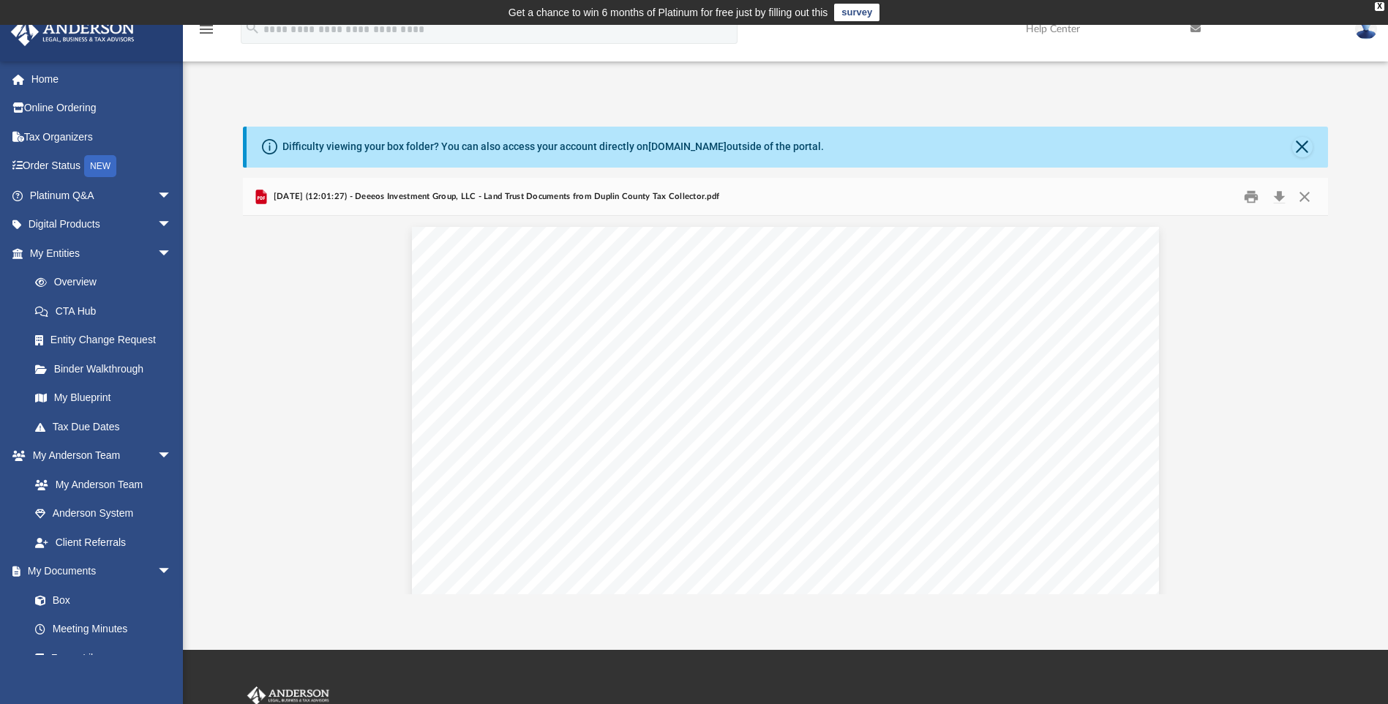
scroll to position [322, 1074]
click at [1250, 197] on button "Print" at bounding box center [1251, 196] width 29 height 23
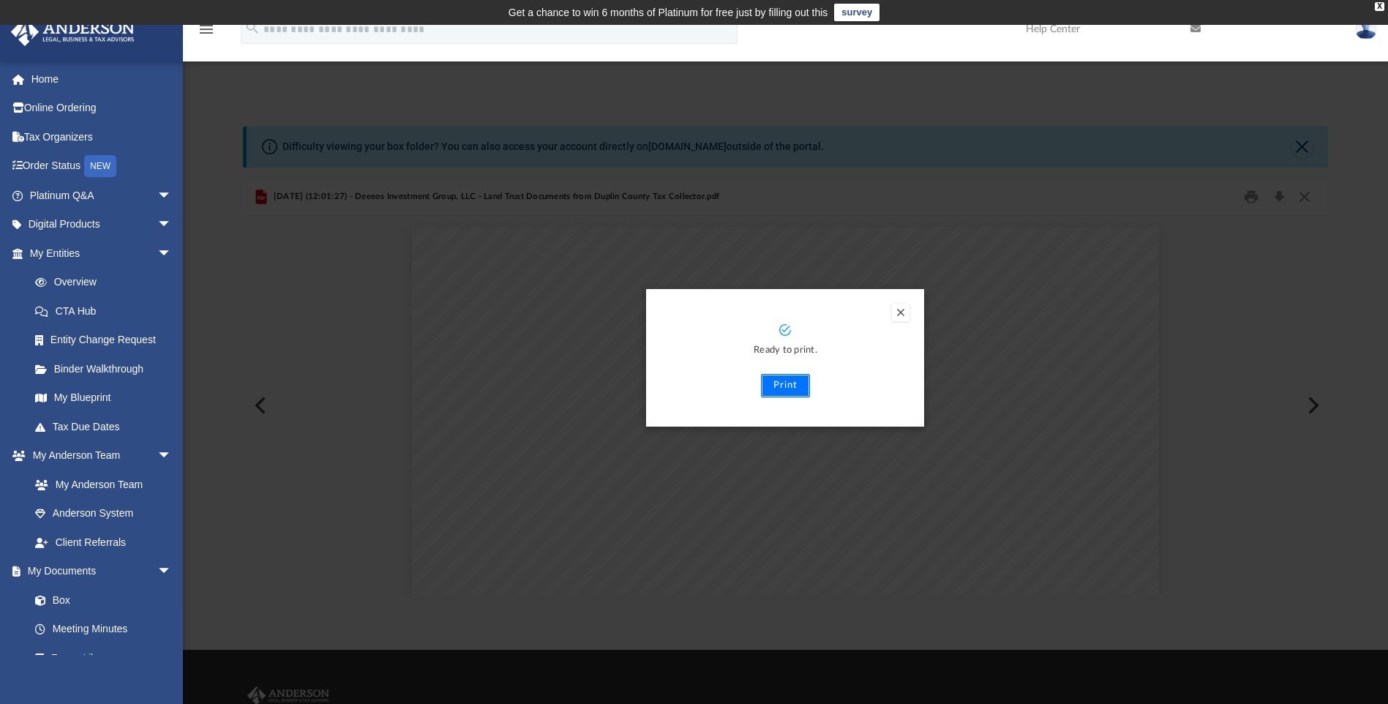
click at [776, 384] on button "Print" at bounding box center [785, 385] width 49 height 23
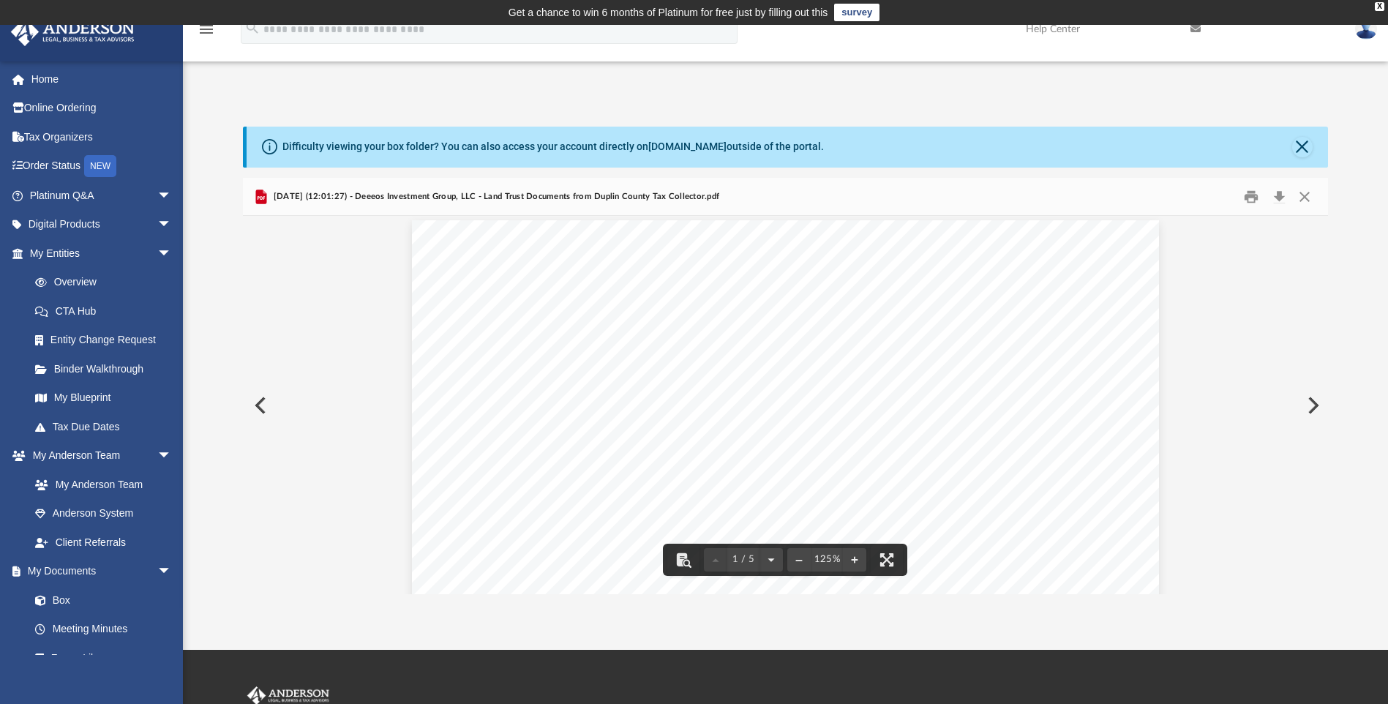
scroll to position [0, 0]
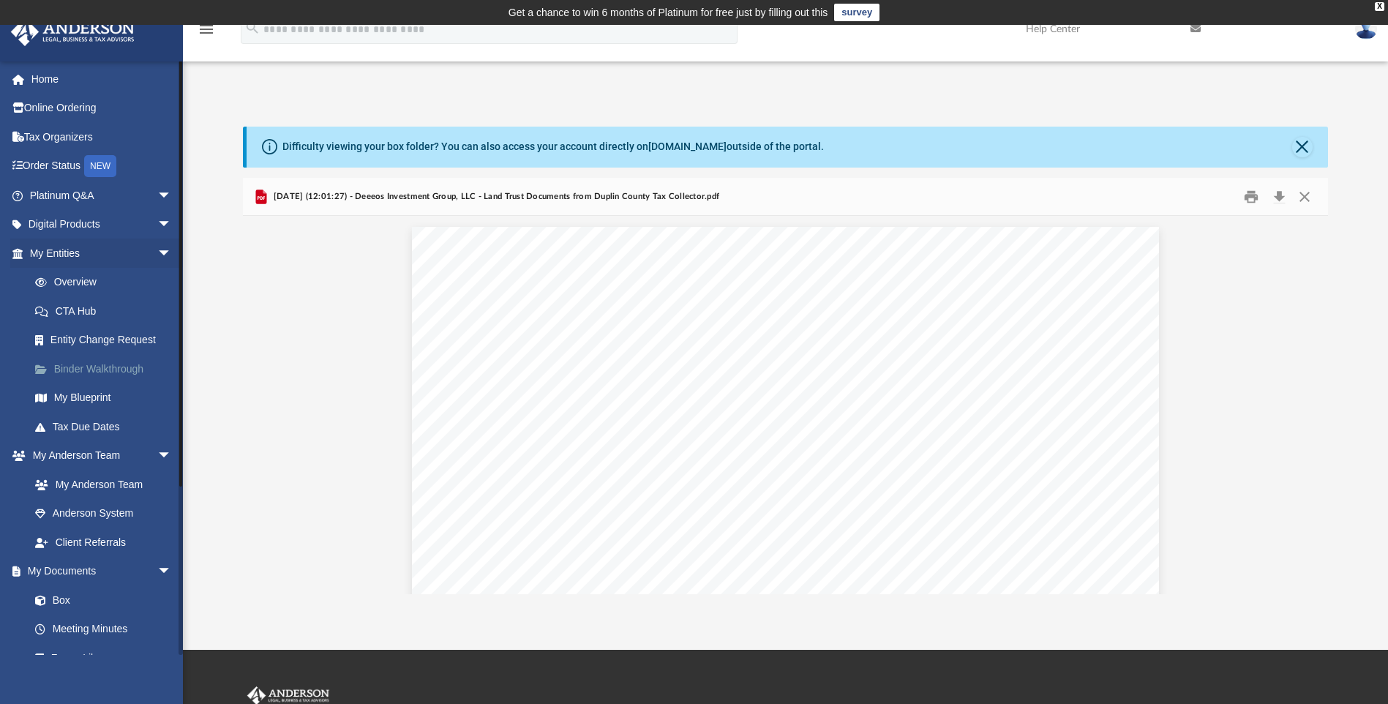
click at [113, 367] on link "Binder Walkthrough" at bounding box center [106, 368] width 173 height 29
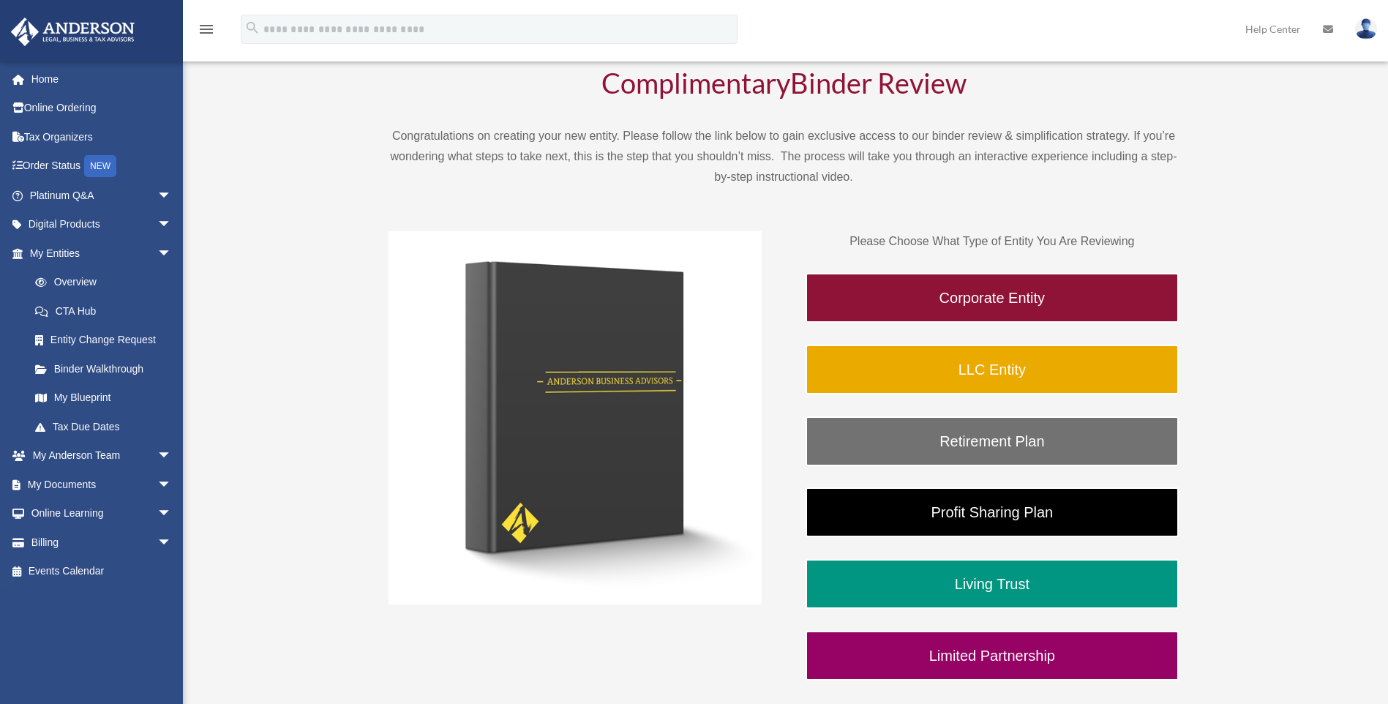
scroll to position [146, 0]
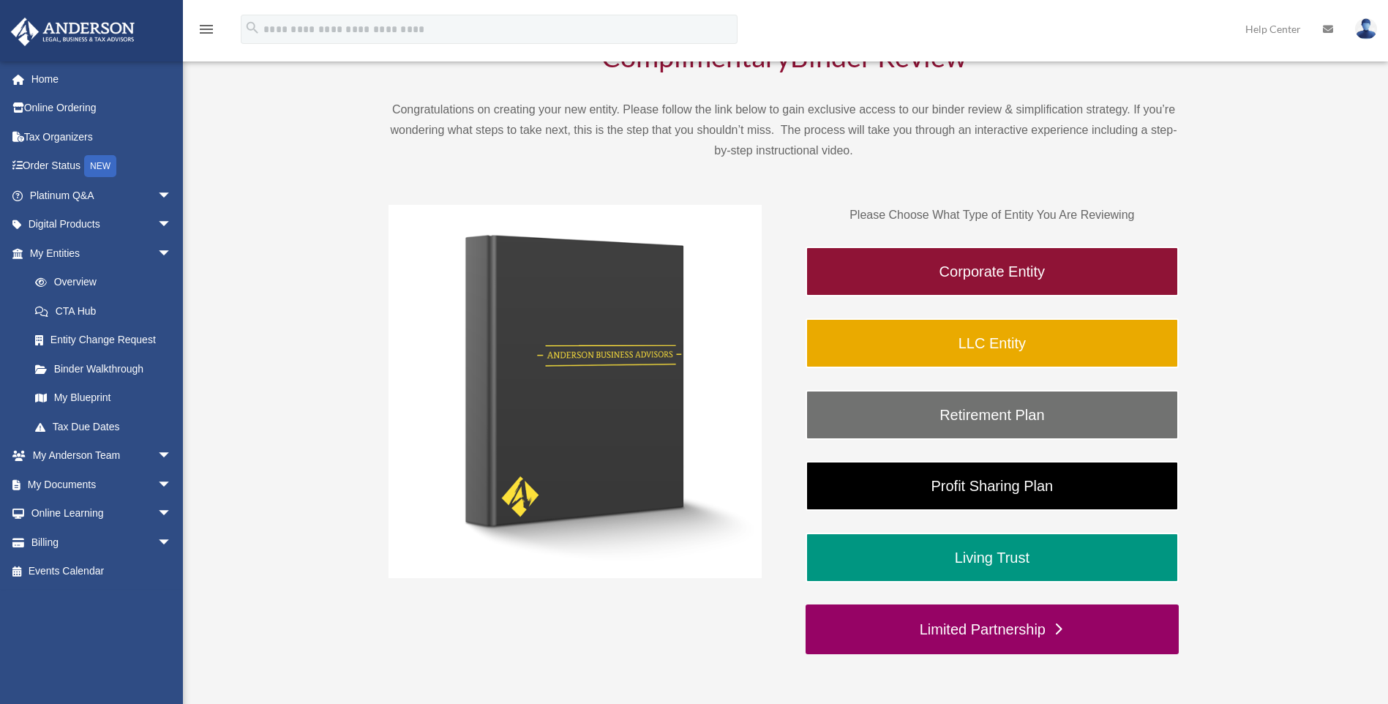
click at [993, 632] on link "Limited Partnership" at bounding box center [992, 629] width 373 height 50
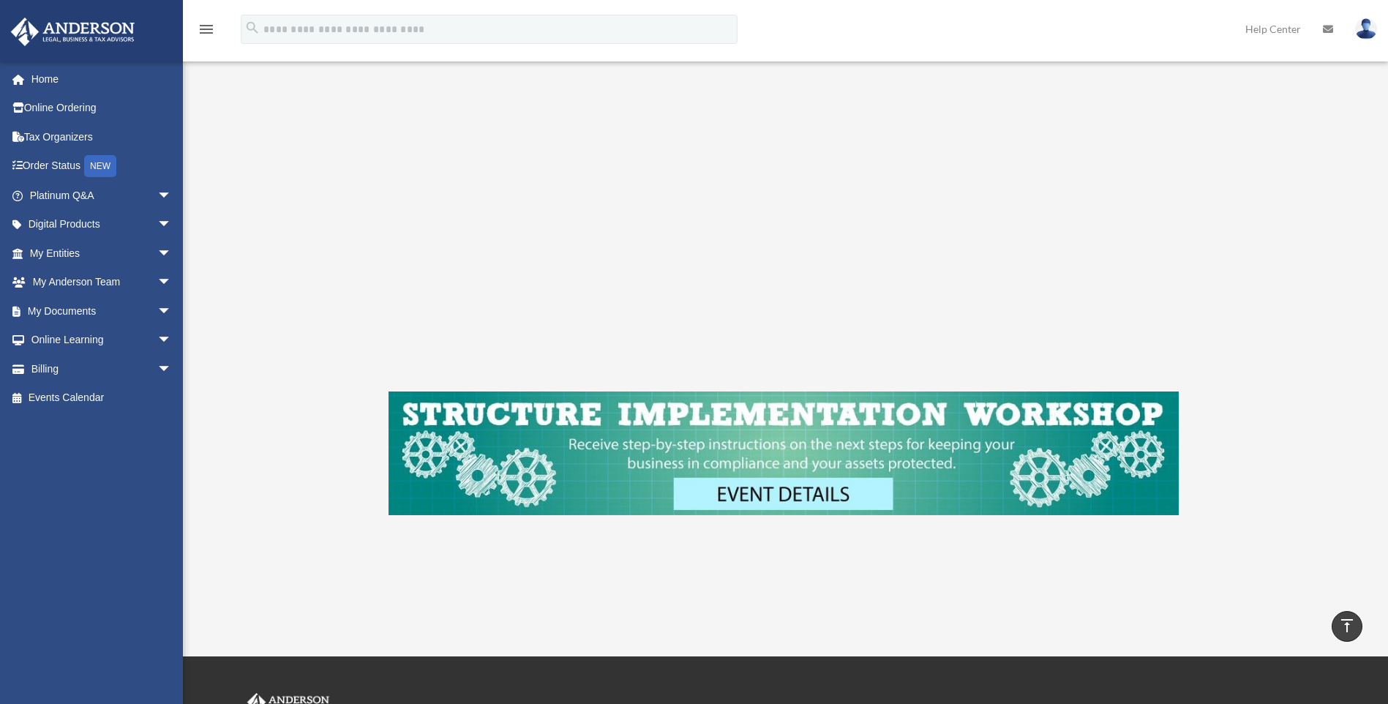
scroll to position [512, 0]
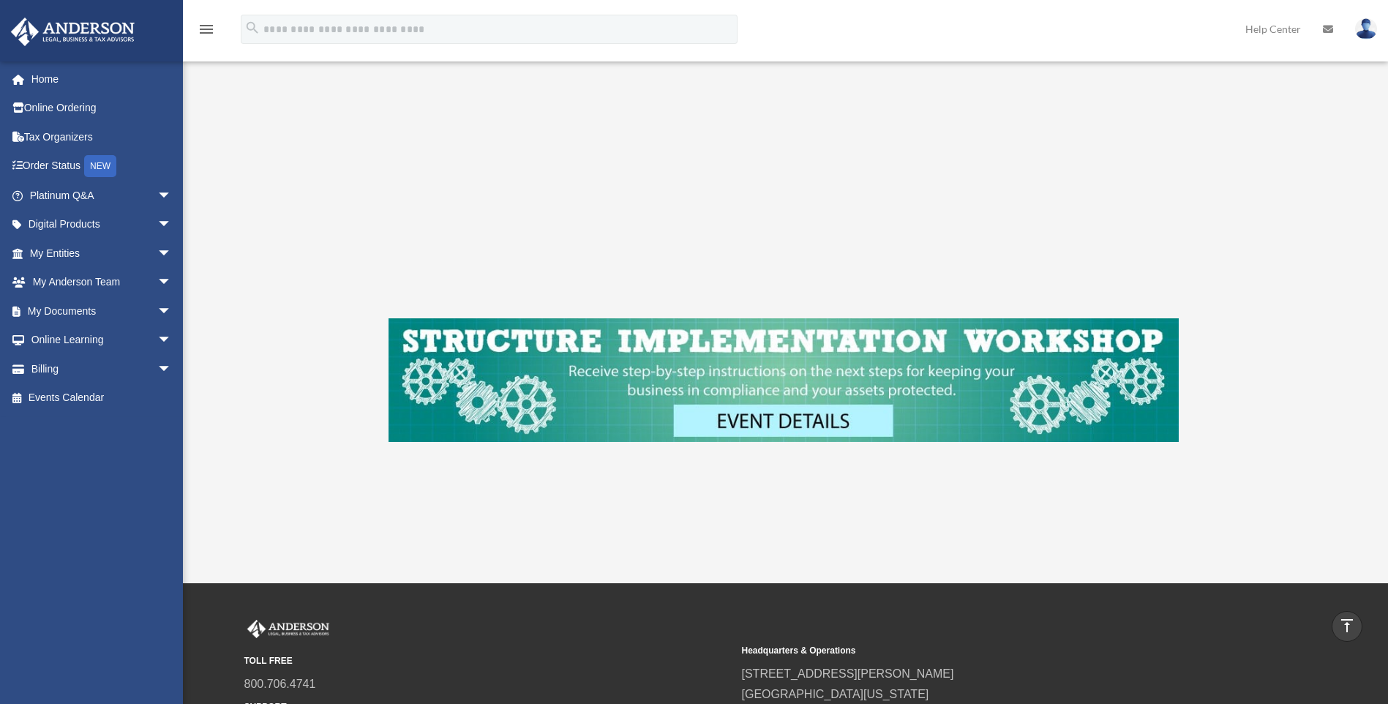
click at [749, 423] on img at bounding box center [784, 380] width 790 height 124
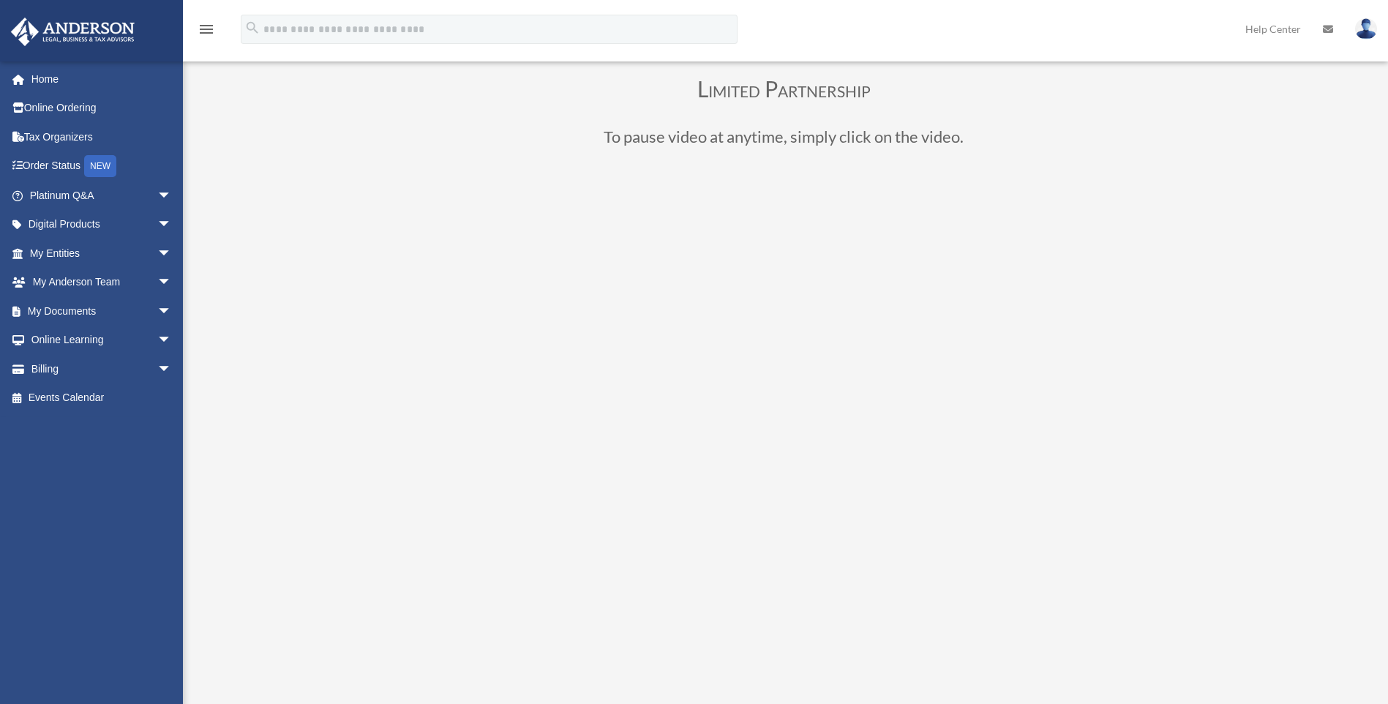
scroll to position [73, 0]
